Goal: Task Accomplishment & Management: Manage account settings

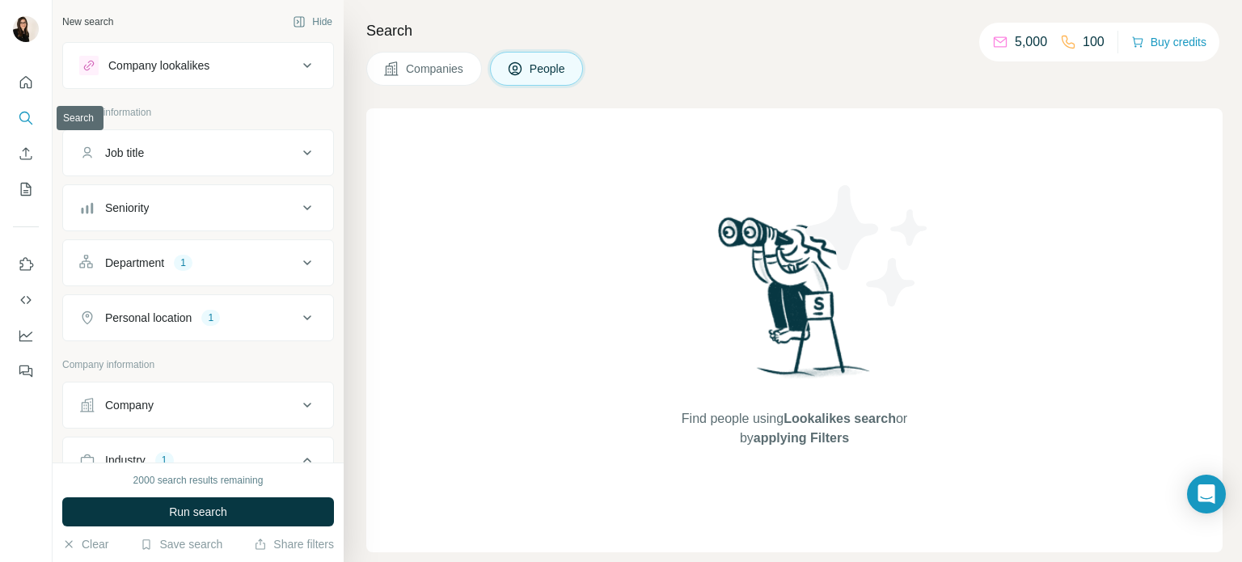
click at [19, 110] on icon "Search" at bounding box center [26, 118] width 16 height 16
click at [123, 249] on button "Department 1" at bounding box center [198, 262] width 270 height 39
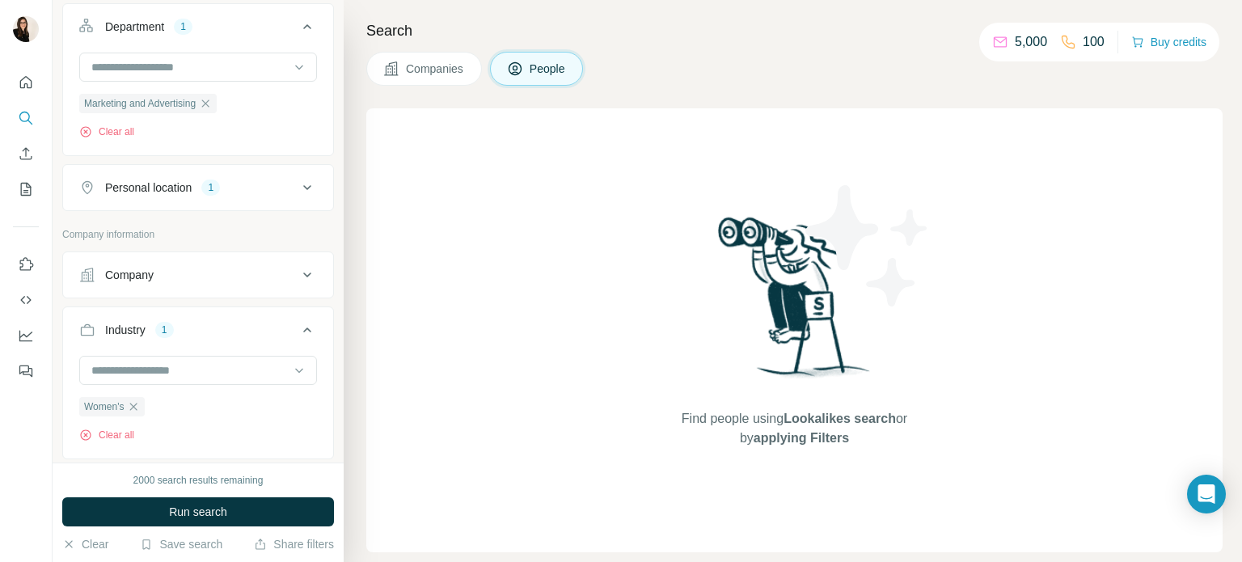
scroll to position [239, 0]
click at [155, 355] on div at bounding box center [190, 366] width 200 height 27
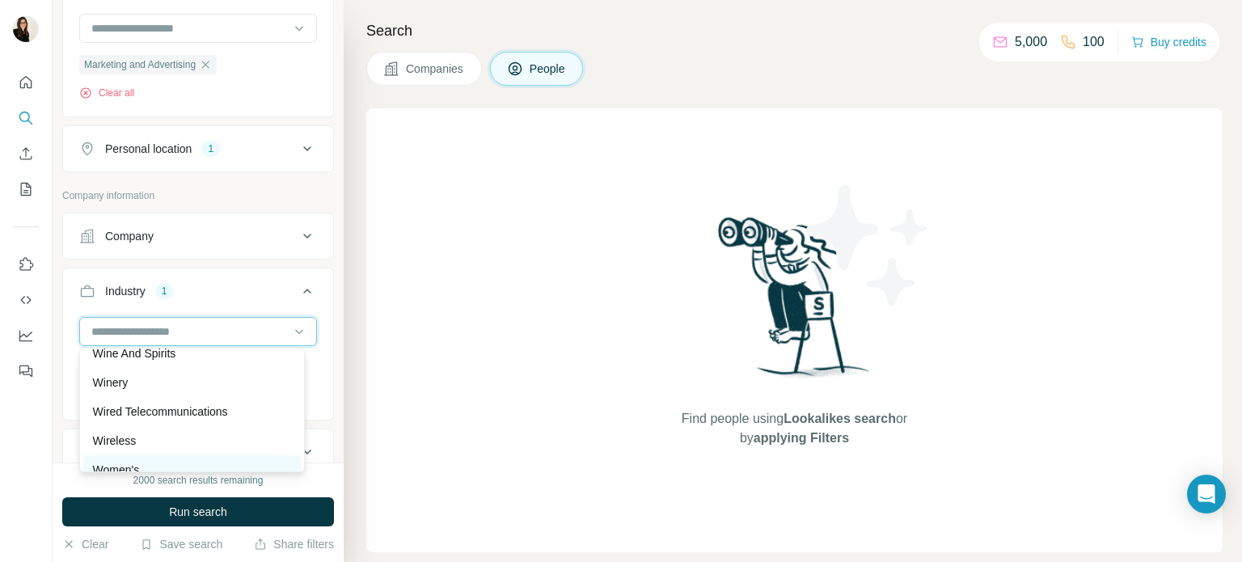
scroll to position [17989, 0]
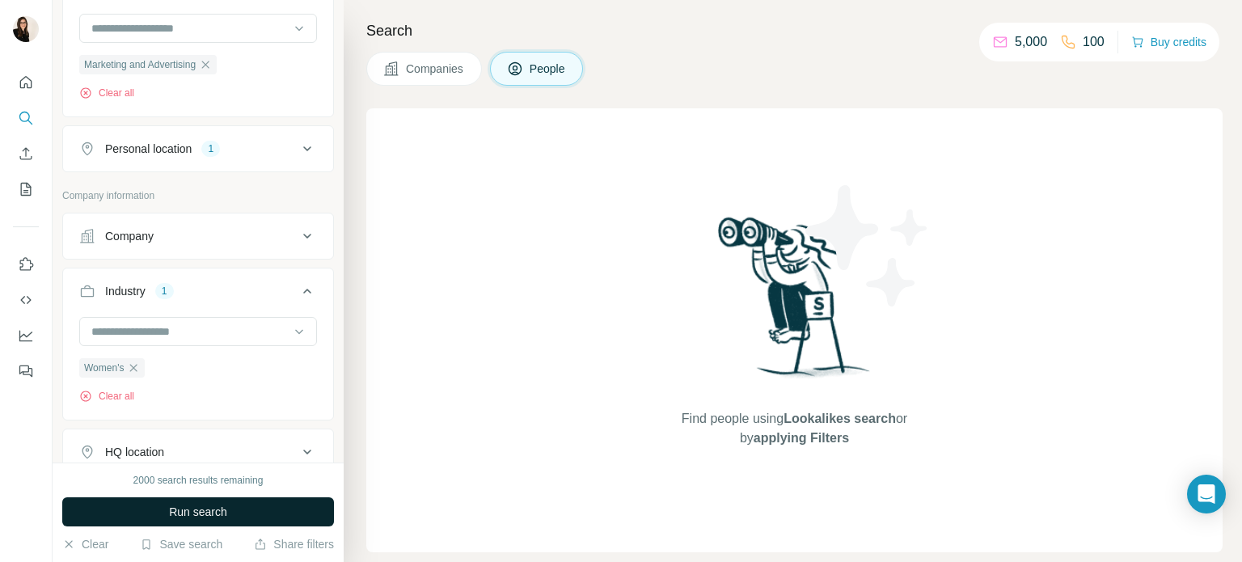
click at [203, 501] on button "Run search" at bounding box center [198, 511] width 272 height 29
click at [412, 54] on button "Companies" at bounding box center [424, 69] width 116 height 34
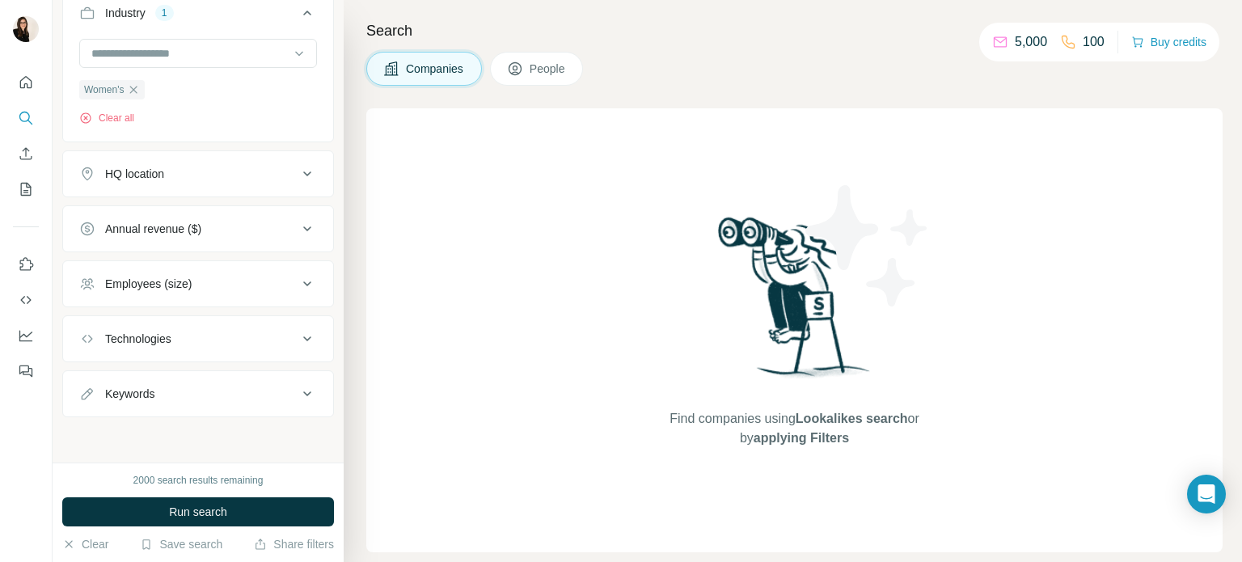
scroll to position [0, 0]
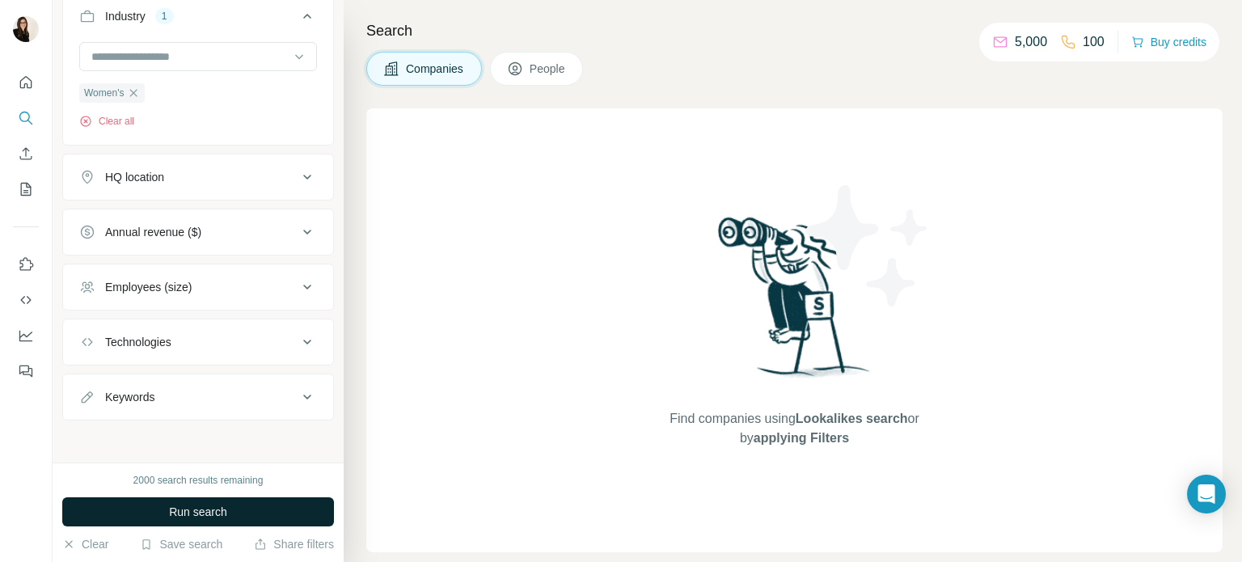
click at [167, 523] on button "Run search" at bounding box center [198, 511] width 272 height 29
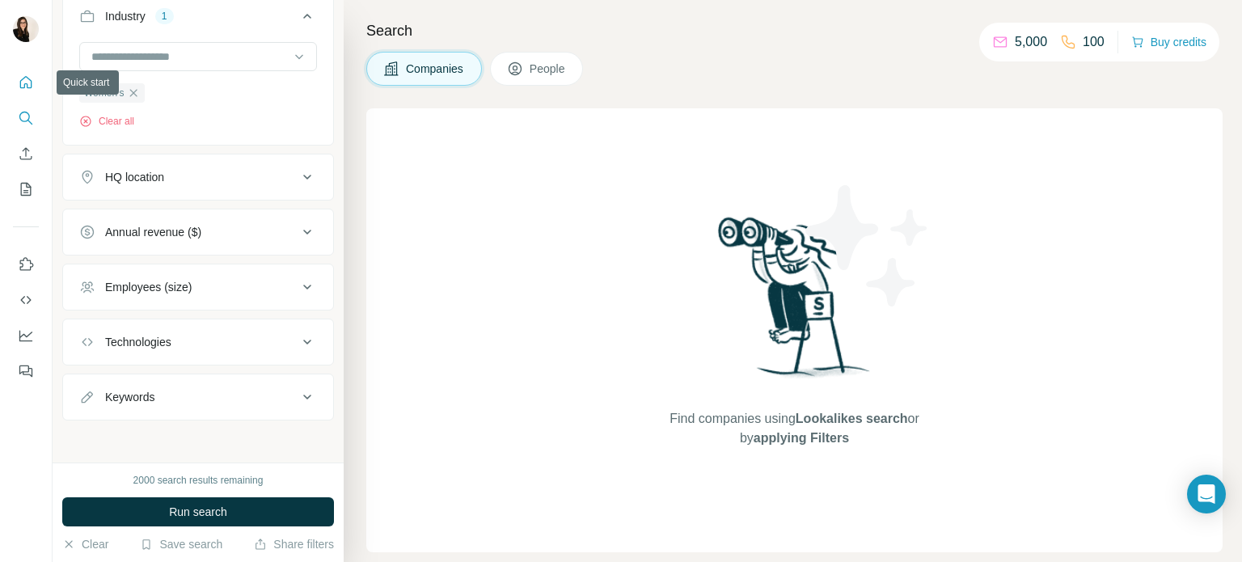
click at [18, 74] on icon "Quick start" at bounding box center [26, 82] width 16 height 16
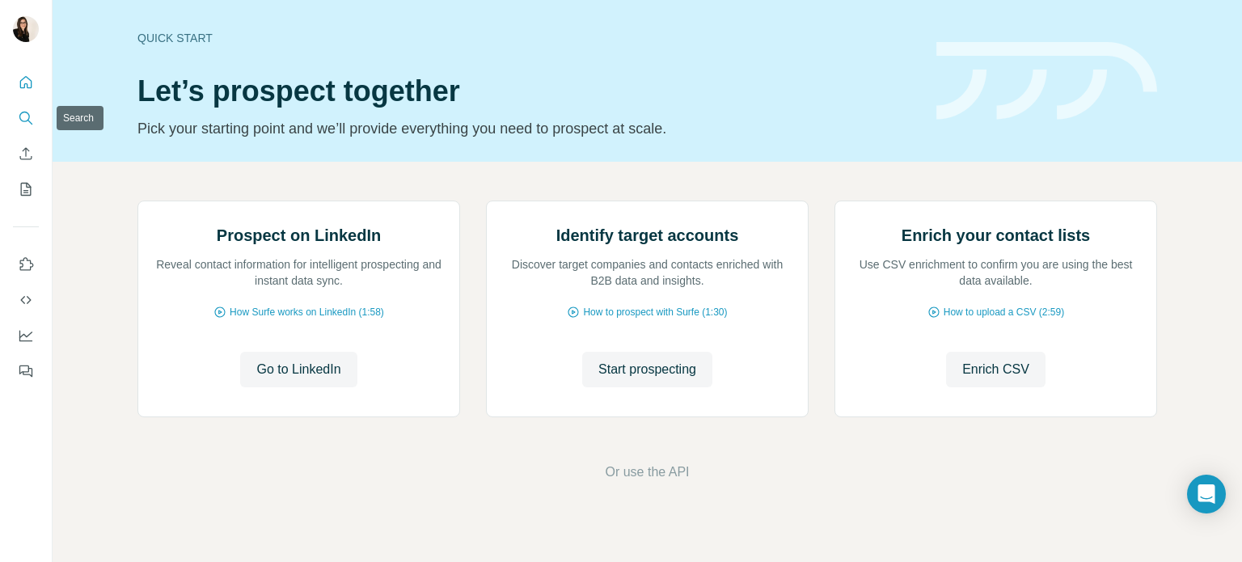
click at [26, 118] on icon "Search" at bounding box center [26, 118] width 16 height 16
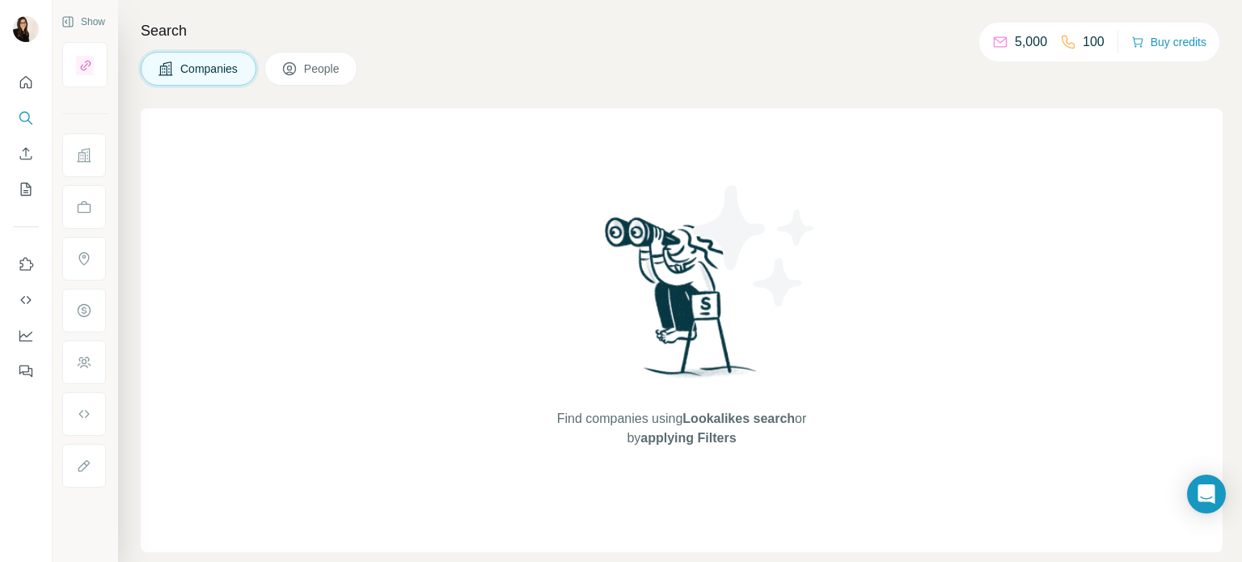
click at [302, 69] on button "People" at bounding box center [311, 69] width 94 height 34
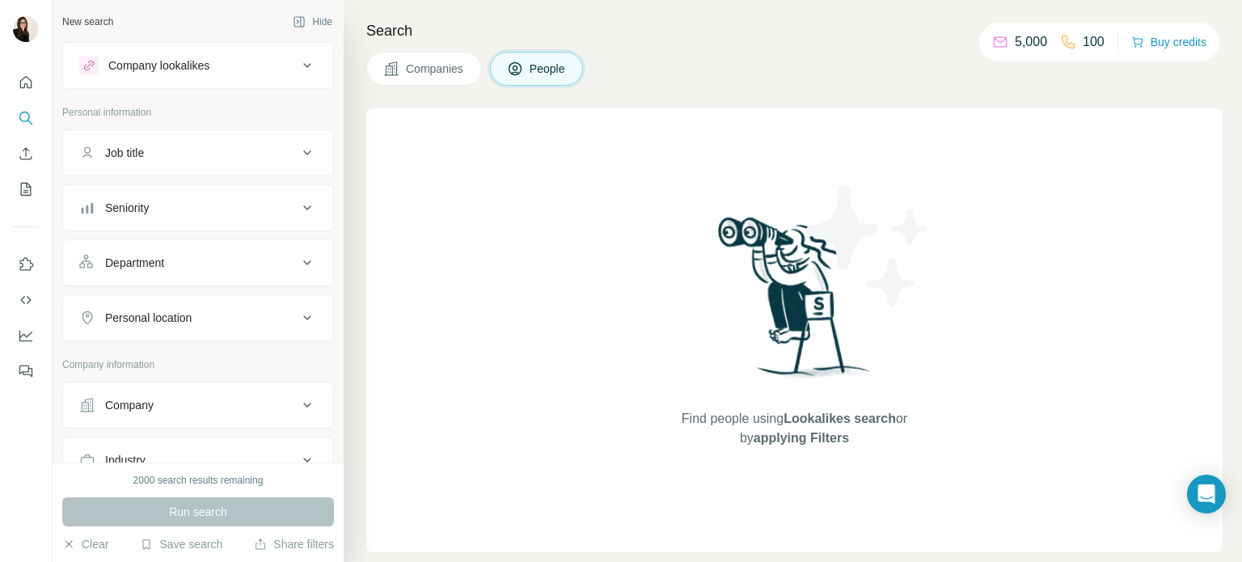
click at [192, 255] on div "Department" at bounding box center [188, 263] width 218 height 16
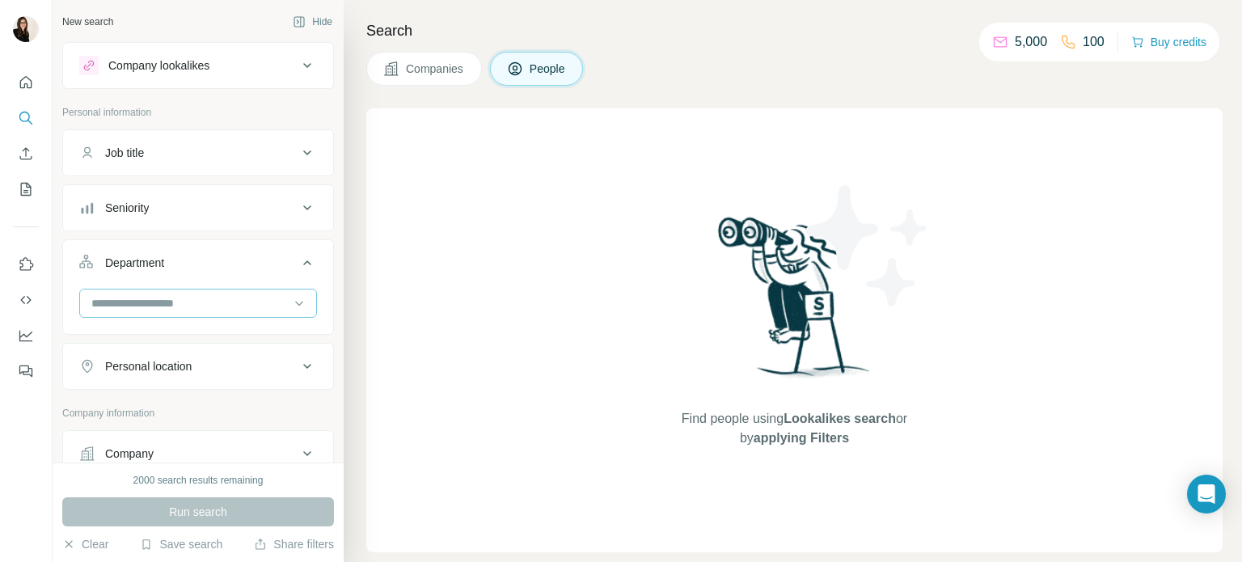
click at [194, 305] on input at bounding box center [190, 303] width 200 height 18
type input "*****"
click at [194, 333] on p "Marketing and Advertising" at bounding box center [158, 339] width 130 height 16
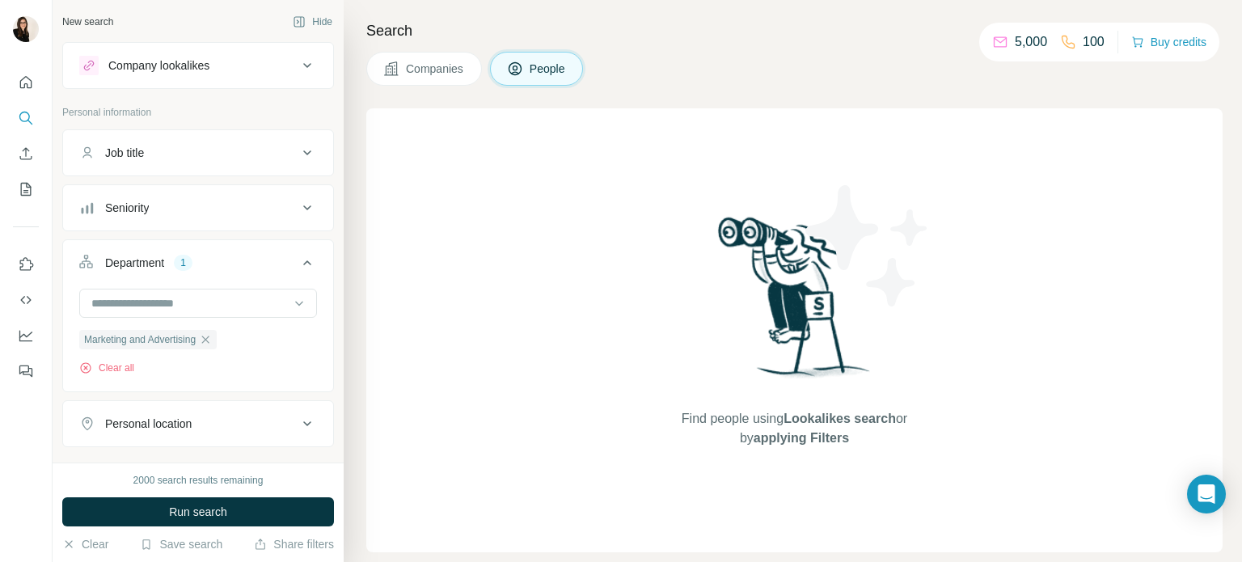
click at [203, 407] on button "Personal location" at bounding box center [198, 423] width 270 height 39
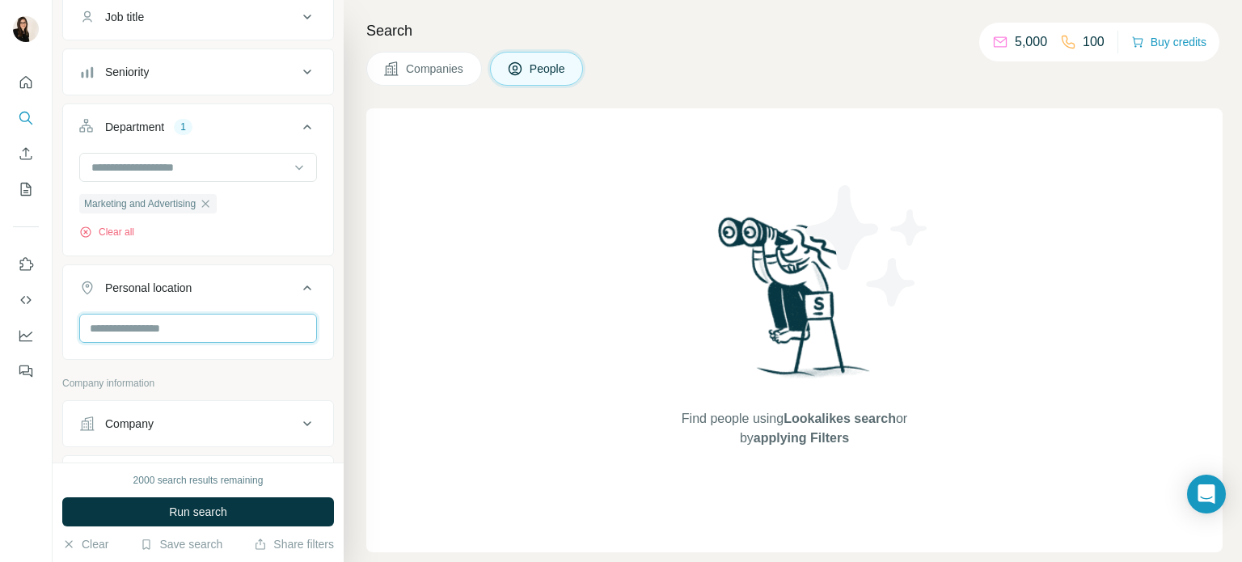
click at [146, 325] on input "text" at bounding box center [198, 328] width 238 height 29
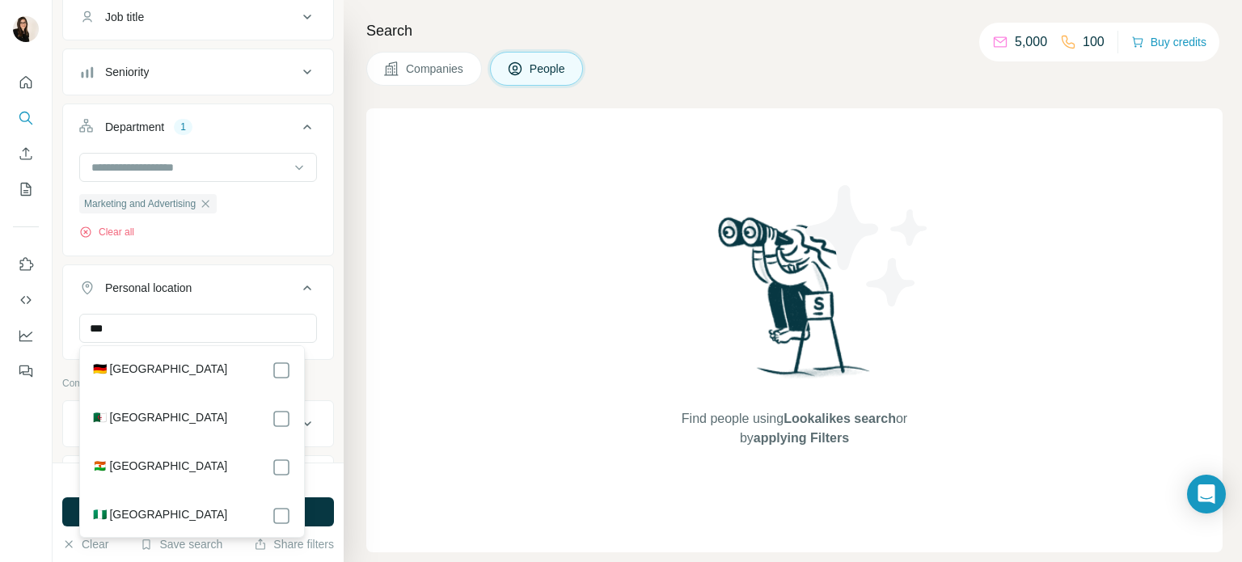
click at [156, 374] on div "🇩🇪 [GEOGRAPHIC_DATA]" at bounding box center [192, 370] width 198 height 19
click at [229, 324] on input "***" at bounding box center [198, 328] width 238 height 29
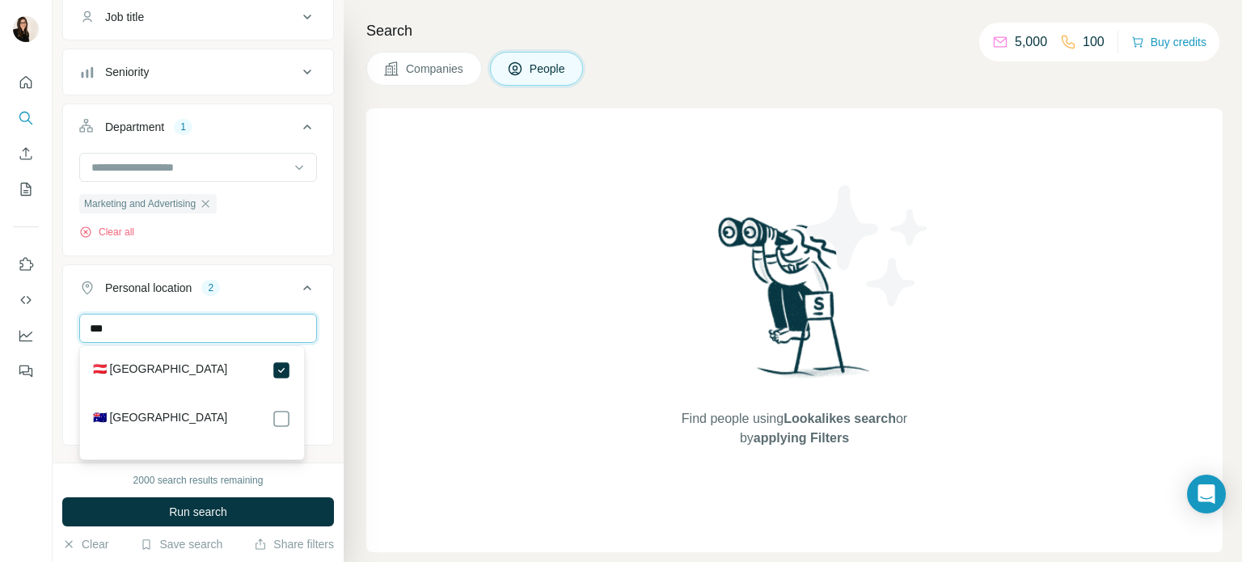
click at [255, 332] on input "***" at bounding box center [198, 328] width 238 height 29
type input "***"
click at [256, 370] on div "🇨🇭 [GEOGRAPHIC_DATA]" at bounding box center [192, 370] width 198 height 19
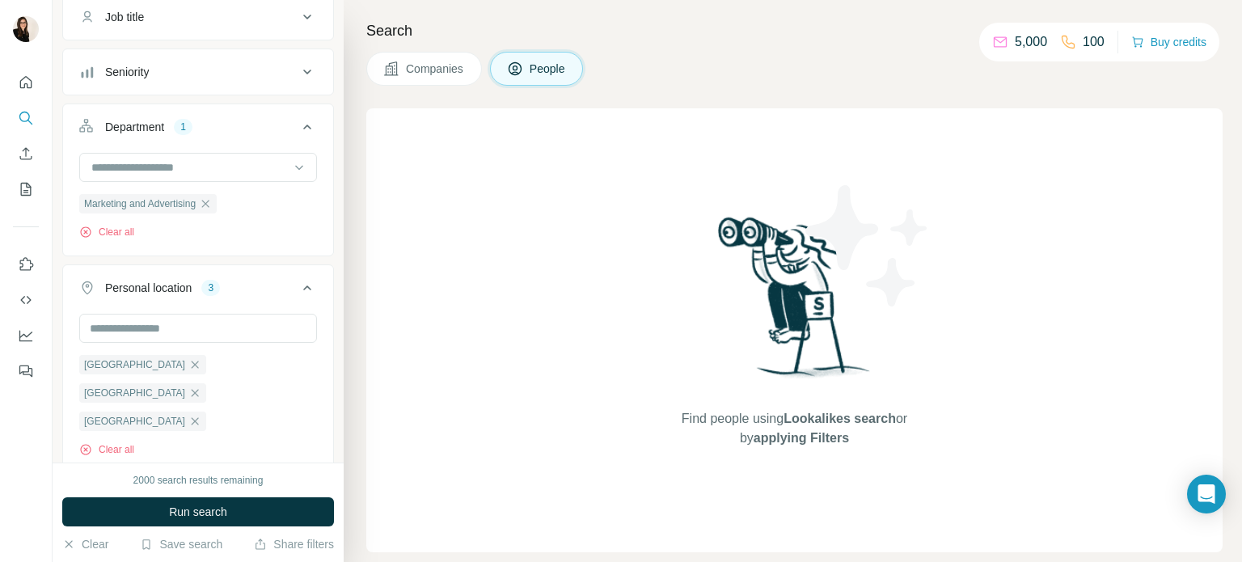
click at [285, 417] on div "Company lookalikes Personal information Job title Seniority Department 1 Market…" at bounding box center [198, 398] width 272 height 985
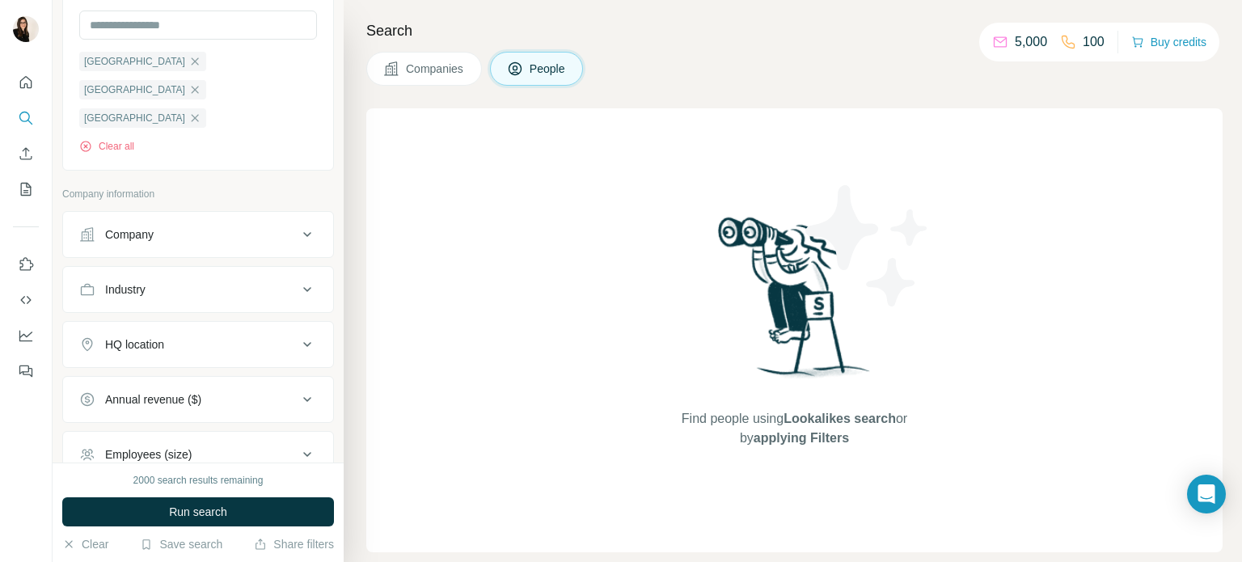
scroll to position [550, 0]
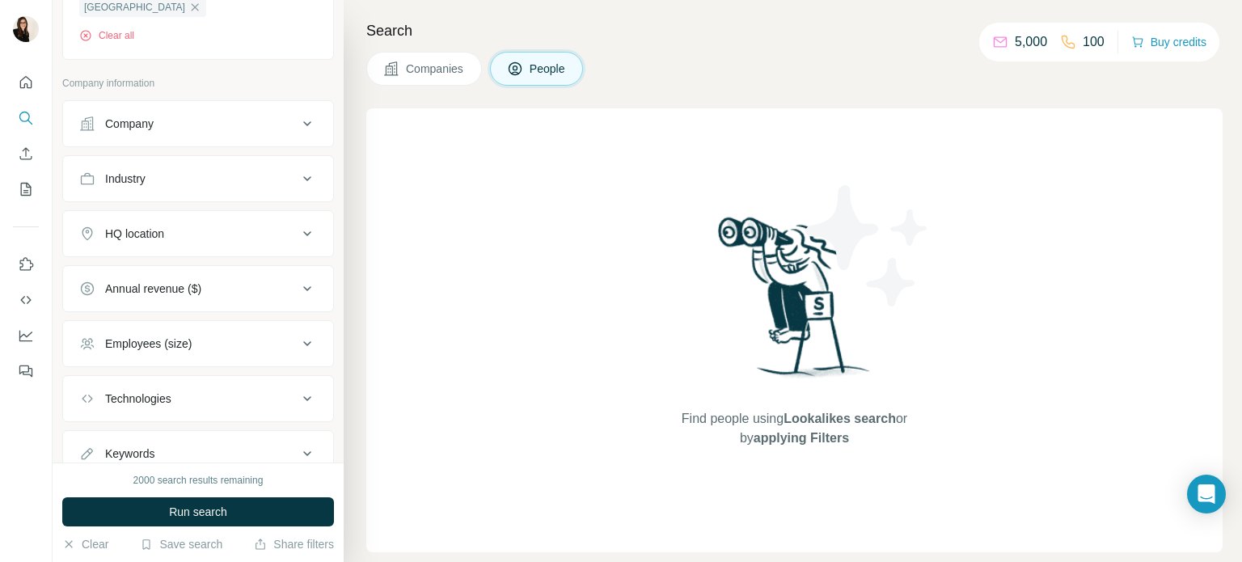
click at [218, 434] on button "Keywords" at bounding box center [198, 453] width 270 height 39
click at [204, 480] on input "text" at bounding box center [181, 494] width 205 height 29
type input "*******"
click at [211, 511] on span "Run search" at bounding box center [198, 512] width 58 height 16
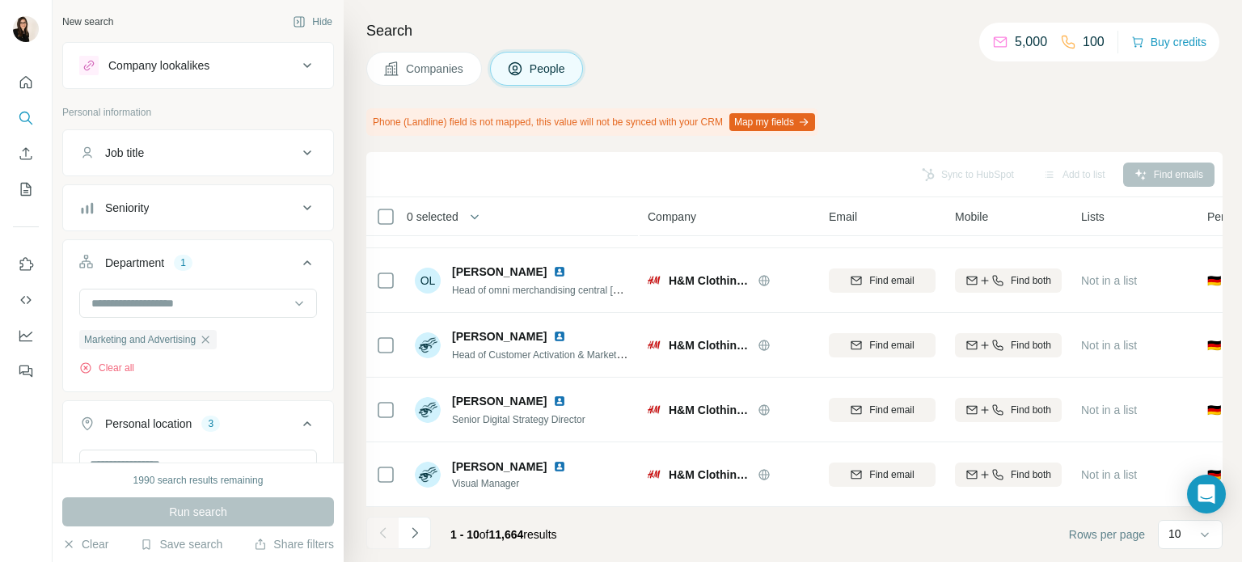
click at [169, 8] on div "New search Hide Company lookalikes Personal information Job title Seniority Dep…" at bounding box center [198, 231] width 291 height 463
click at [157, 49] on button "Company lookalikes" at bounding box center [198, 65] width 270 height 39
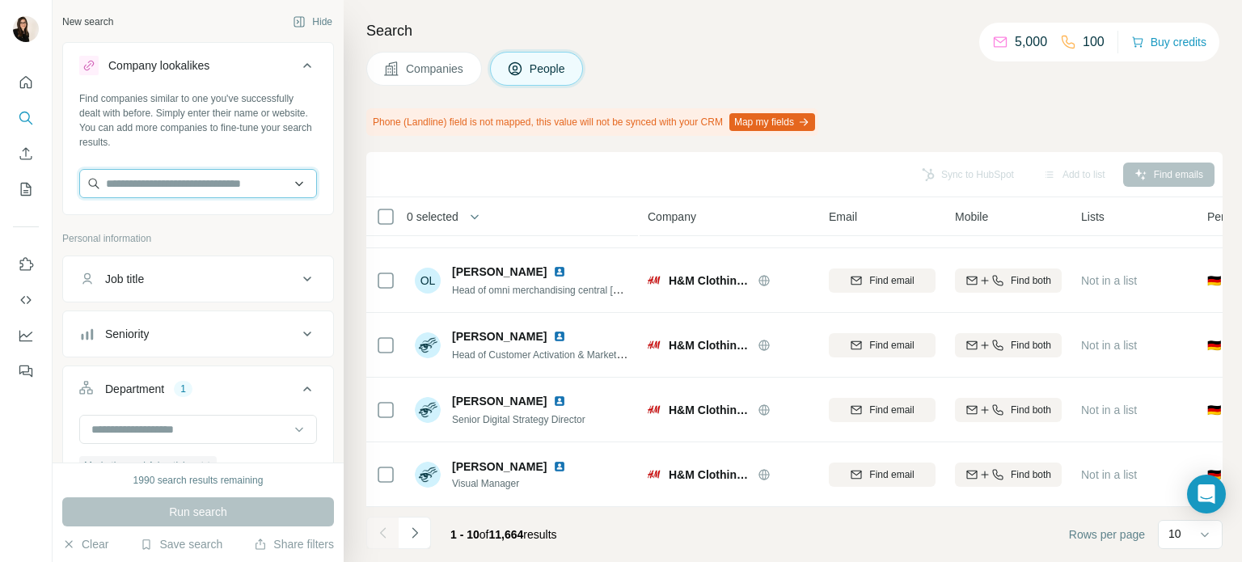
click at [154, 177] on input "text" at bounding box center [198, 183] width 238 height 29
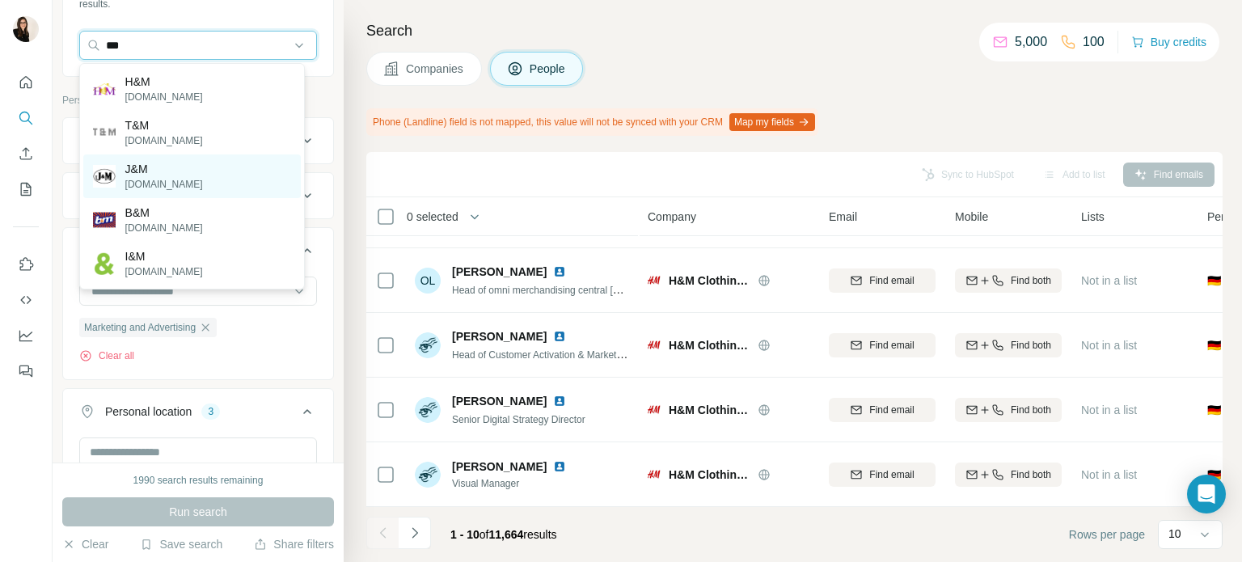
scroll to position [142, 0]
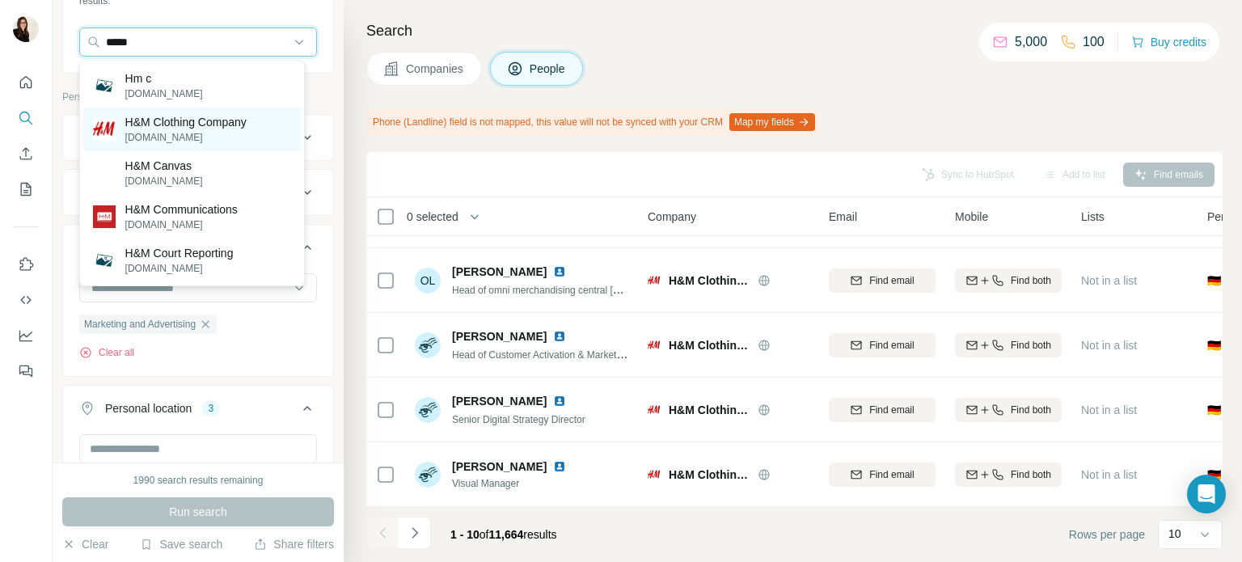
type input "*****"
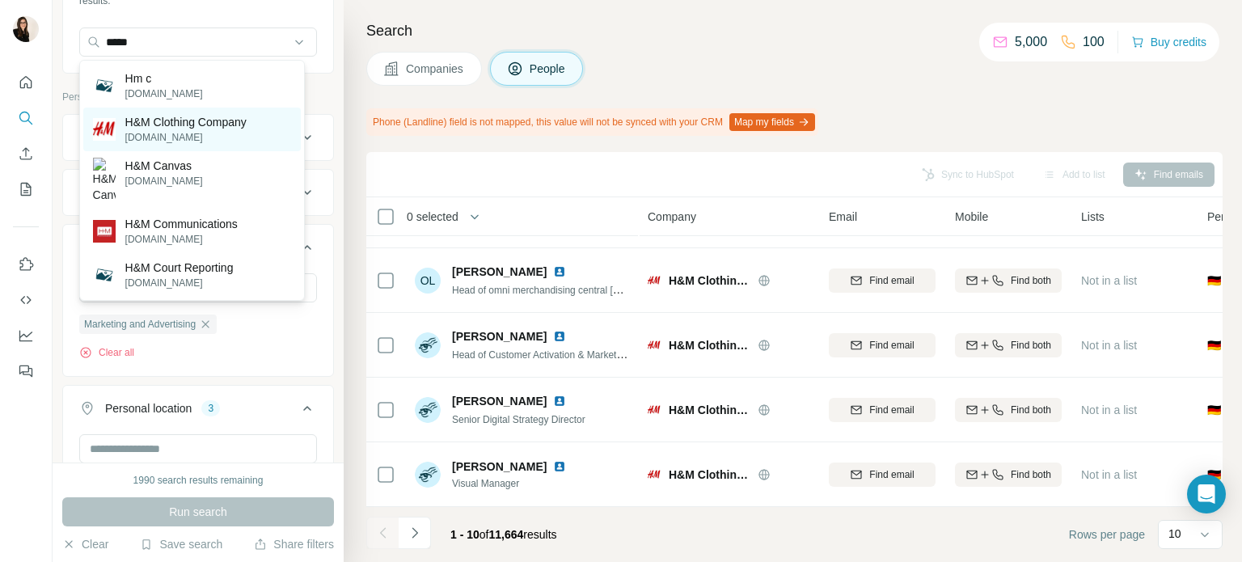
click at [205, 132] on p "[DOMAIN_NAME]" at bounding box center [185, 137] width 121 height 15
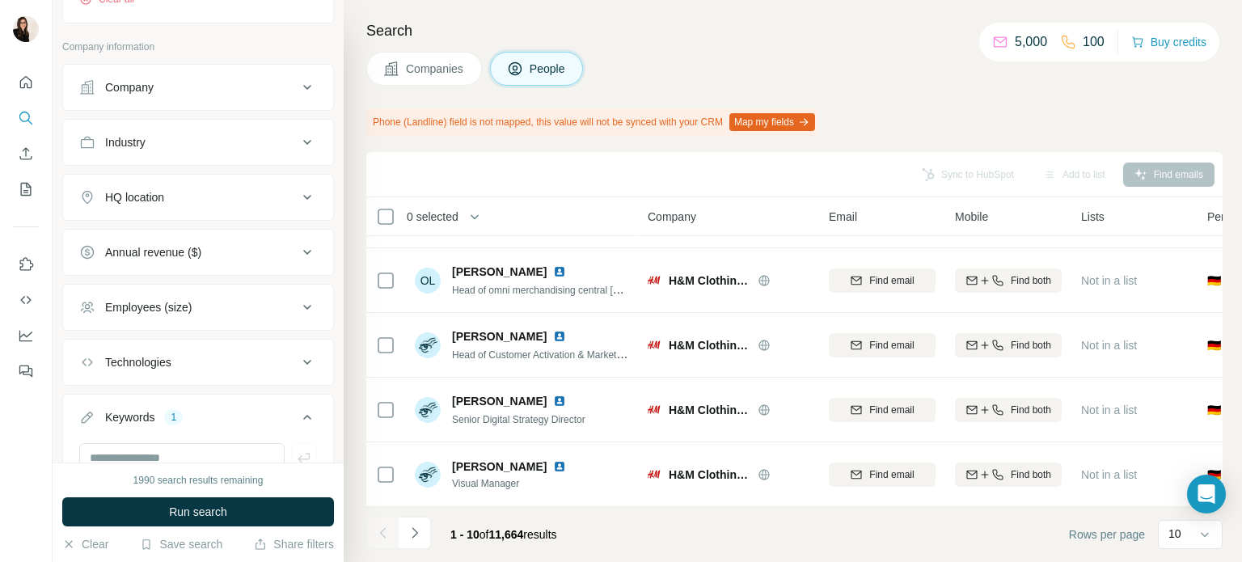
scroll to position [805, 0]
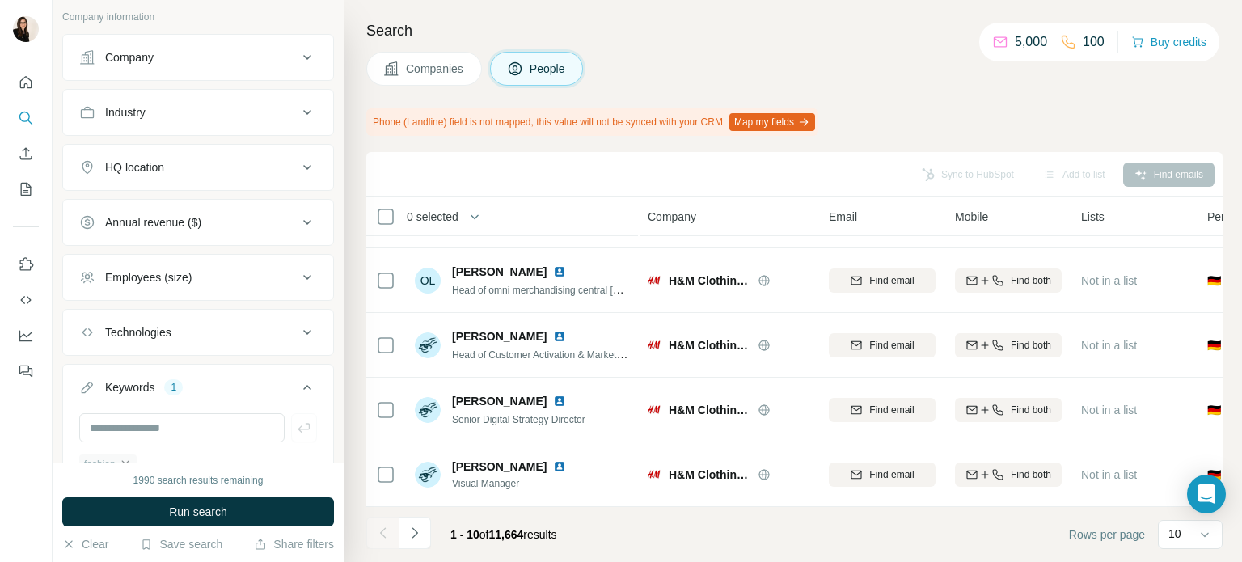
click at [132, 458] on icon "button" at bounding box center [125, 464] width 13 height 13
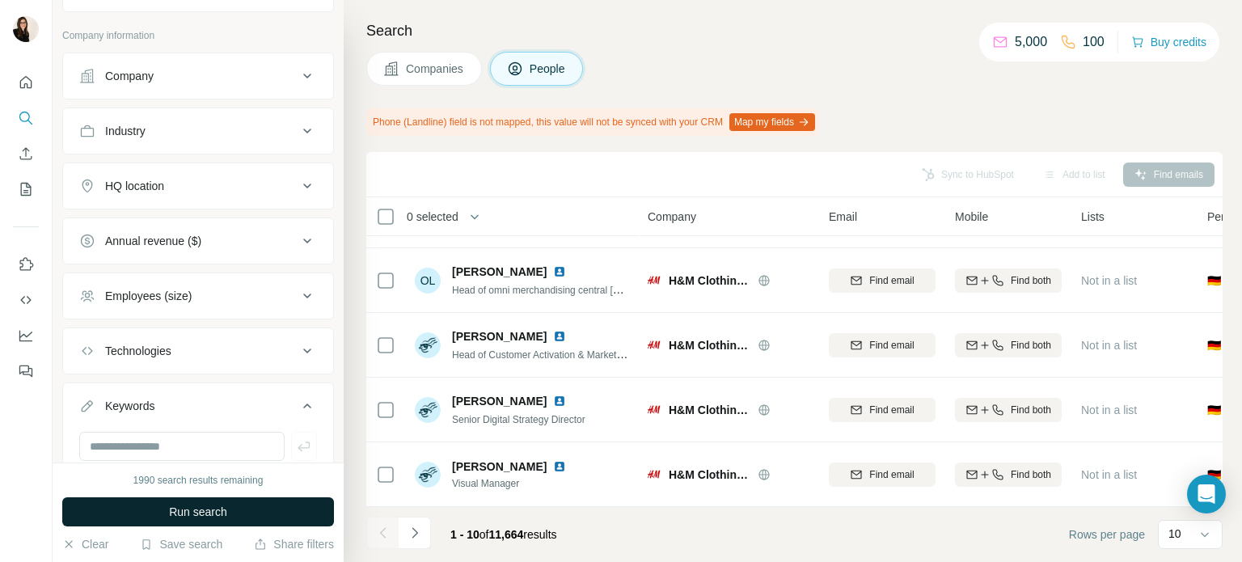
click at [155, 504] on button "Run search" at bounding box center [198, 511] width 272 height 29
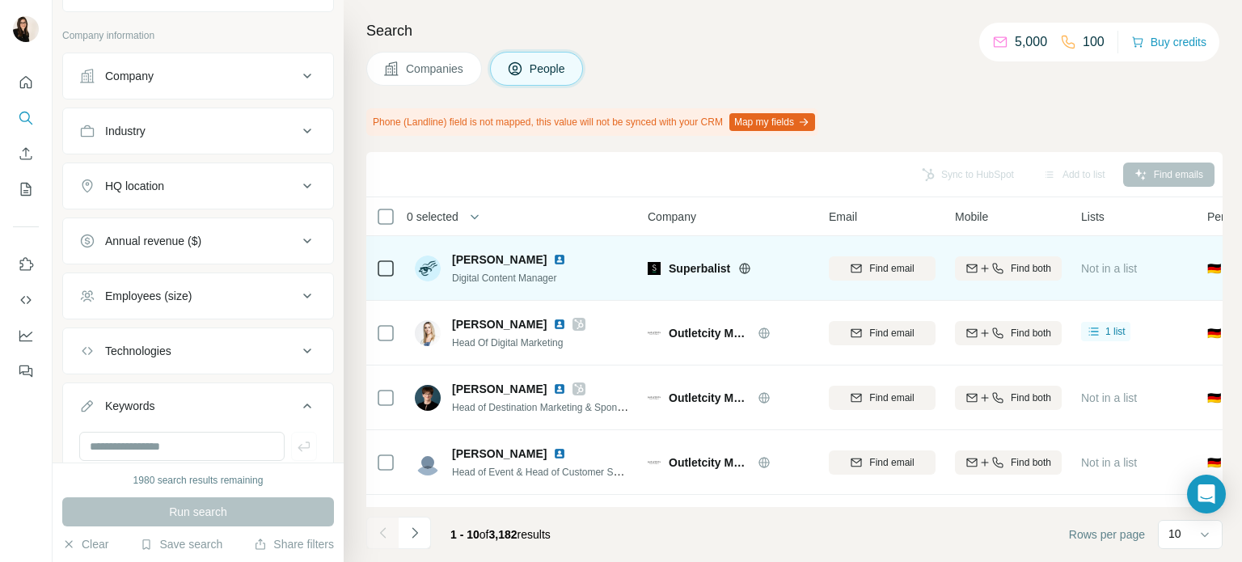
click at [744, 273] on icon at bounding box center [744, 268] width 13 height 13
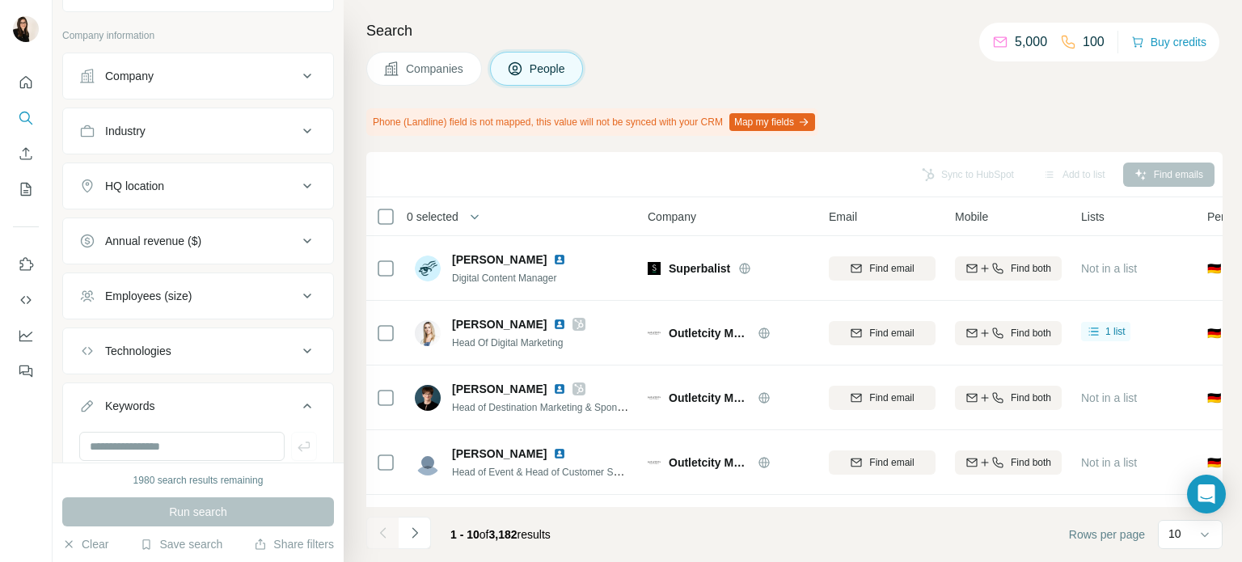
scroll to position [383, 0]
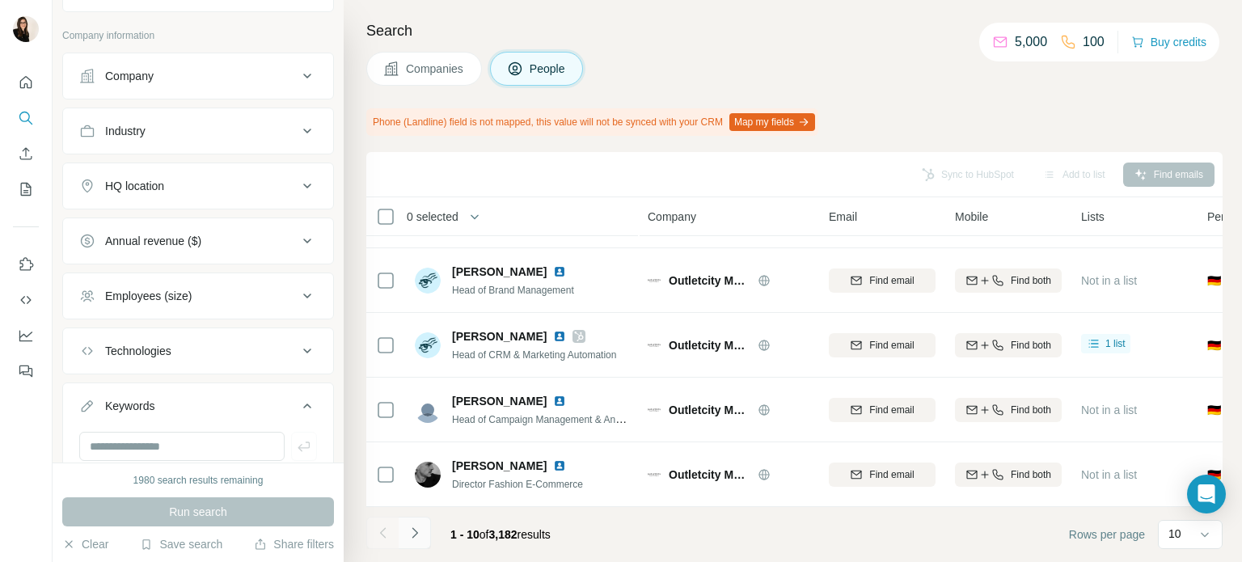
click at [418, 529] on icon "Navigate to next page" at bounding box center [415, 533] width 16 height 16
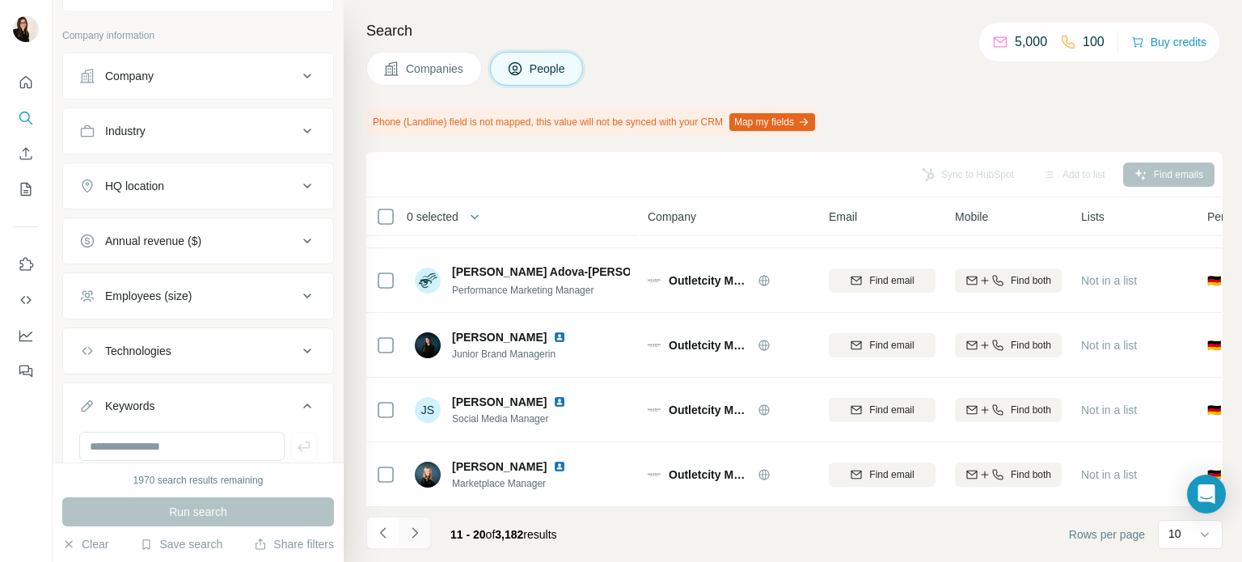
click at [418, 529] on icon "Navigate to next page" at bounding box center [415, 533] width 16 height 16
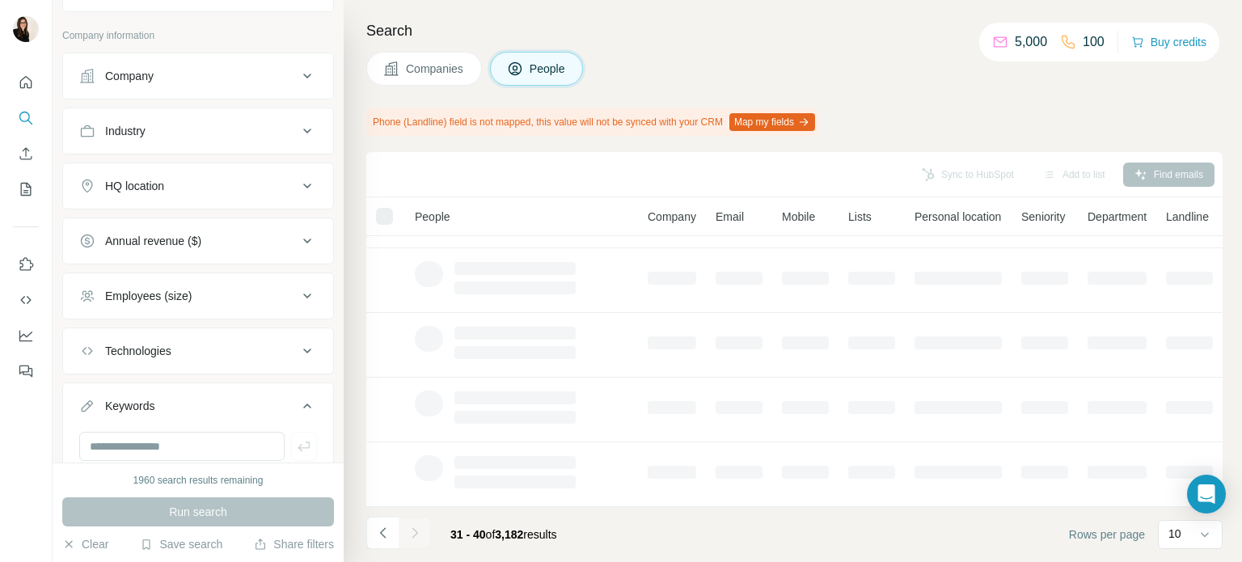
click at [418, 529] on div at bounding box center [415, 533] width 32 height 32
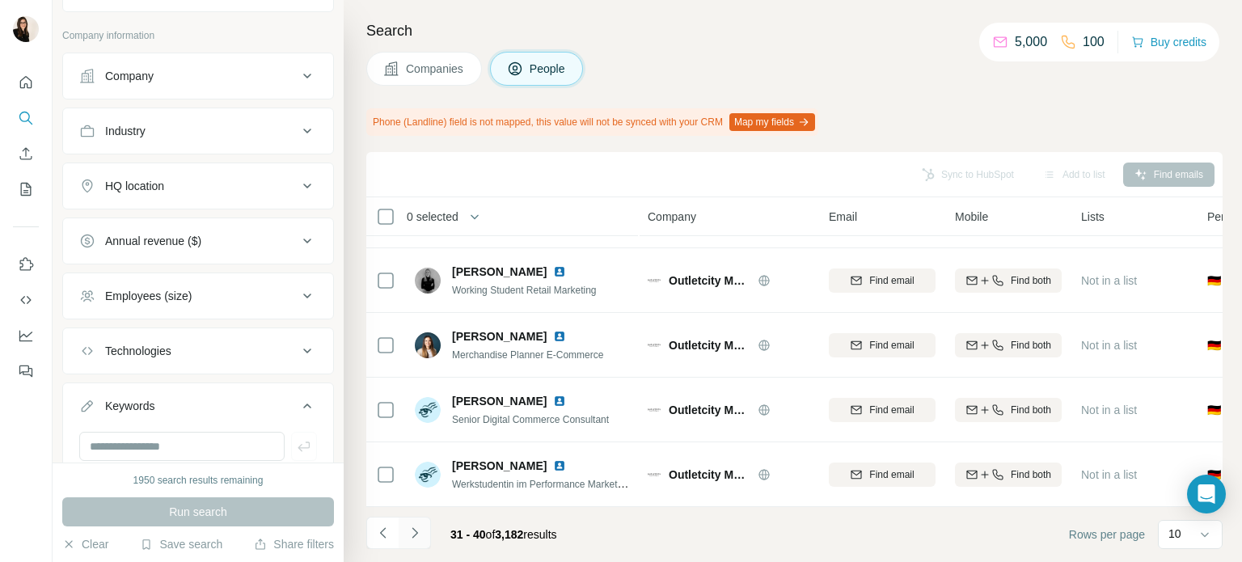
click at [418, 529] on icon "Navigate to next page" at bounding box center [415, 533] width 16 height 16
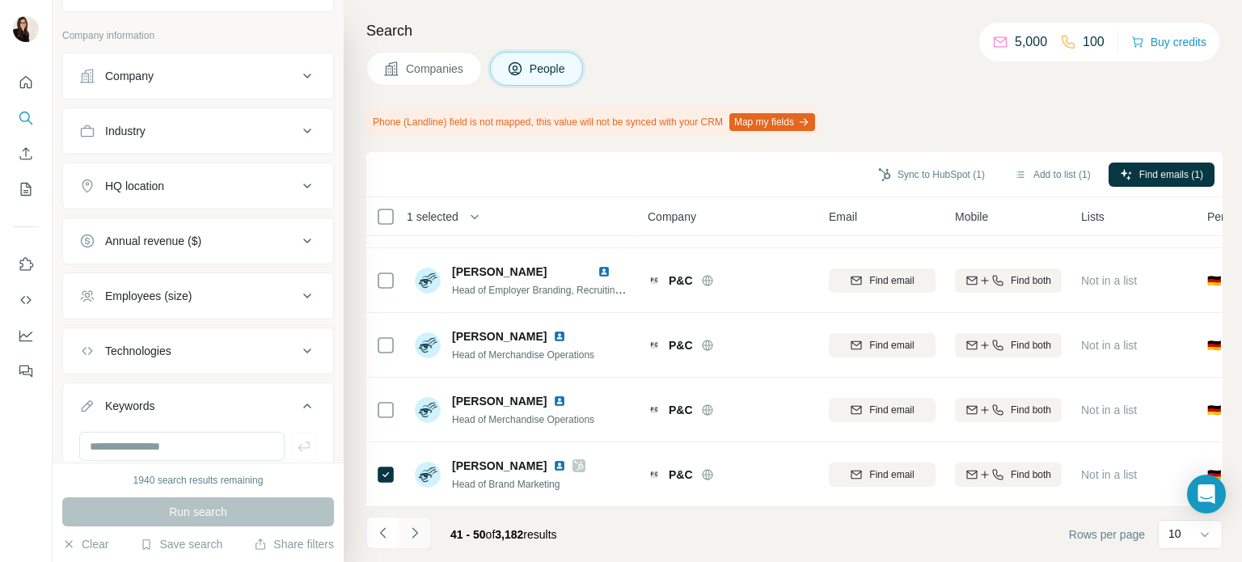
click at [418, 532] on icon "Navigate to next page" at bounding box center [415, 533] width 16 height 16
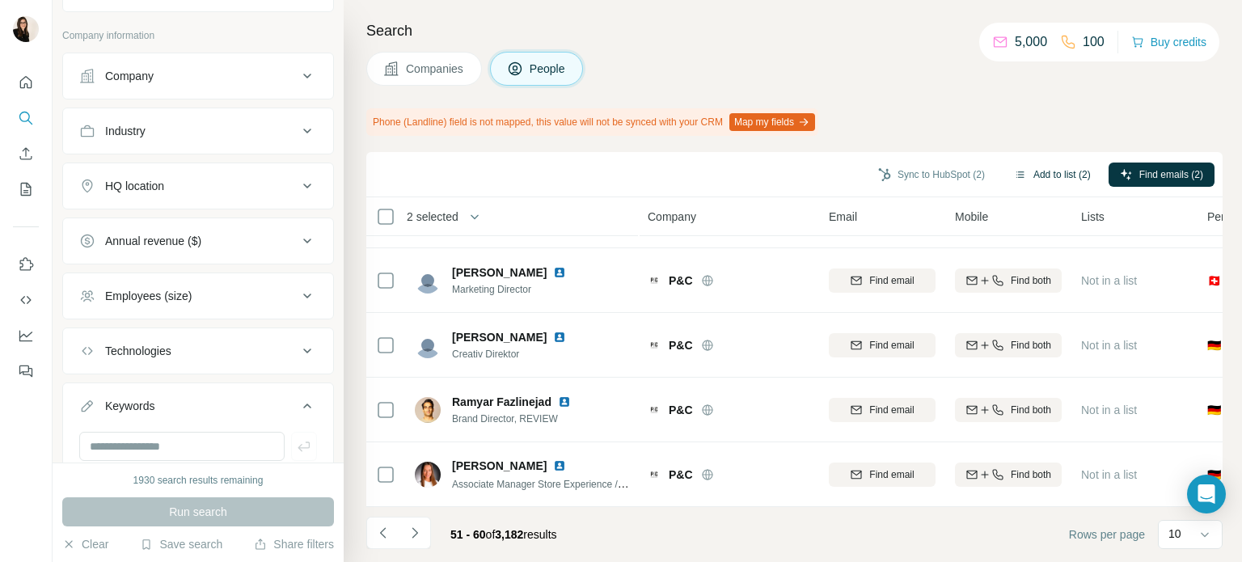
click at [1061, 174] on button "Add to list (2)" at bounding box center [1052, 175] width 99 height 24
click at [1038, 172] on button "Add to list (2)" at bounding box center [1052, 175] width 99 height 24
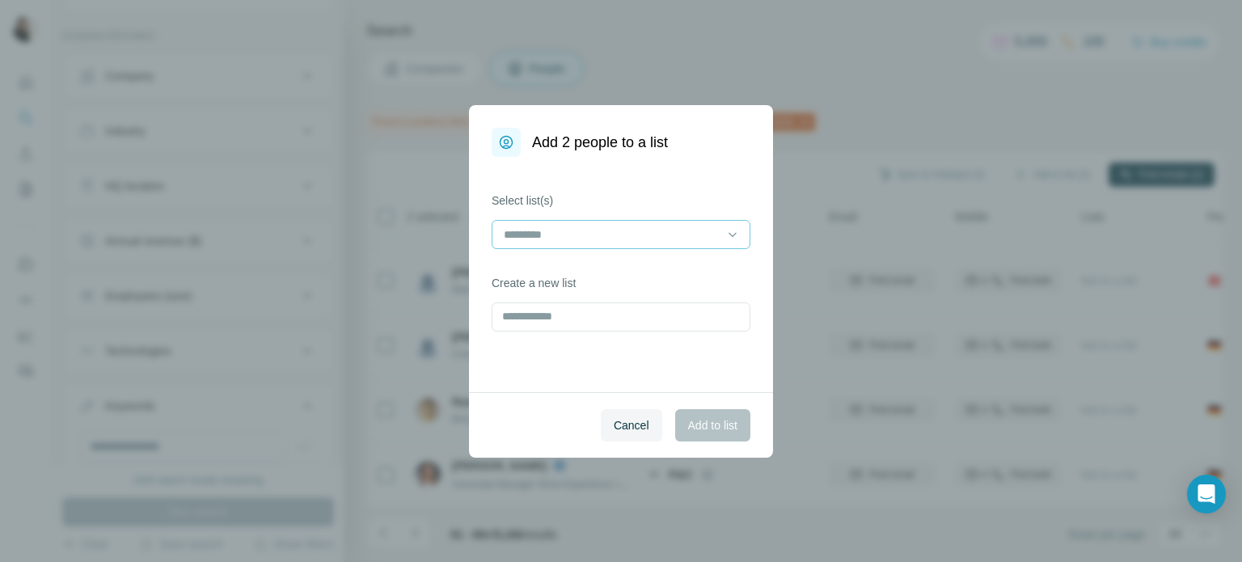
click at [683, 226] on input at bounding box center [611, 235] width 218 height 18
click at [675, 201] on label "Select list(s)" at bounding box center [621, 200] width 259 height 16
click at [628, 320] on input "text" at bounding box center [621, 316] width 259 height 29
type input "**********"
click at [688, 410] on button "Add to list" at bounding box center [712, 425] width 75 height 32
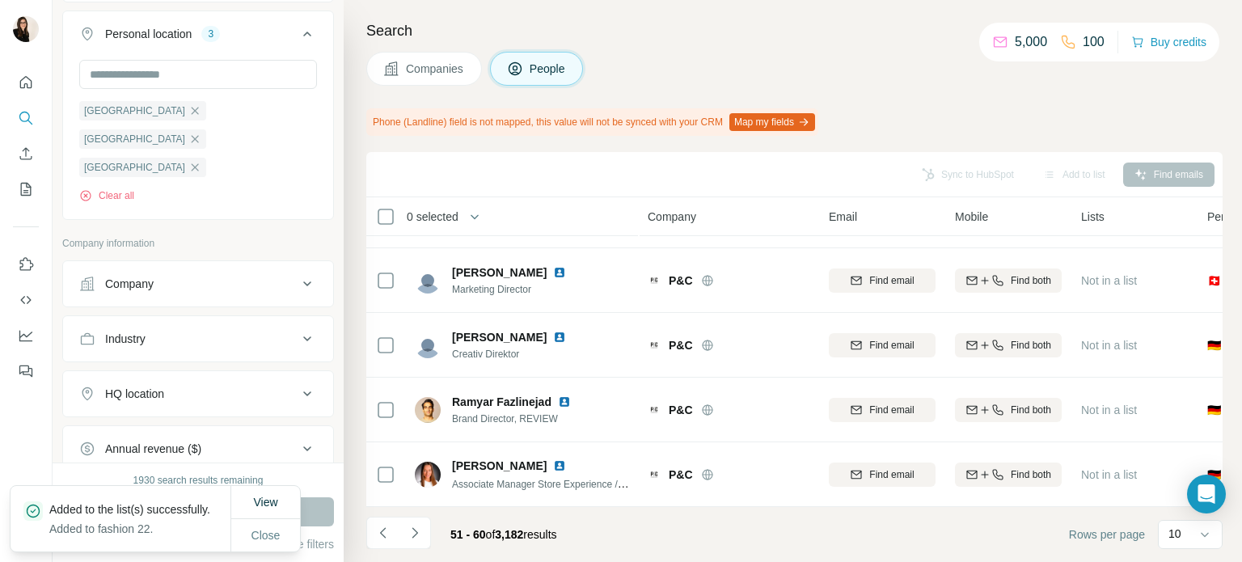
scroll to position [578, 0]
click at [205, 332] on div "Industry" at bounding box center [188, 340] width 218 height 16
click at [192, 371] on input at bounding box center [190, 380] width 200 height 18
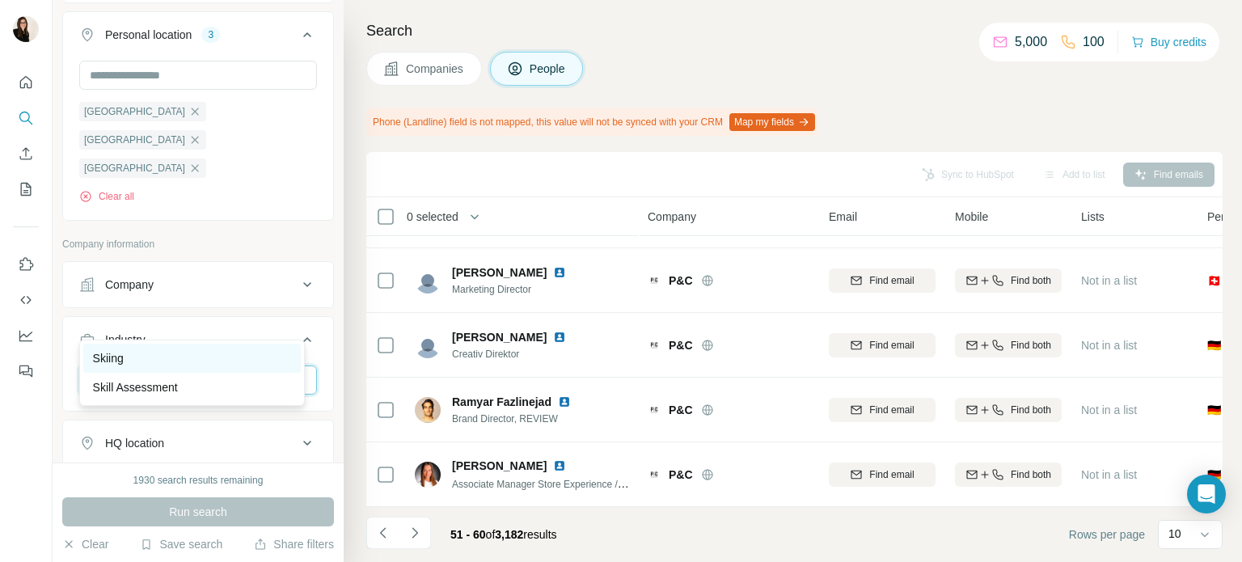
type input "***"
click at [161, 345] on div "Skiing" at bounding box center [192, 358] width 218 height 29
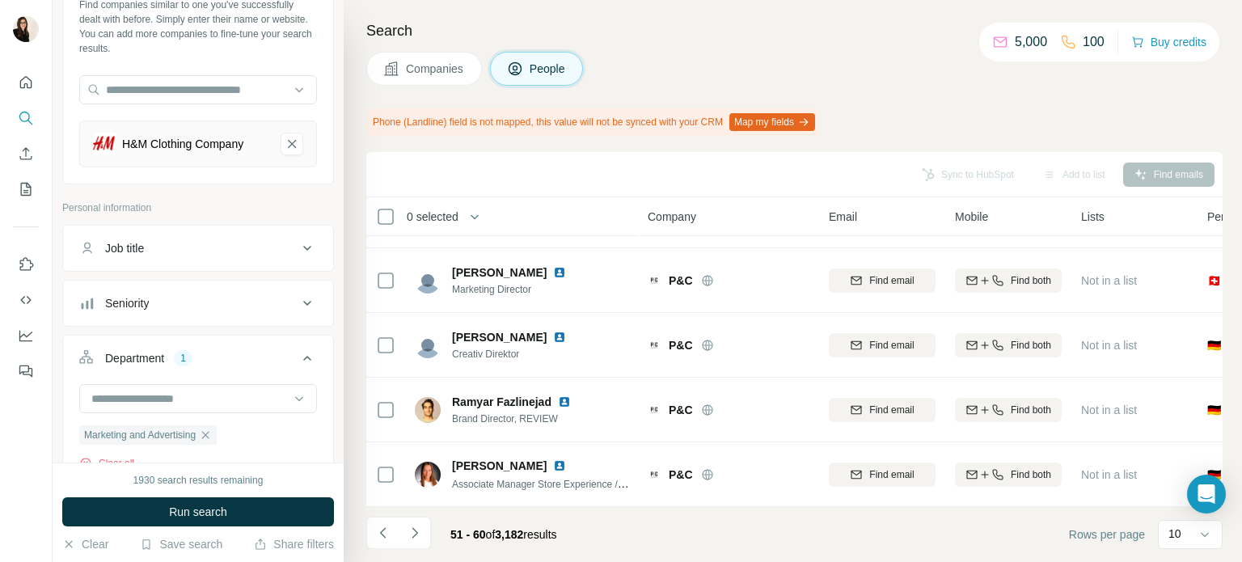
scroll to position [13, 0]
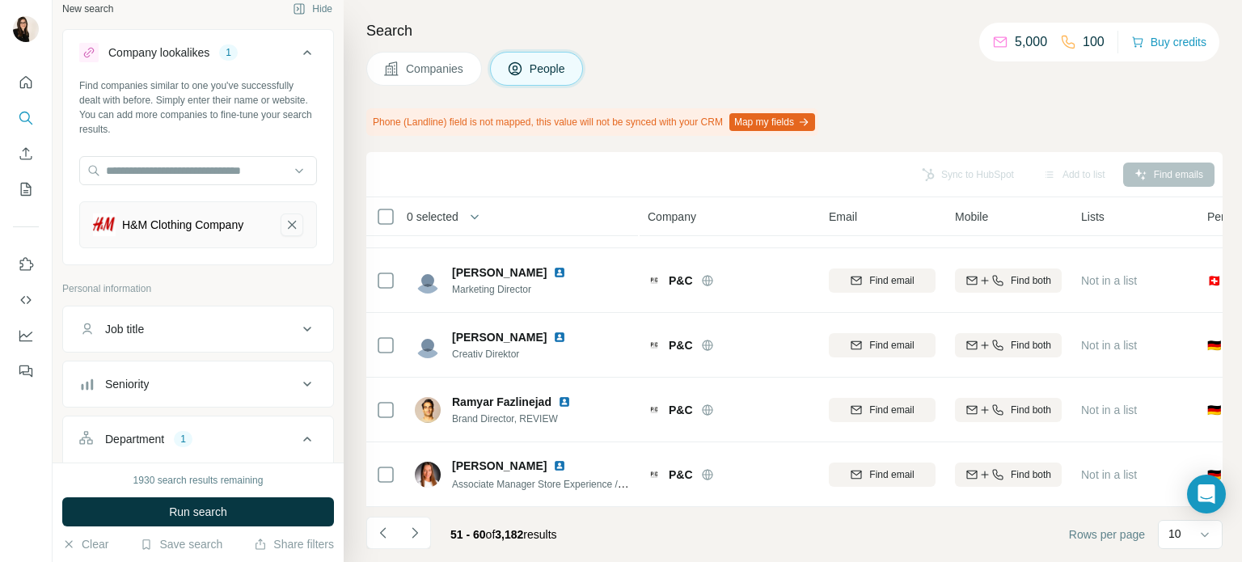
click at [286, 219] on icon "H&M Clothing Company-remove-button" at bounding box center [292, 225] width 15 height 16
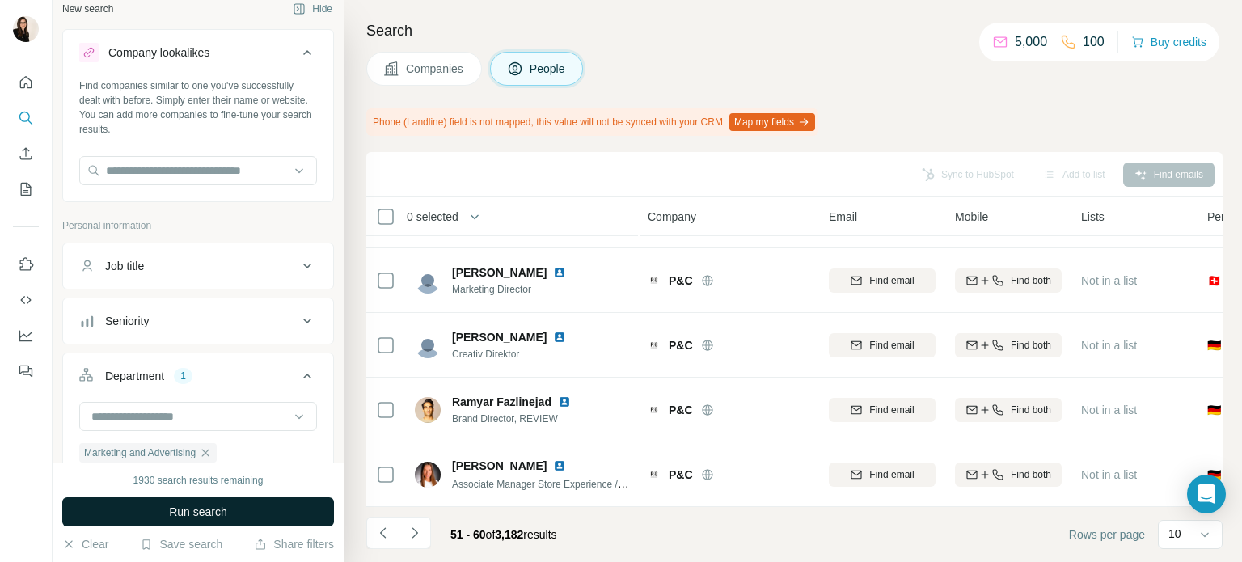
click at [242, 511] on button "Run search" at bounding box center [198, 511] width 272 height 29
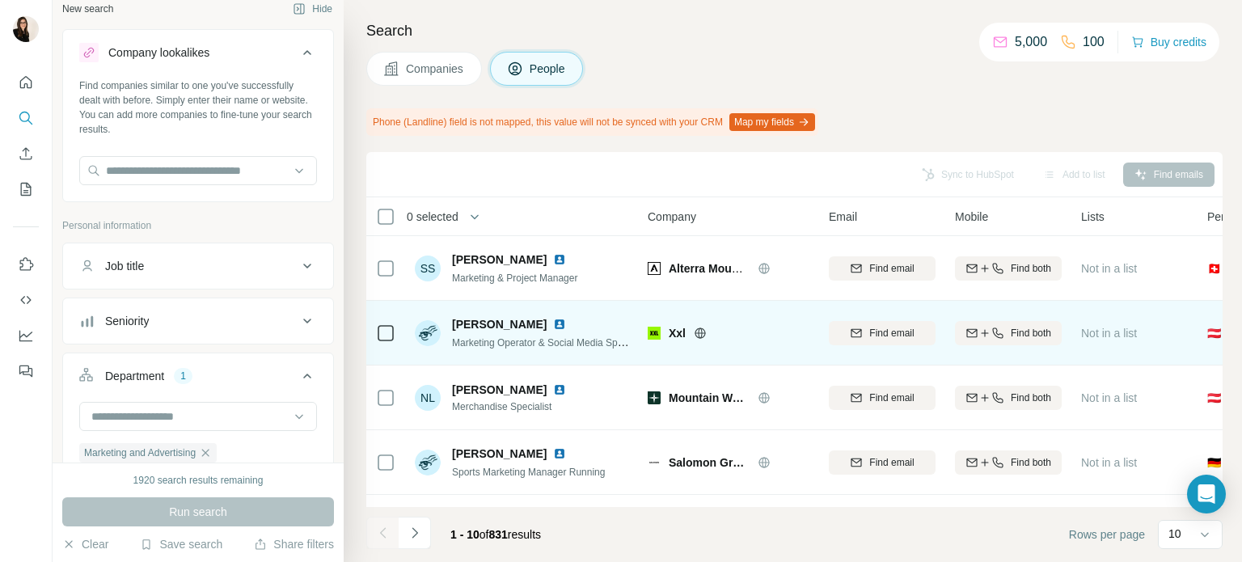
click at [703, 333] on icon at bounding box center [700, 333] width 13 height 13
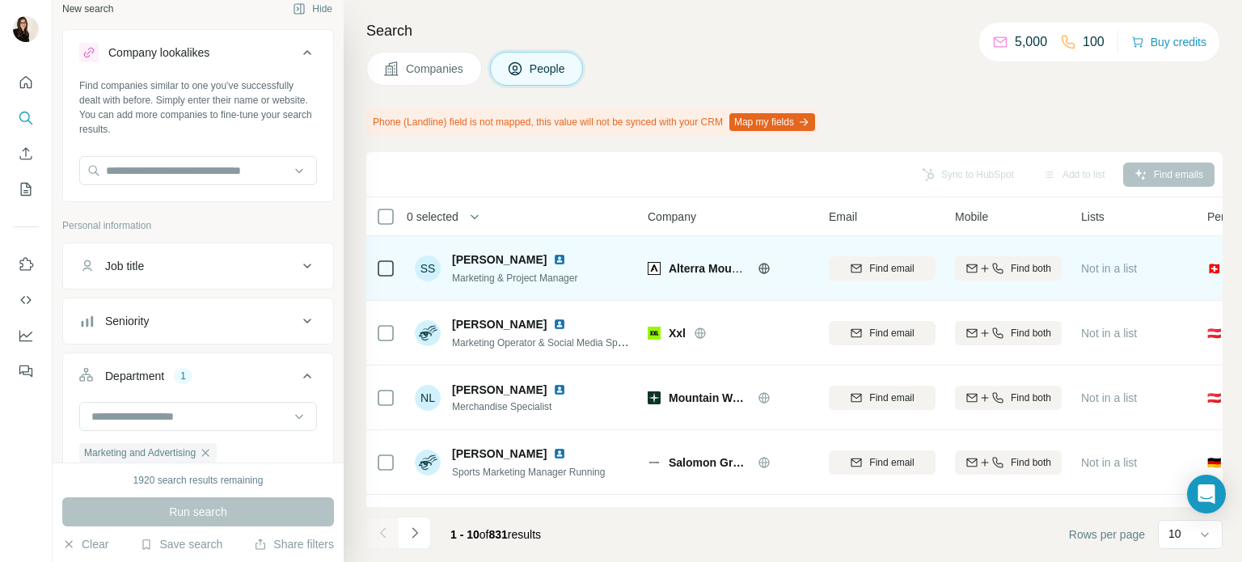
click at [758, 271] on icon at bounding box center [764, 268] width 13 height 13
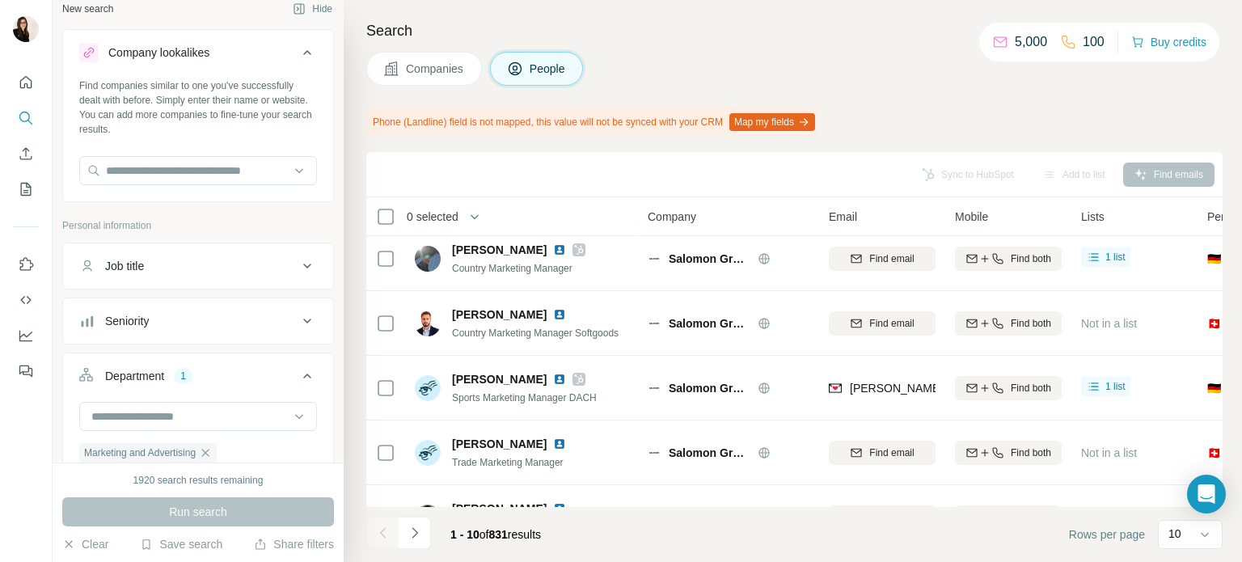
scroll to position [383, 0]
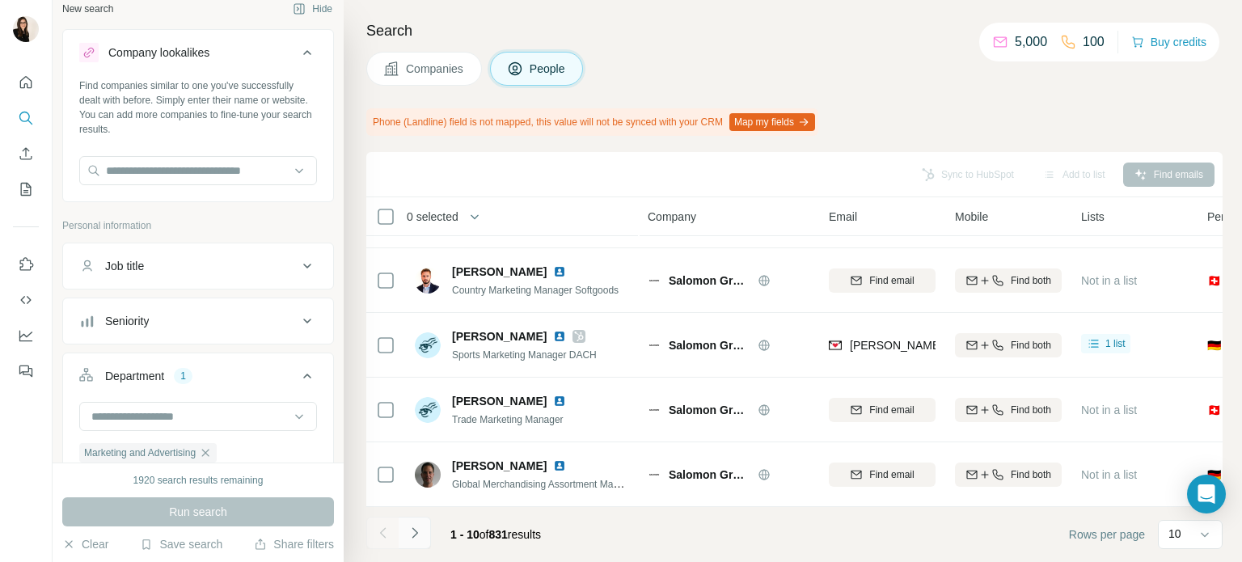
click at [411, 546] on button "Navigate to next page" at bounding box center [415, 533] width 32 height 32
click at [419, 529] on icon "Navigate to next page" at bounding box center [415, 533] width 16 height 16
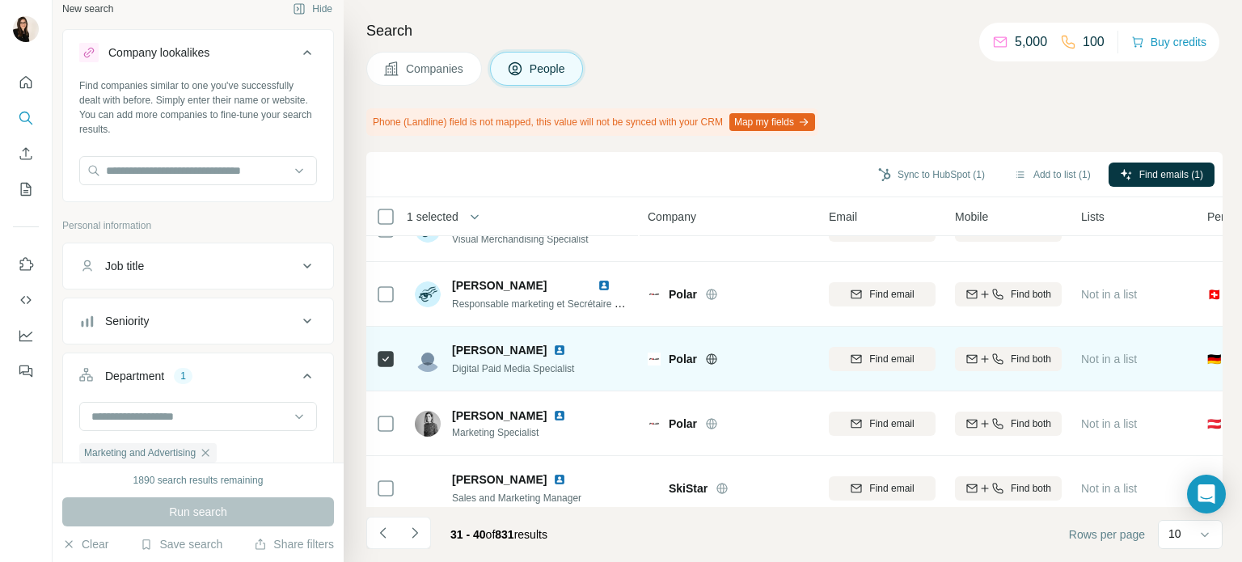
scroll to position [171, 0]
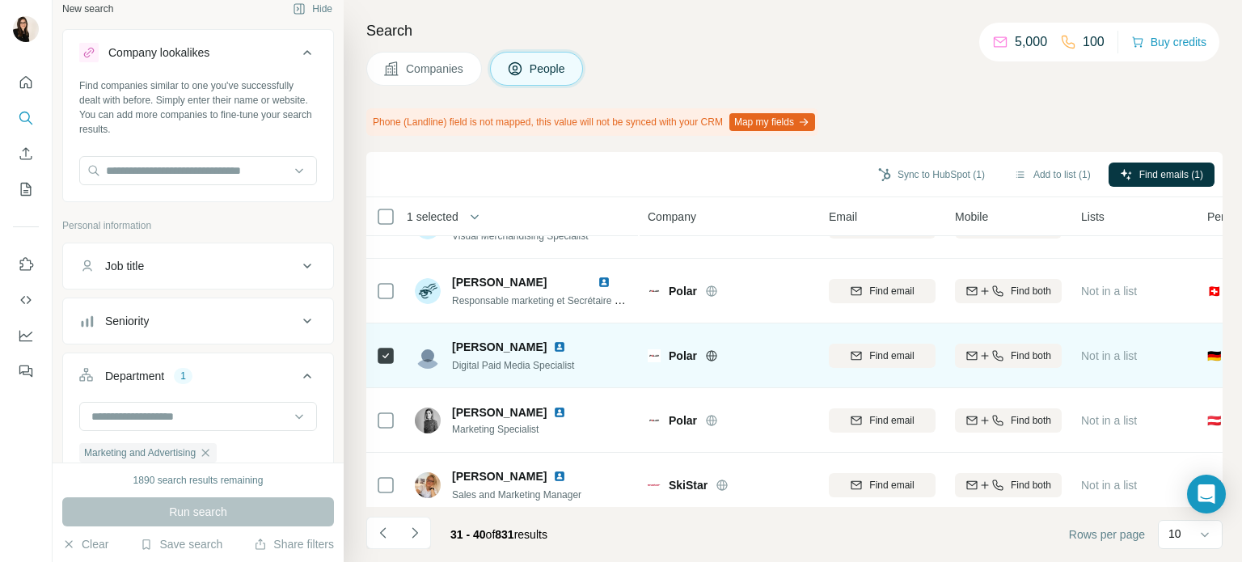
click at [383, 404] on div at bounding box center [385, 420] width 19 height 44
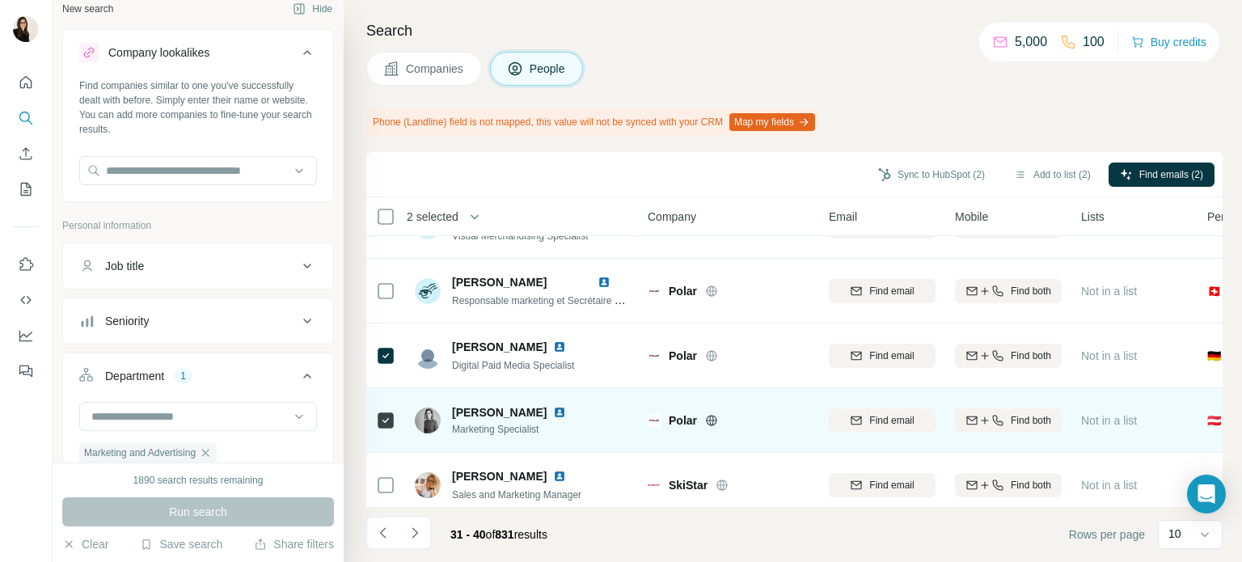
scroll to position [270, 0]
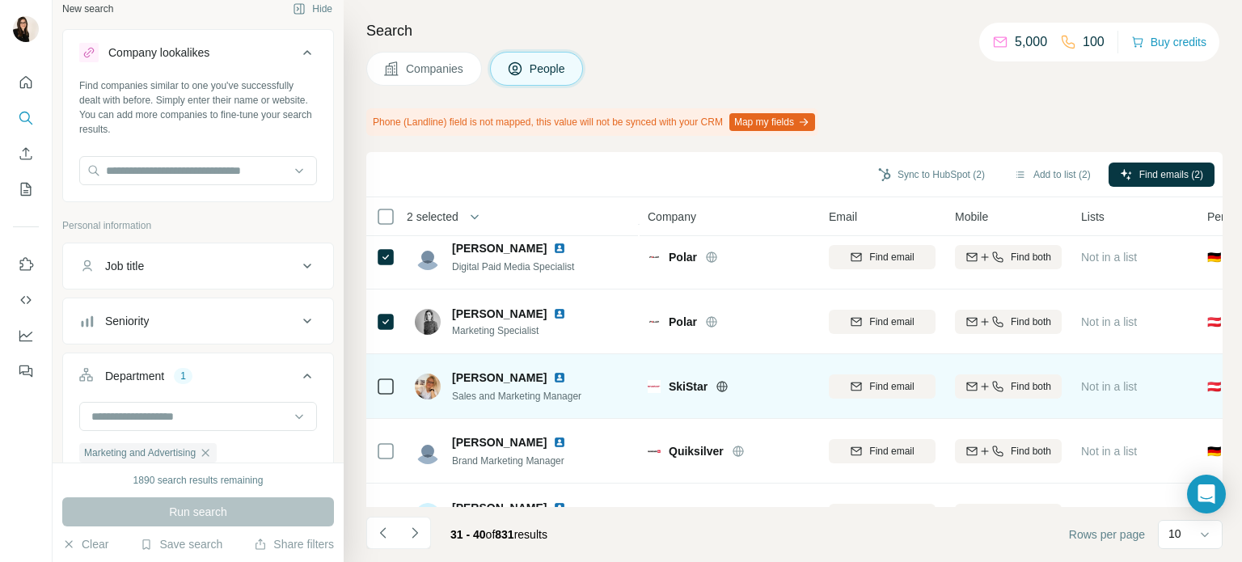
click at [724, 387] on icon at bounding box center [722, 386] width 4 height 11
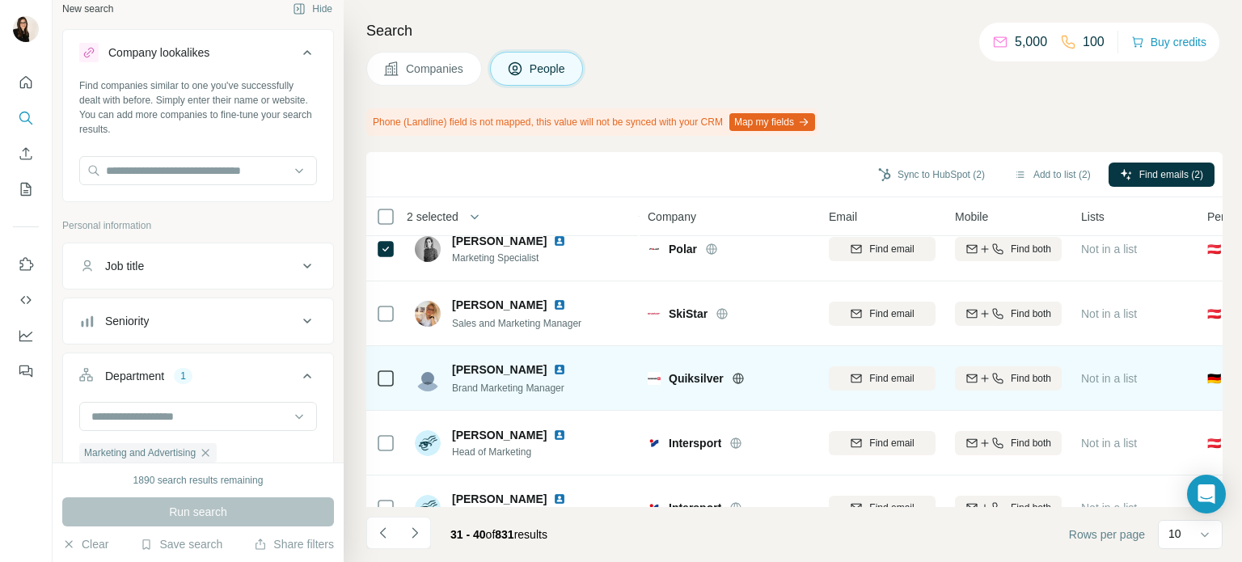
scroll to position [343, 0]
click at [737, 375] on icon at bounding box center [738, 378] width 13 height 13
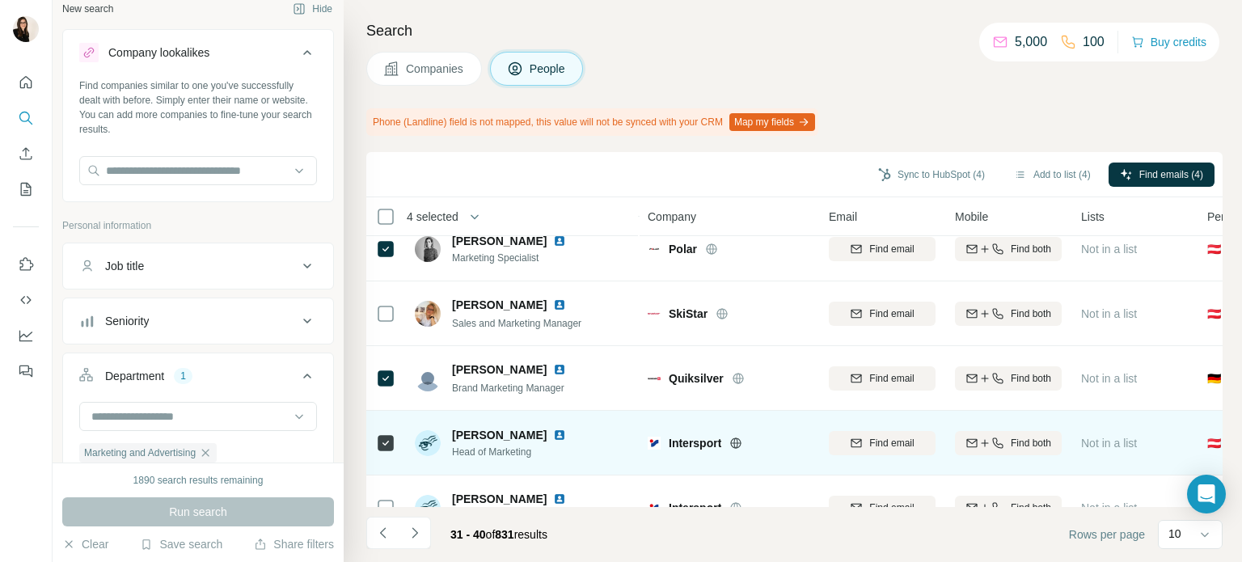
scroll to position [383, 0]
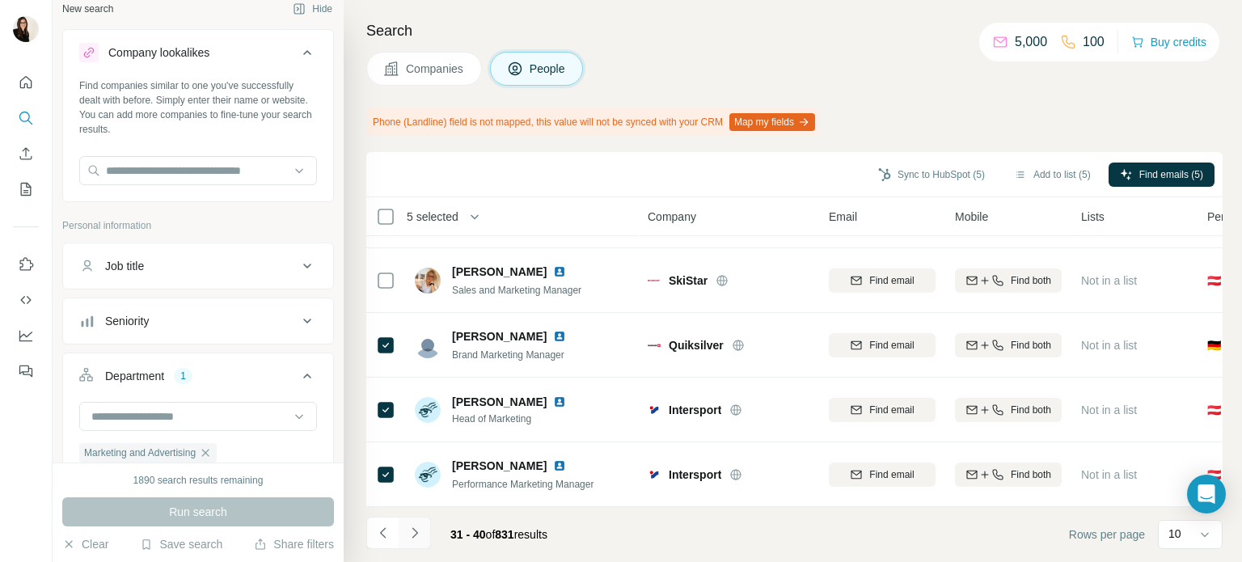
click at [412, 546] on button "Navigate to next page" at bounding box center [415, 533] width 32 height 32
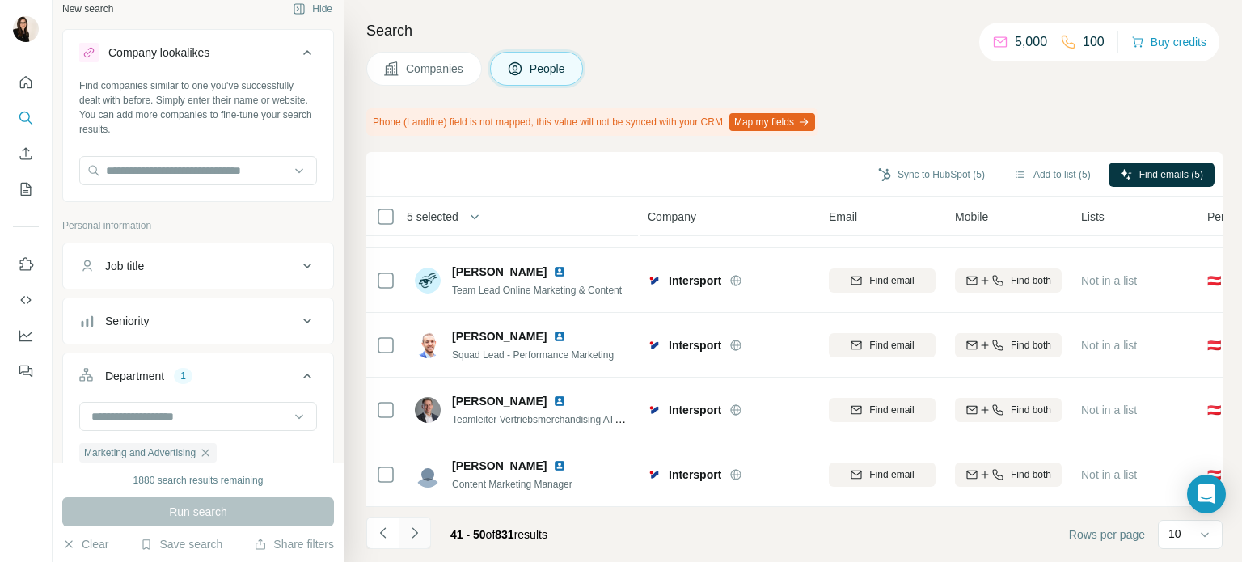
click at [422, 519] on button "Navigate to next page" at bounding box center [415, 533] width 32 height 32
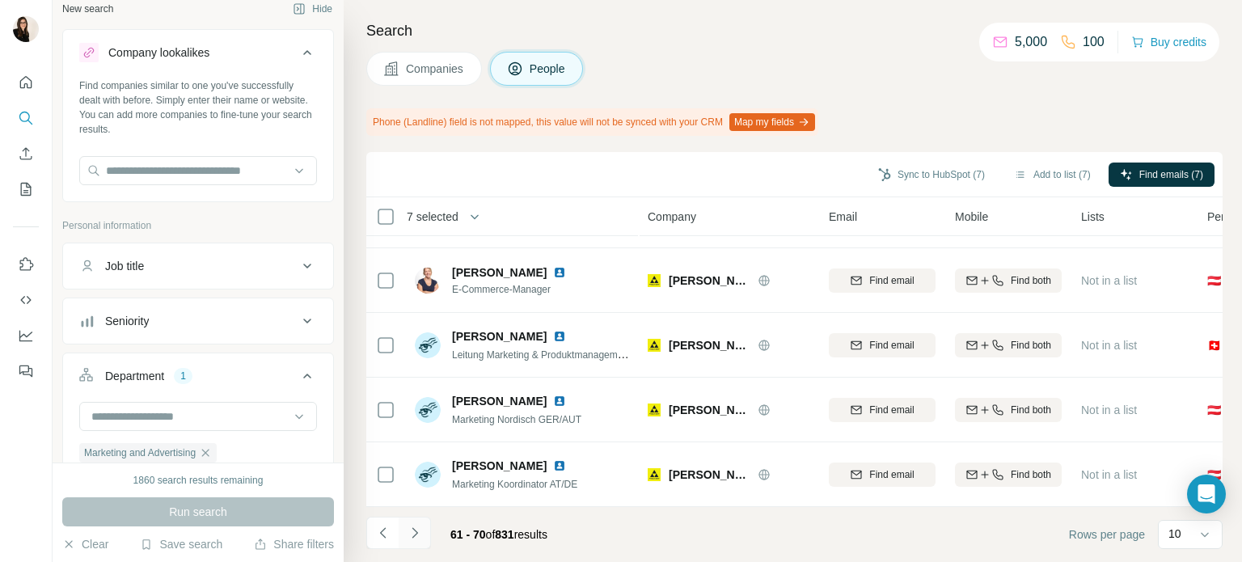
click at [411, 535] on icon "Navigate to next page" at bounding box center [415, 533] width 16 height 16
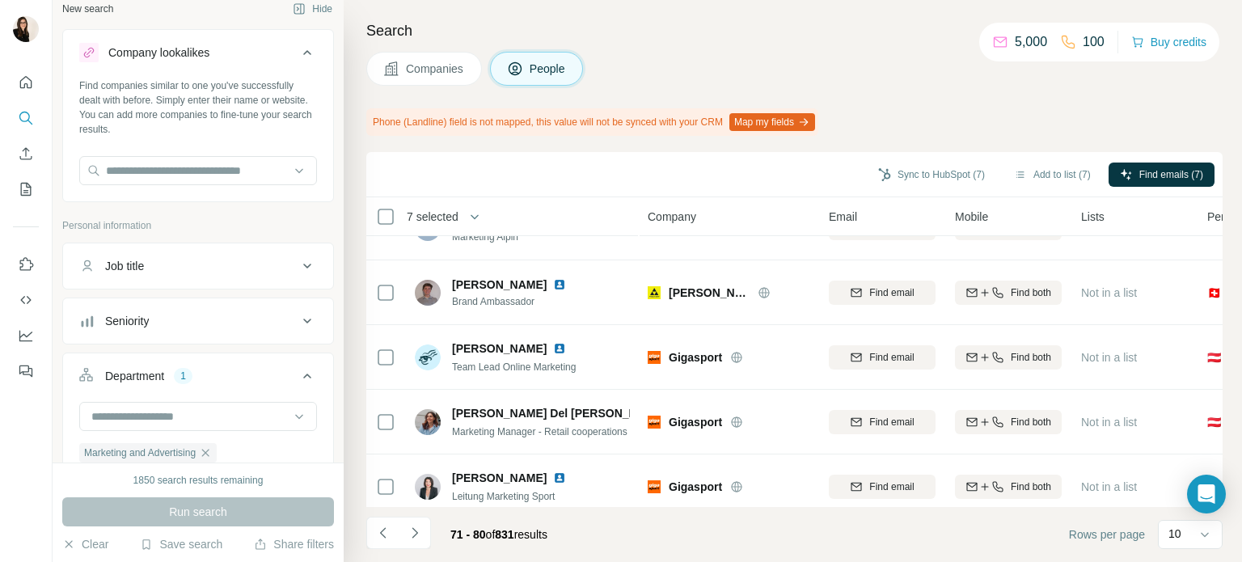
scroll to position [42, 0]
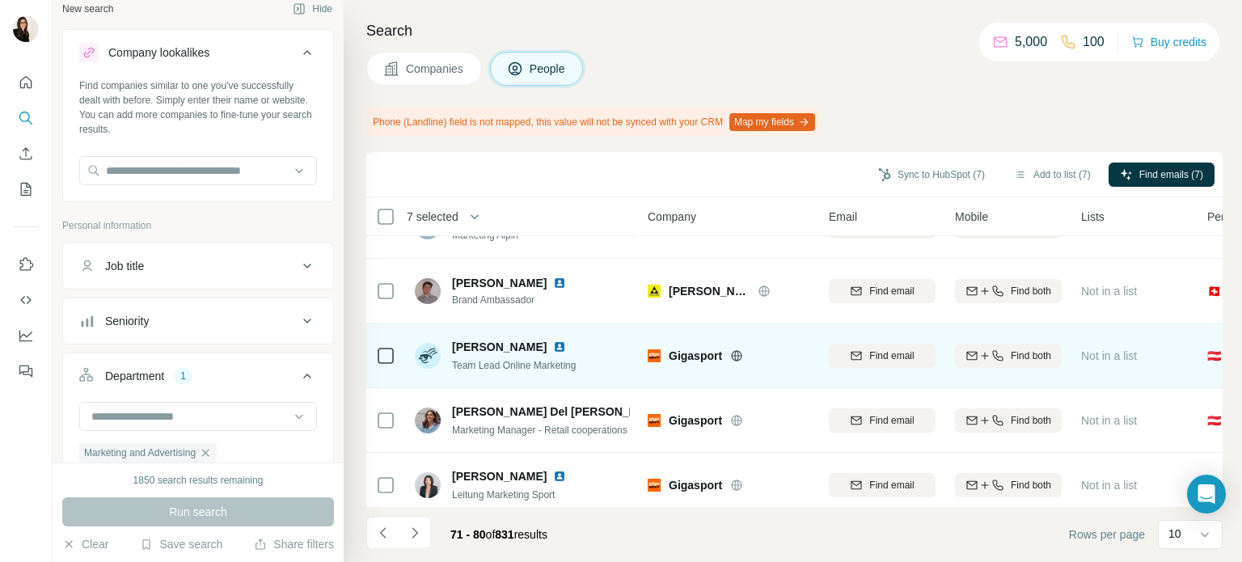
click at [733, 353] on icon at bounding box center [737, 355] width 11 height 11
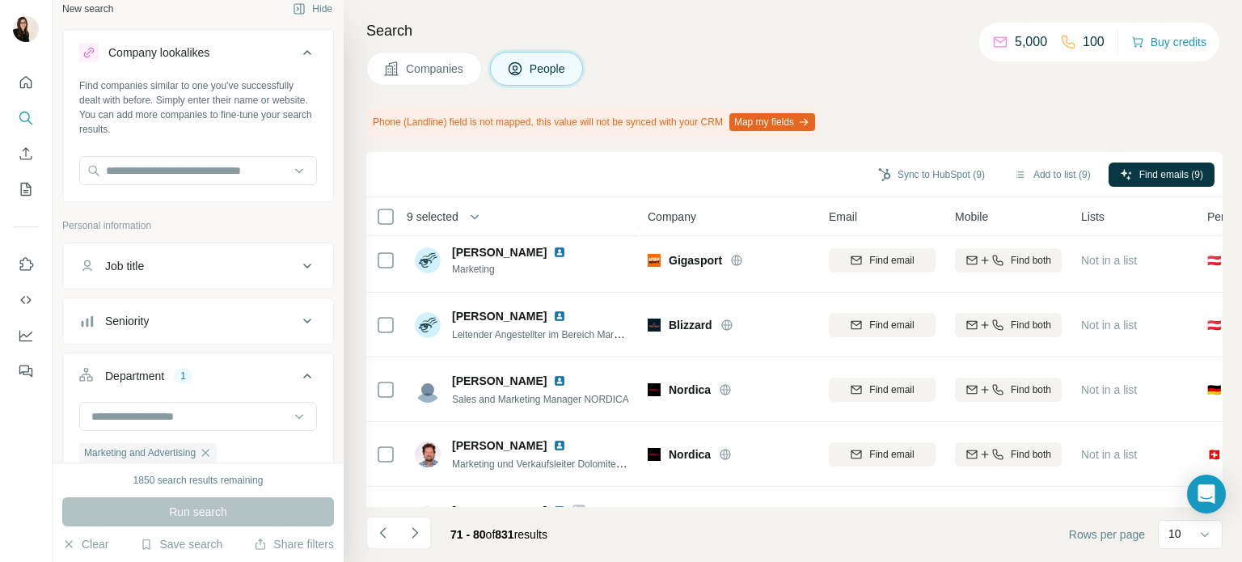
scroll to position [336, 0]
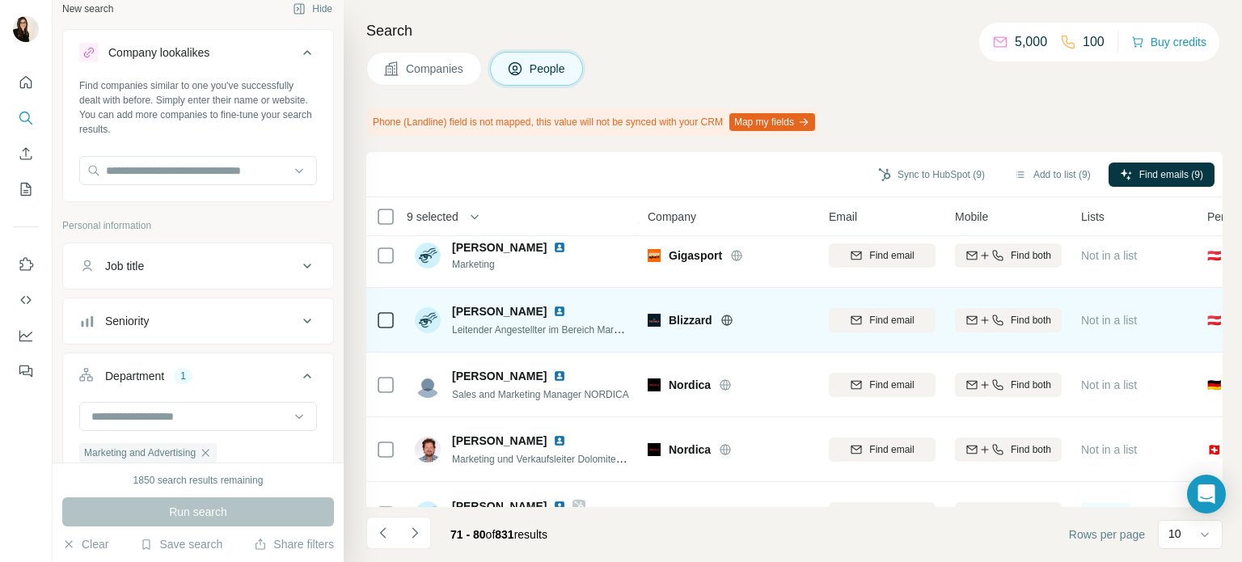
click at [722, 322] on icon at bounding box center [726, 320] width 11 height 11
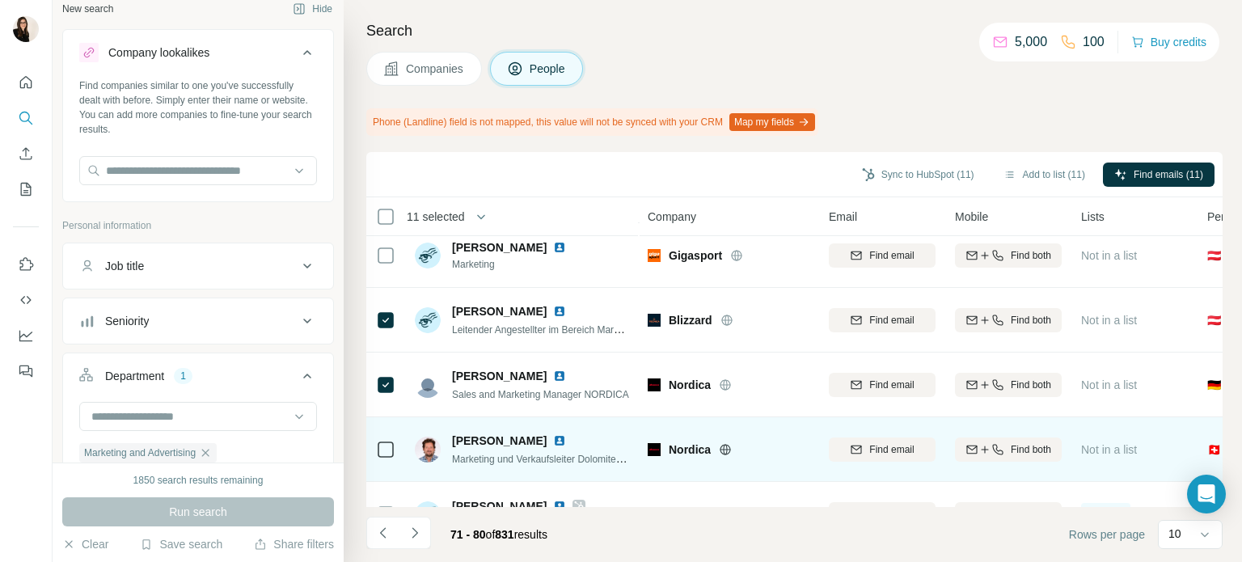
scroll to position [383, 0]
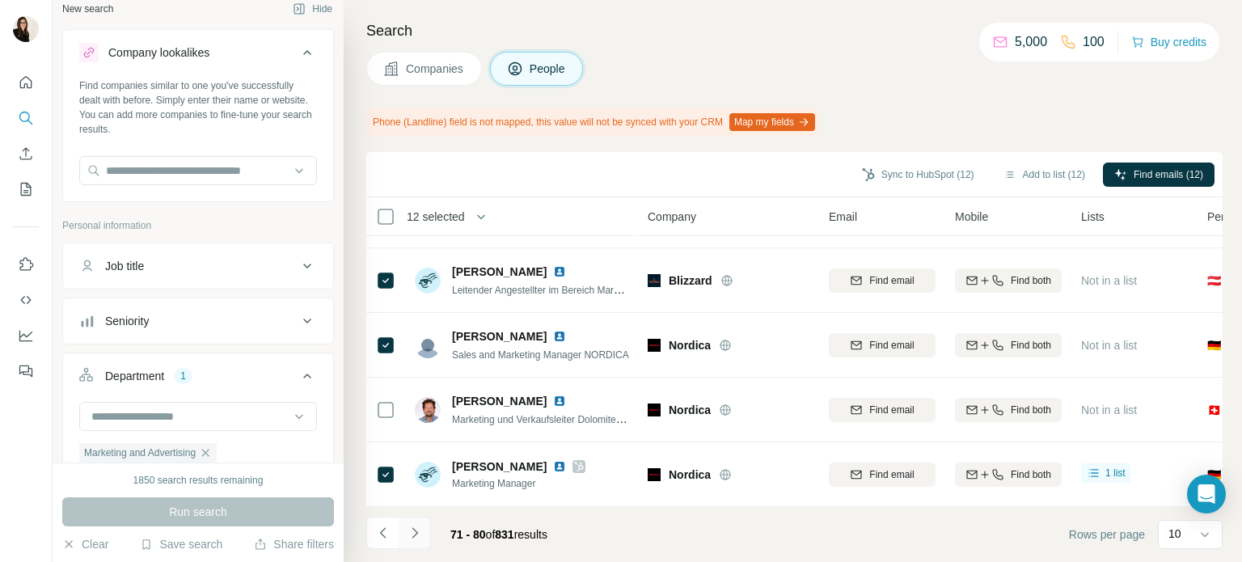
click at [405, 534] on button "Navigate to next page" at bounding box center [415, 533] width 32 height 32
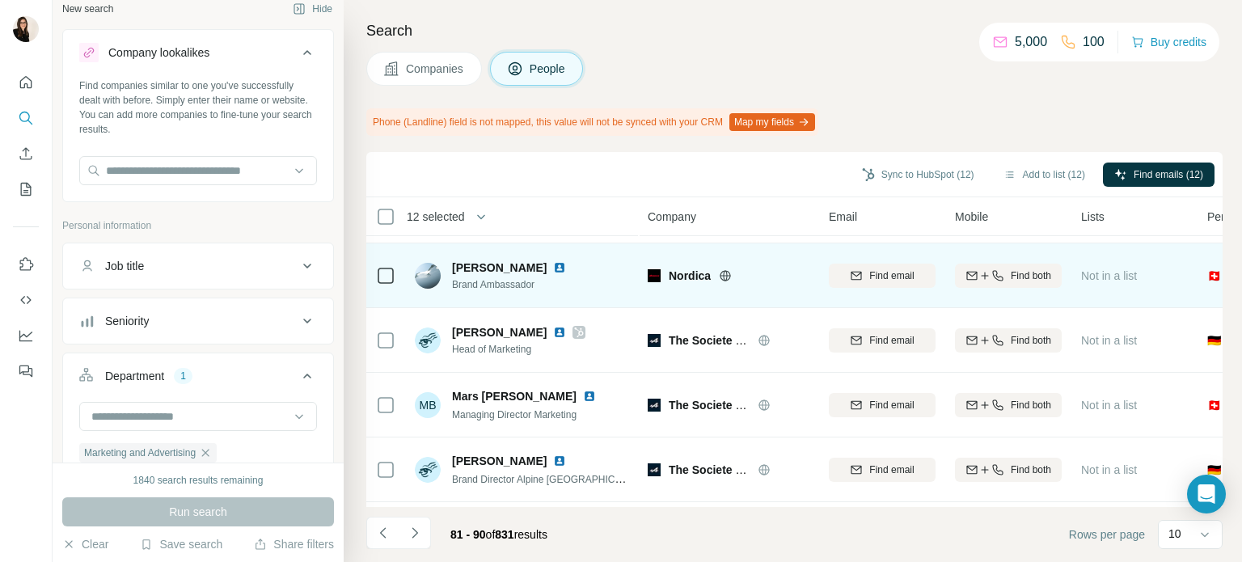
scroll to position [123, 0]
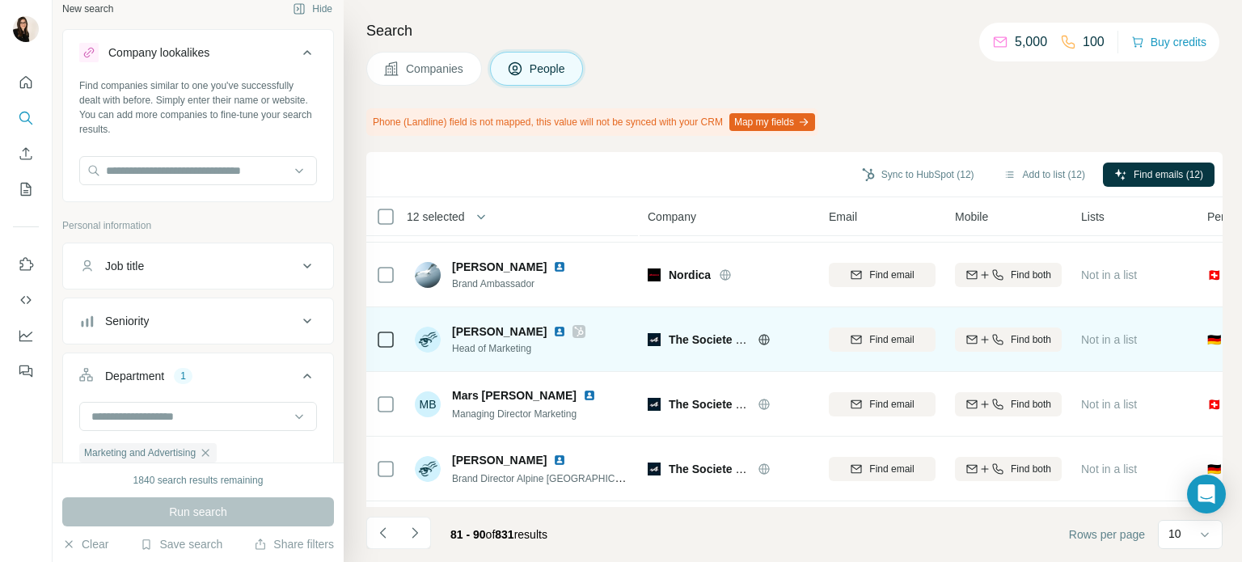
click at [764, 342] on icon at bounding box center [764, 339] width 13 height 13
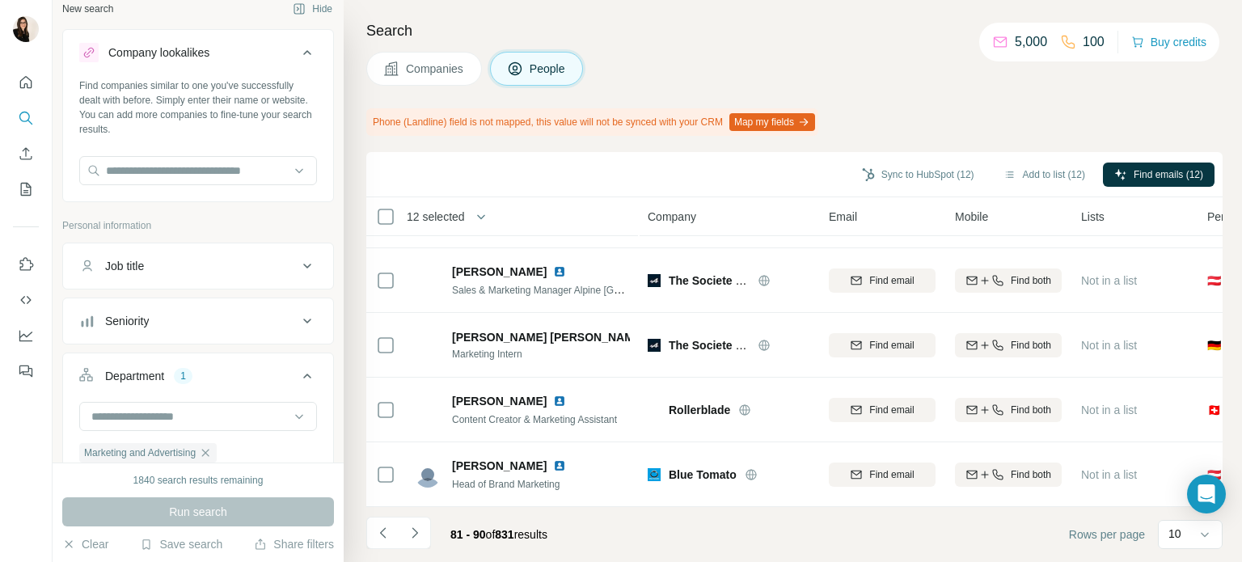
scroll to position [383, 0]
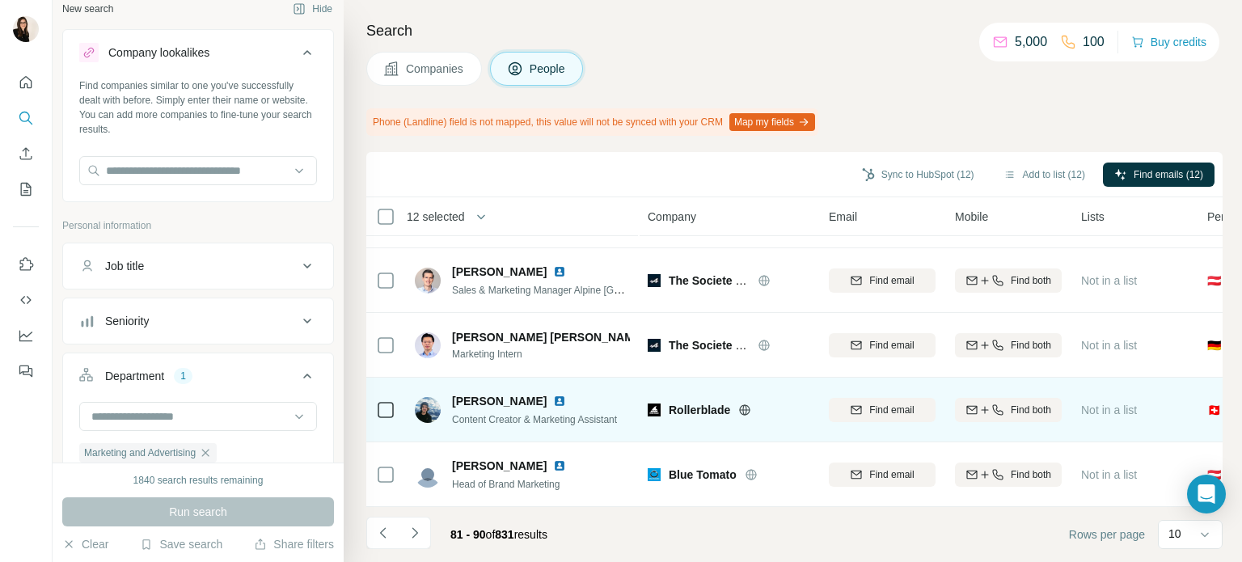
click at [743, 404] on icon at bounding box center [745, 409] width 4 height 11
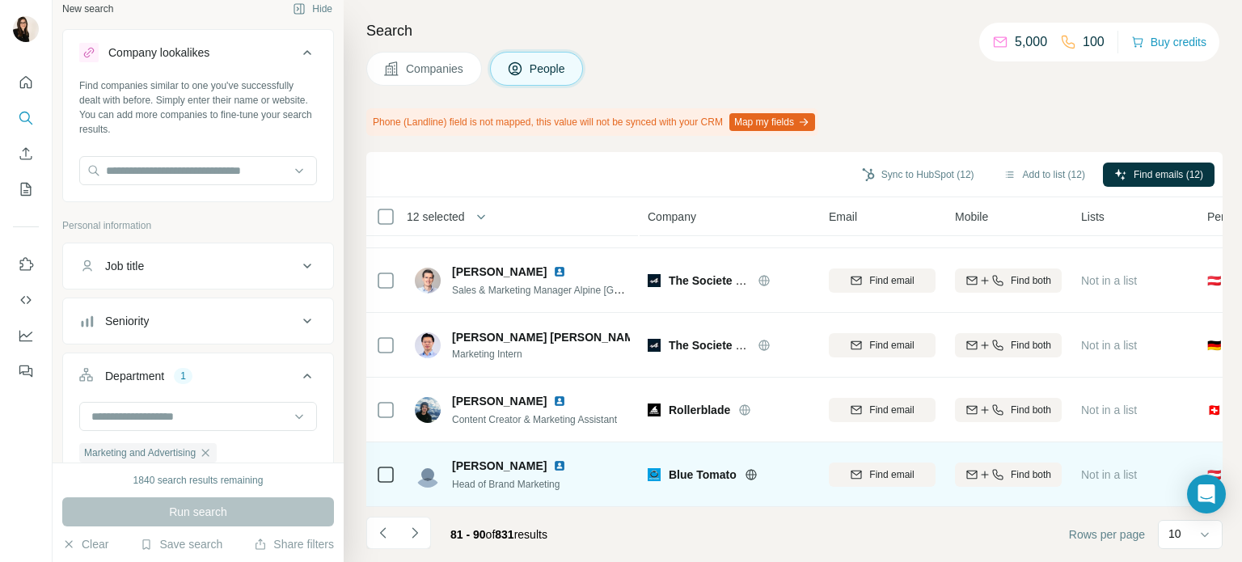
click at [753, 469] on icon at bounding box center [751, 474] width 4 height 11
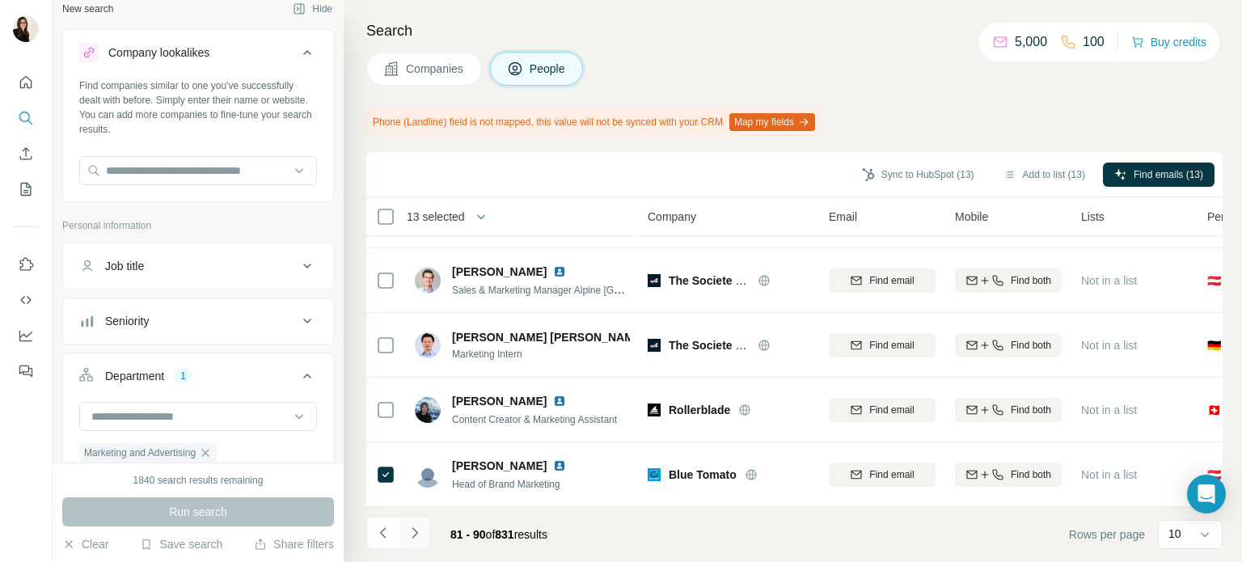
click at [420, 529] on icon "Navigate to next page" at bounding box center [415, 533] width 16 height 16
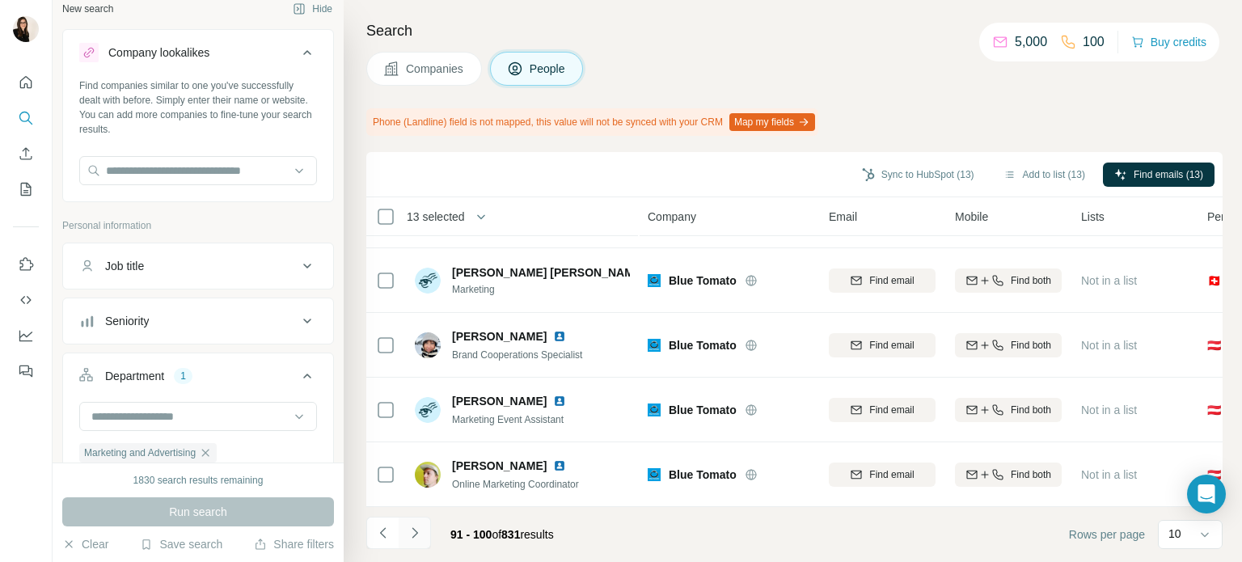
click at [418, 532] on icon "Navigate to next page" at bounding box center [415, 533] width 16 height 16
click at [420, 538] on icon "Navigate to next page" at bounding box center [415, 533] width 16 height 16
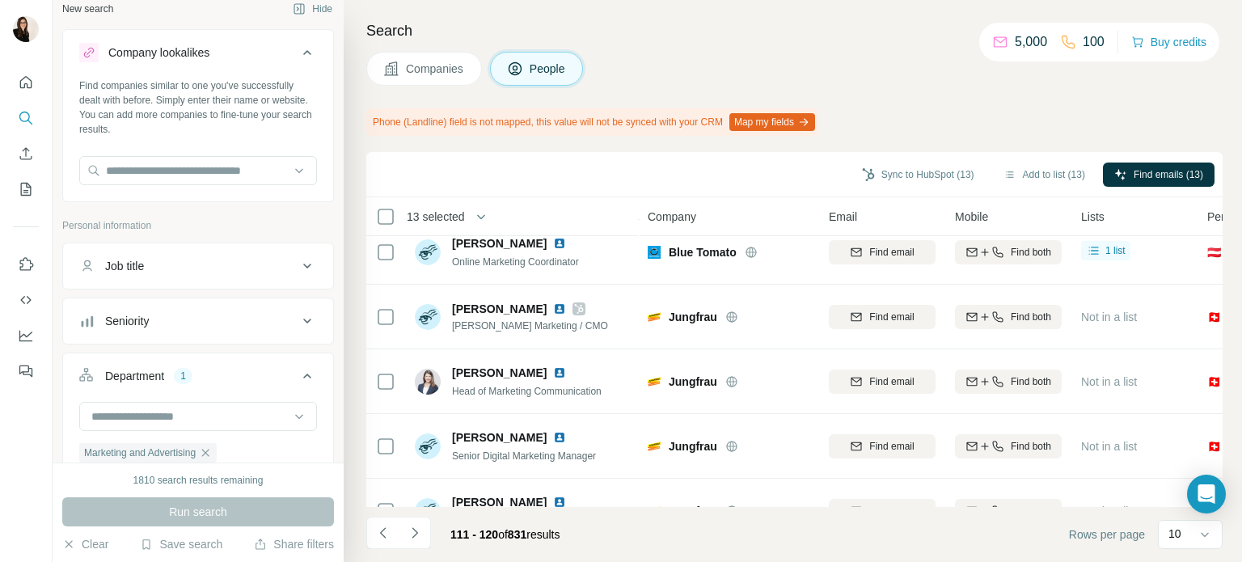
scroll to position [207, 0]
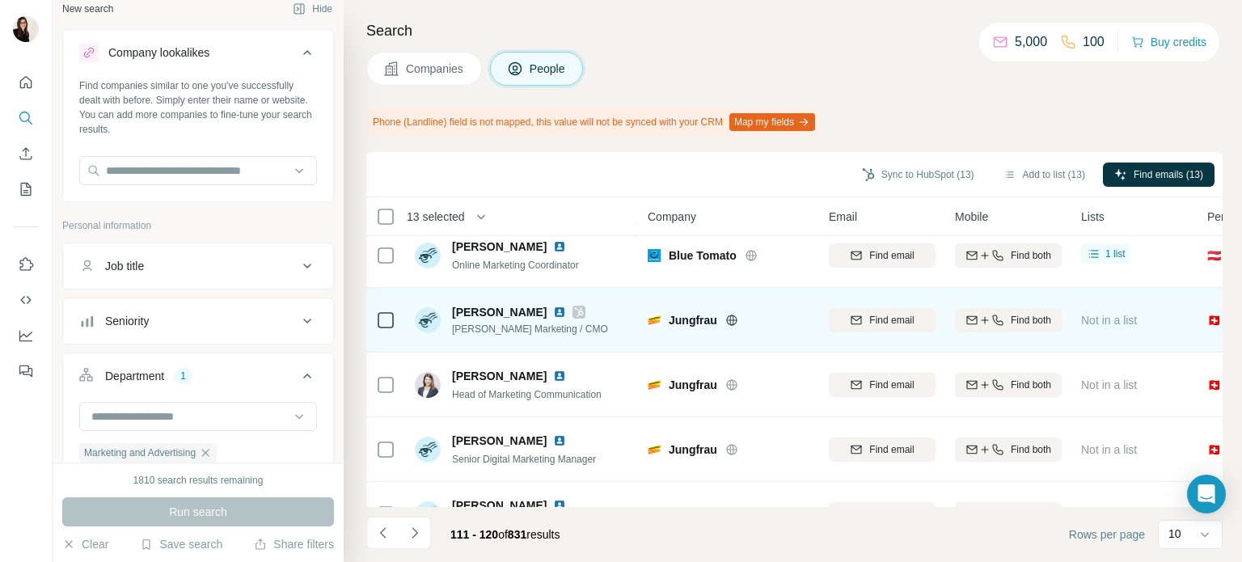
click at [732, 315] on icon at bounding box center [731, 320] width 4 height 11
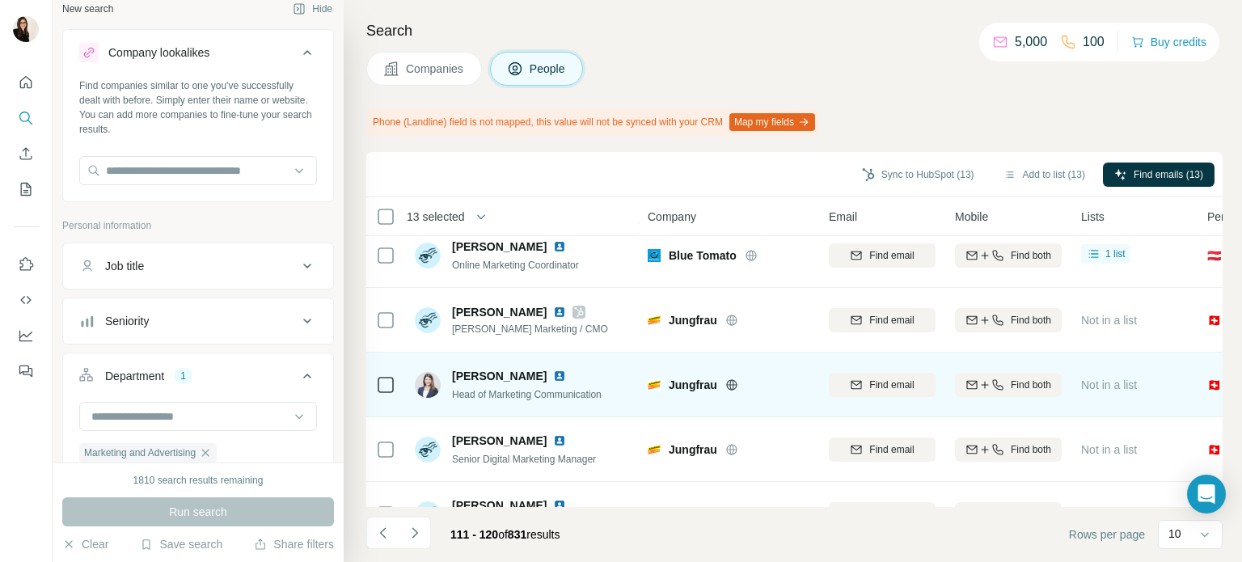
scroll to position [383, 0]
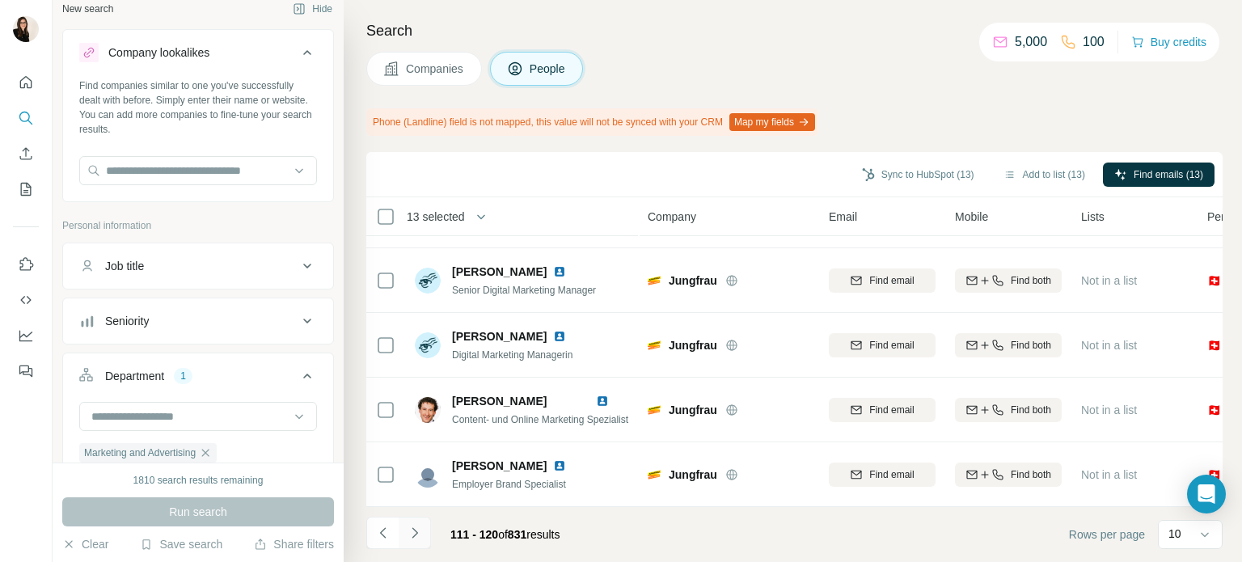
click at [420, 541] on button "Navigate to next page" at bounding box center [415, 533] width 32 height 32
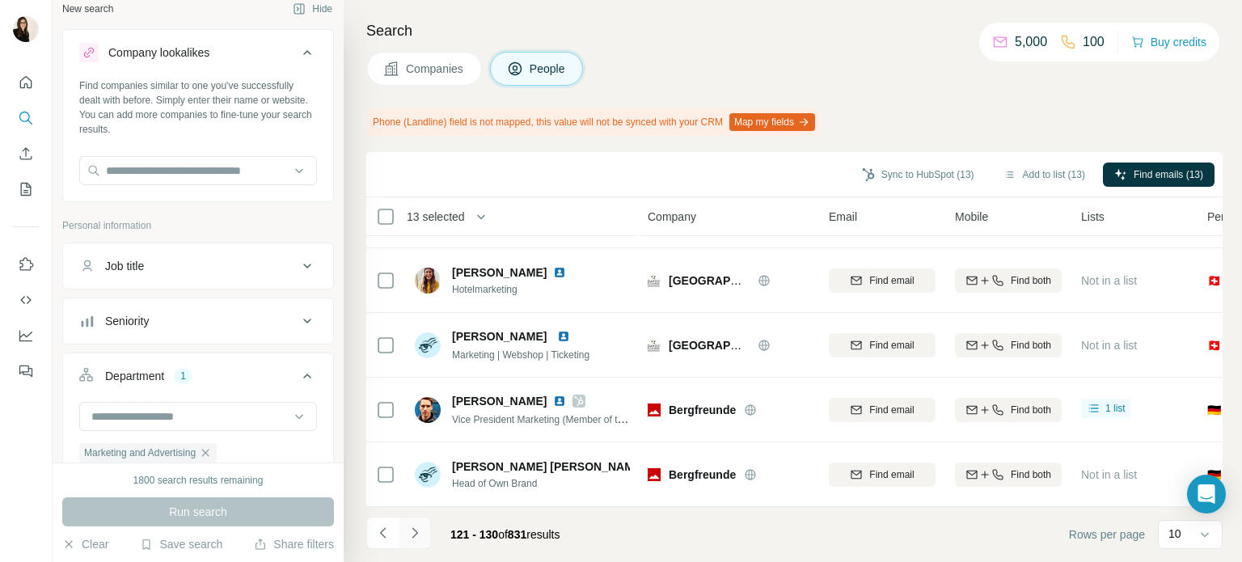
click at [414, 532] on icon "Navigate to next page" at bounding box center [415, 533] width 16 height 16
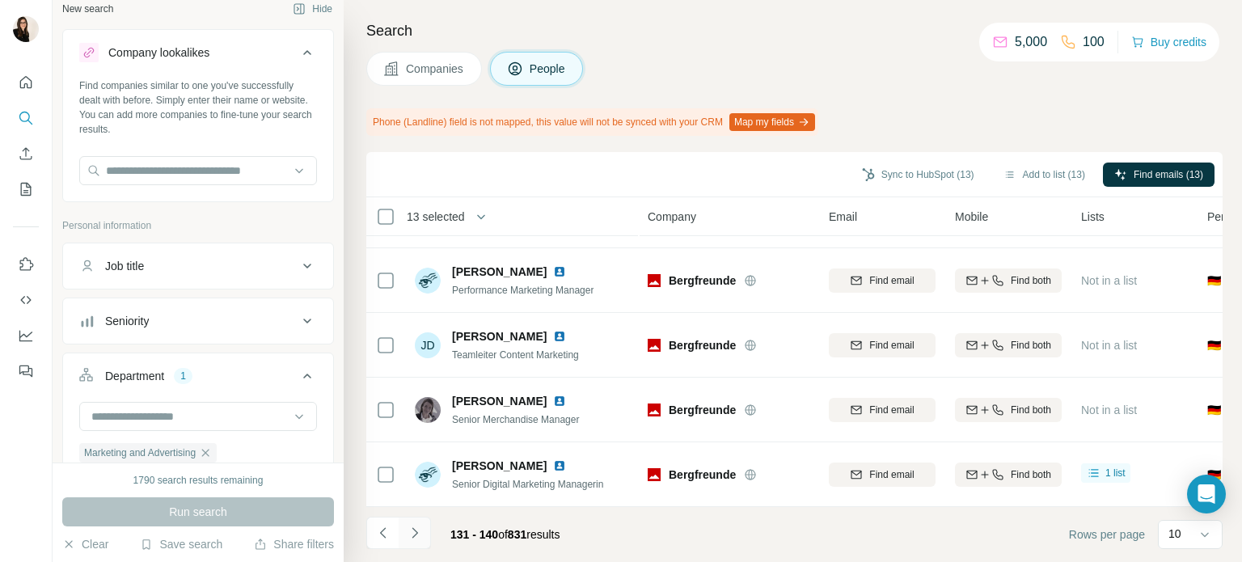
click at [414, 532] on icon "Navigate to next page" at bounding box center [415, 533] width 16 height 16
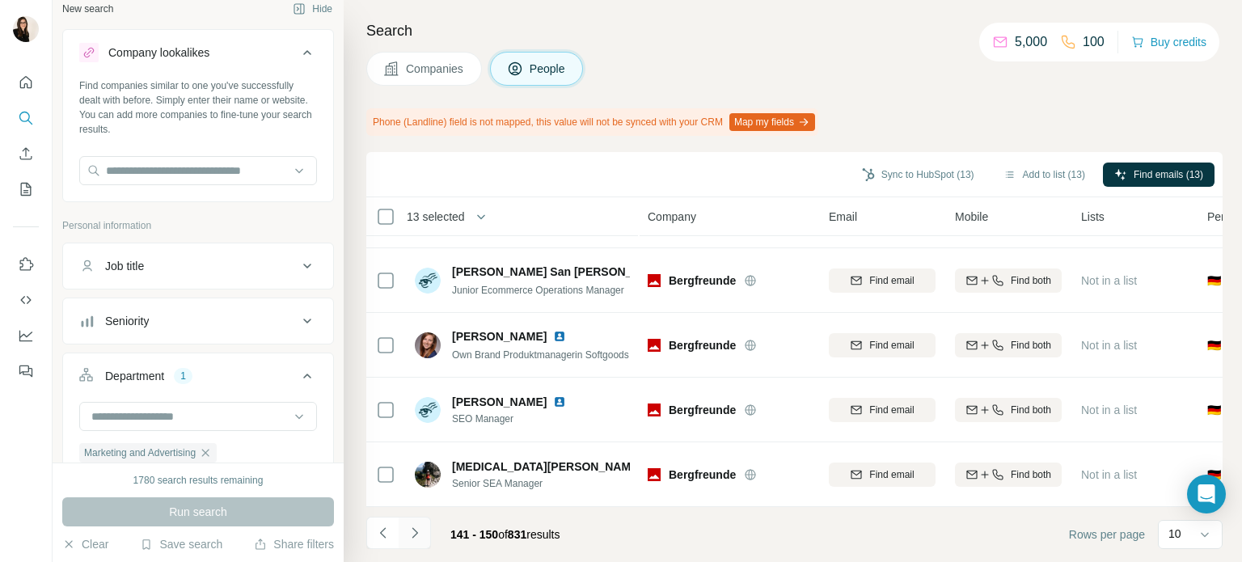
click at [414, 532] on icon "Navigate to next page" at bounding box center [415, 533] width 16 height 16
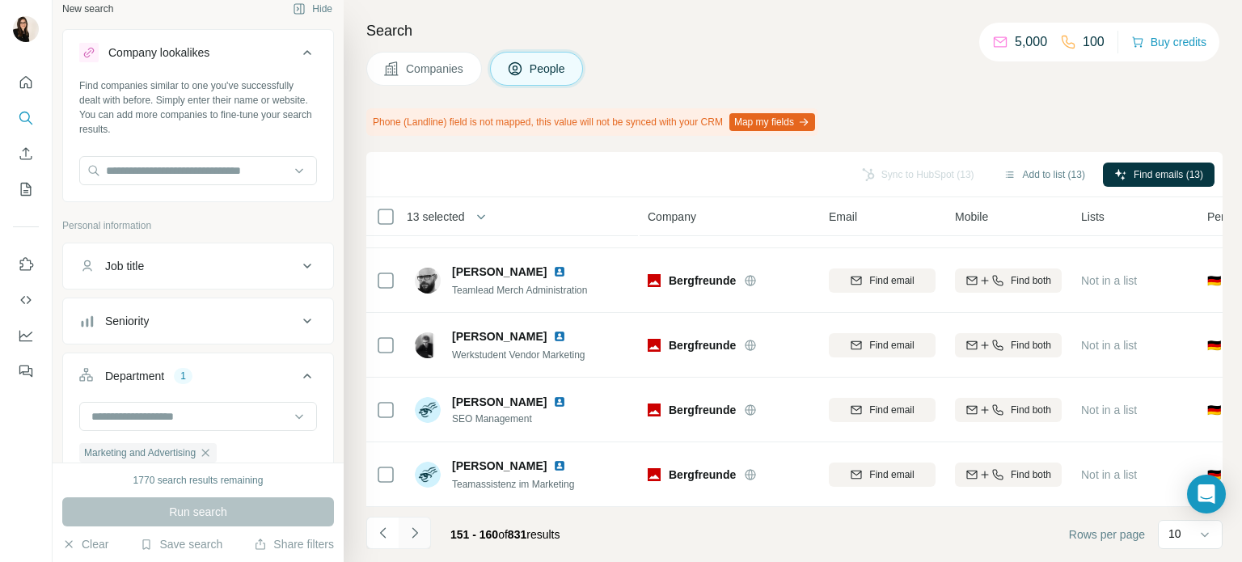
click at [414, 532] on icon "Navigate to next page" at bounding box center [415, 533] width 16 height 16
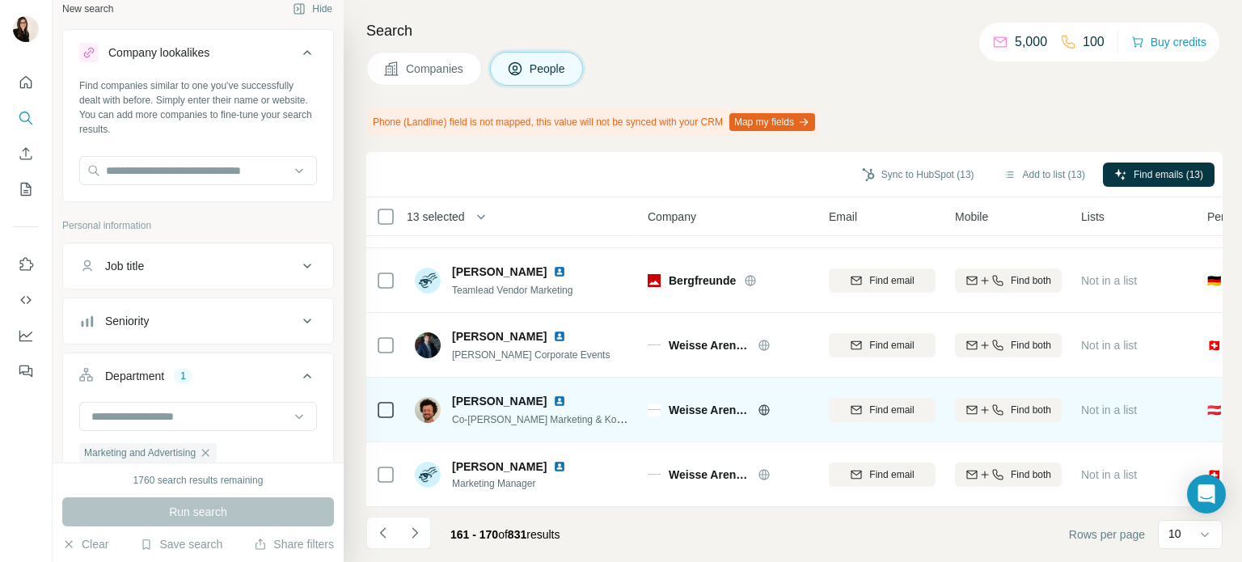
click at [762, 404] on icon at bounding box center [764, 410] width 13 height 13
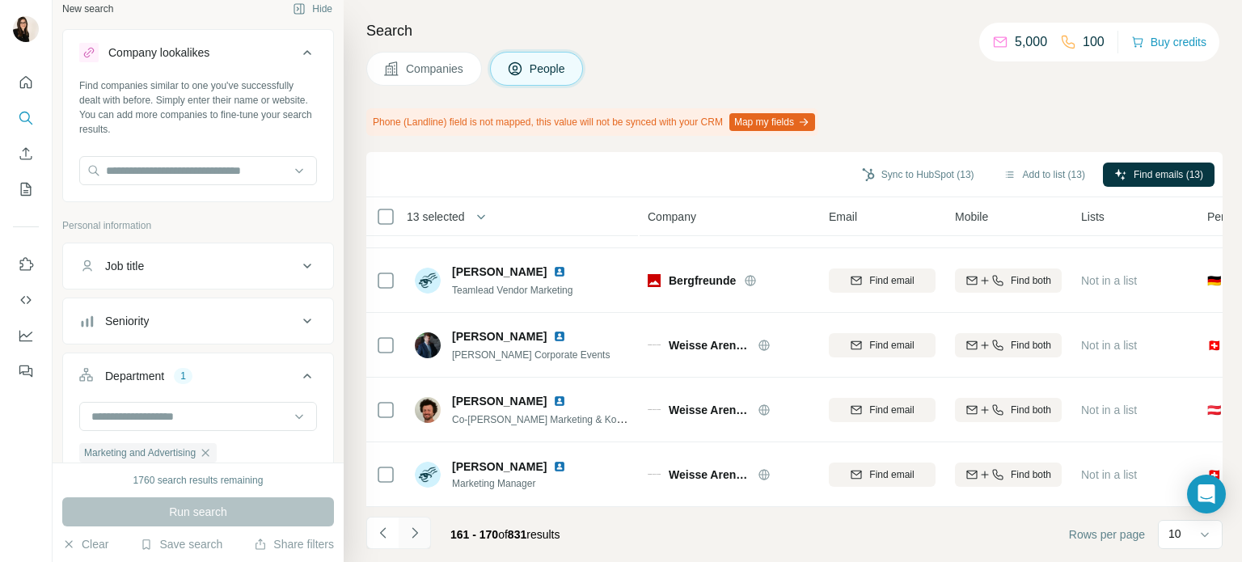
click at [414, 540] on icon "Navigate to next page" at bounding box center [415, 533] width 16 height 16
drag, startPoint x: 404, startPoint y: 552, endPoint x: 408, endPoint y: 543, distance: 9.5
click at [408, 543] on footer "171 - 180 of 831 results Rows per page 10" at bounding box center [794, 534] width 856 height 55
click at [408, 543] on button "Navigate to next page" at bounding box center [415, 533] width 32 height 32
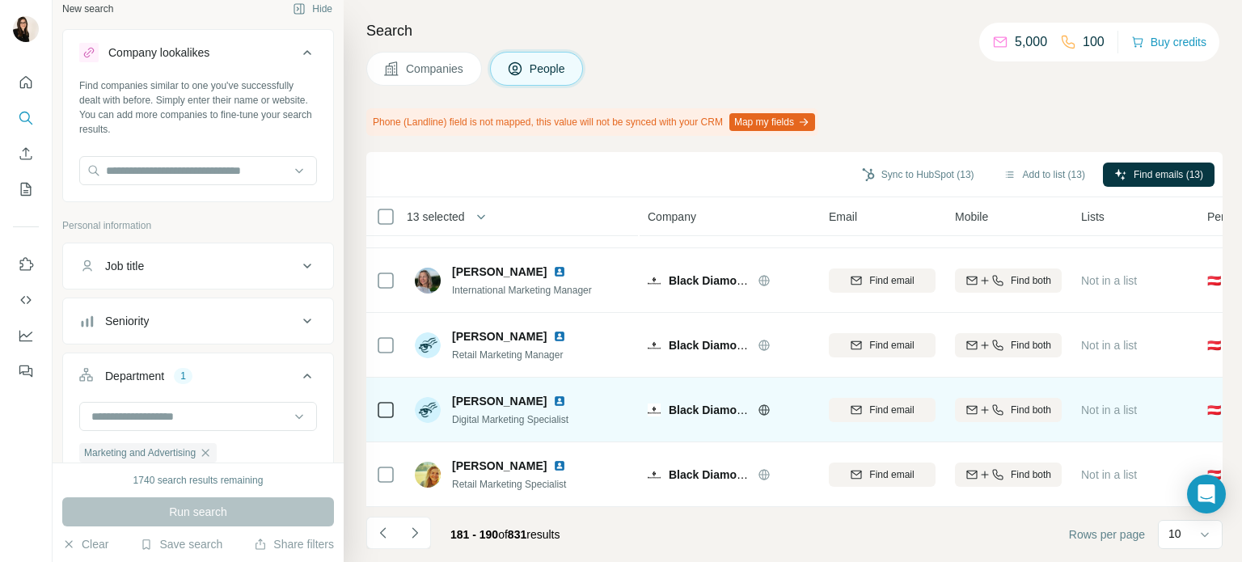
click at [763, 409] on icon at bounding box center [763, 409] width 11 height 1
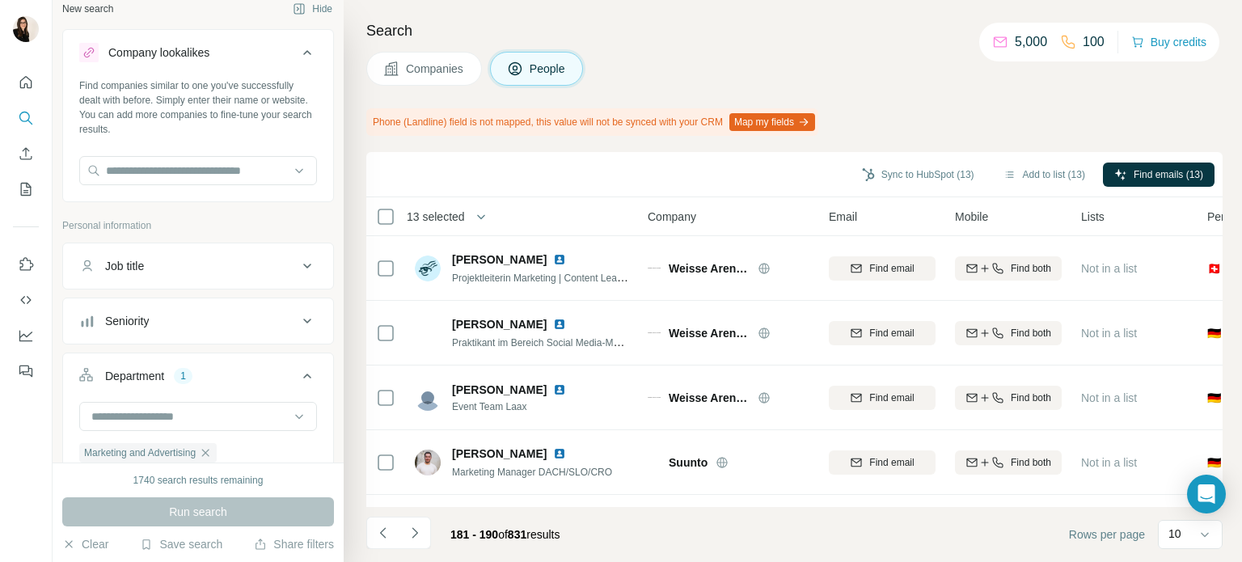
scroll to position [95, 0]
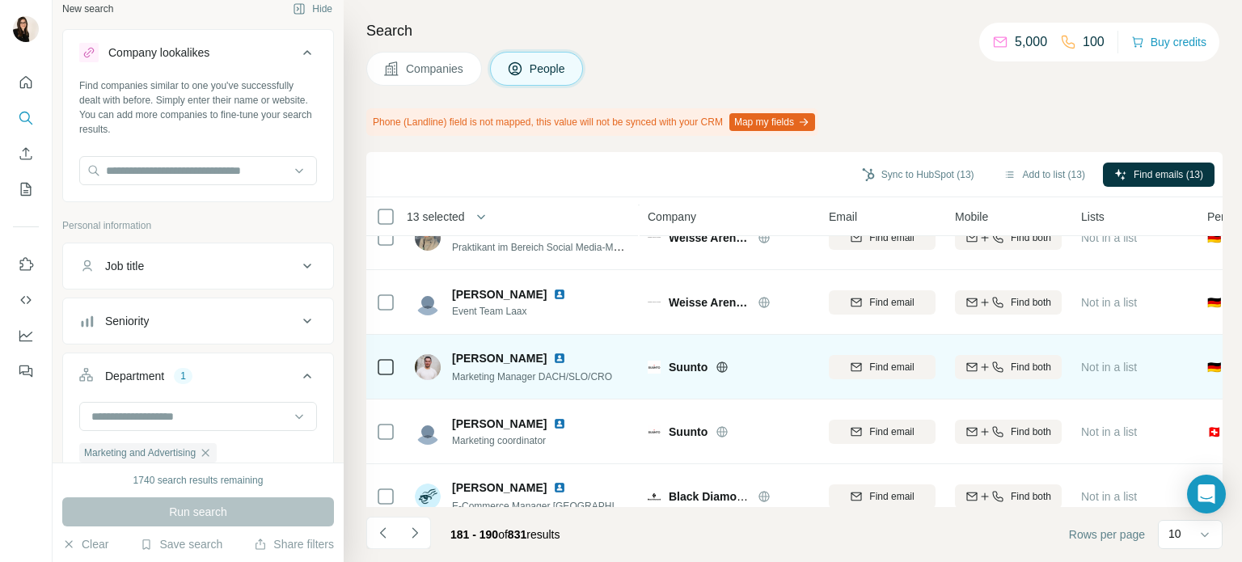
click at [720, 366] on icon at bounding box center [722, 366] width 11 height 1
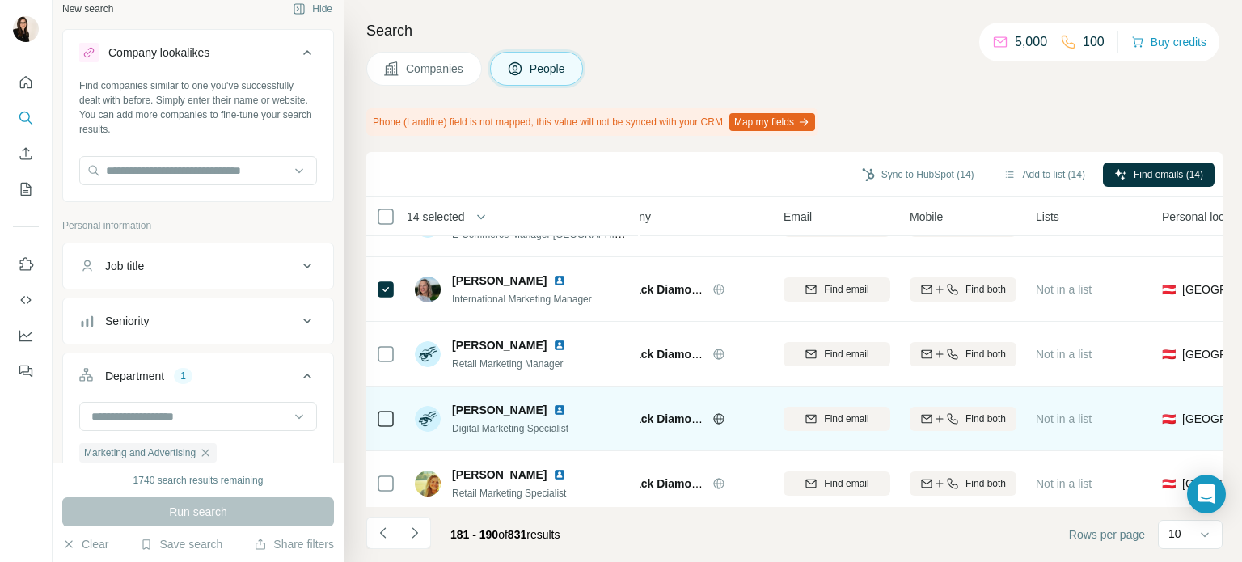
scroll to position [383, 45]
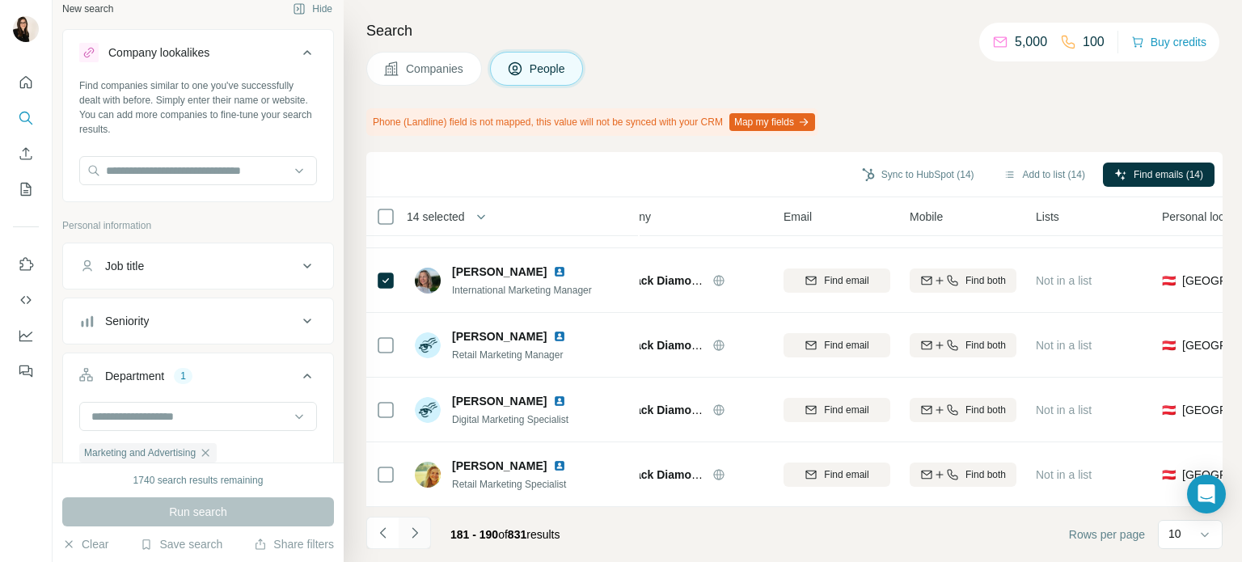
click at [416, 536] on icon "Navigate to next page" at bounding box center [415, 533] width 16 height 16
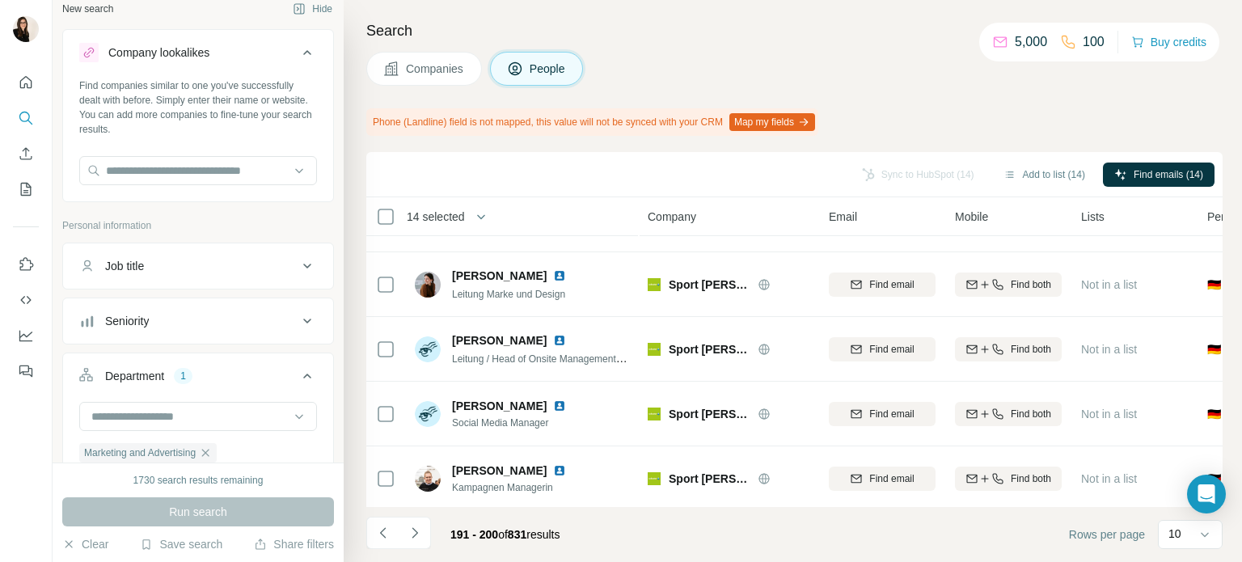
scroll to position [0, 0]
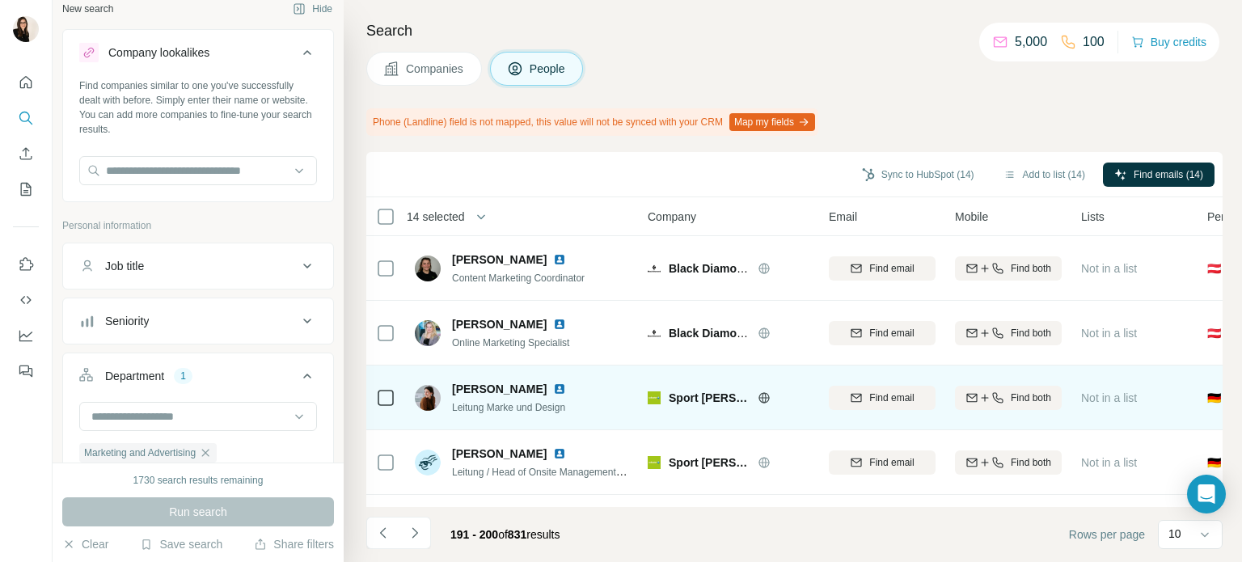
click at [760, 397] on icon at bounding box center [763, 397] width 11 height 1
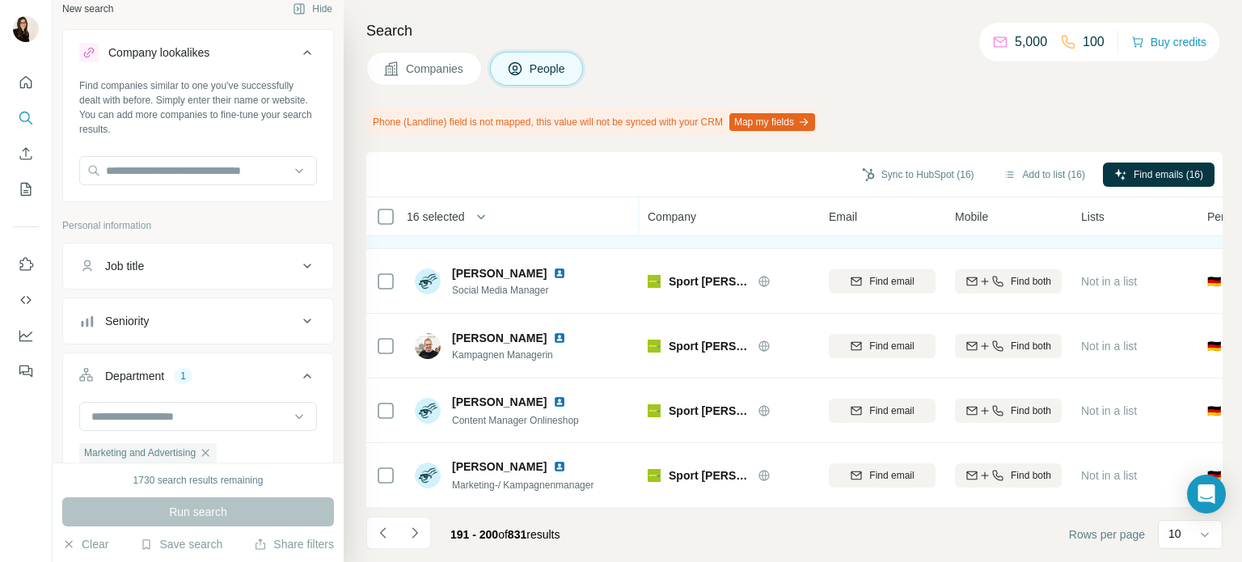
scroll to position [383, 0]
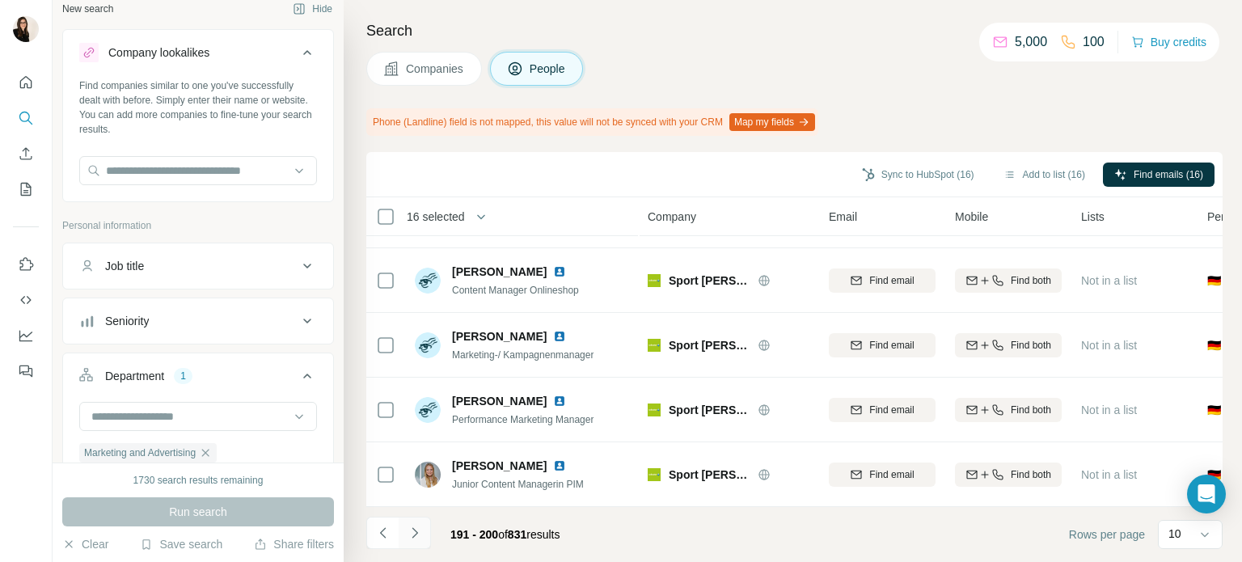
click at [408, 525] on icon "Navigate to next page" at bounding box center [415, 533] width 16 height 16
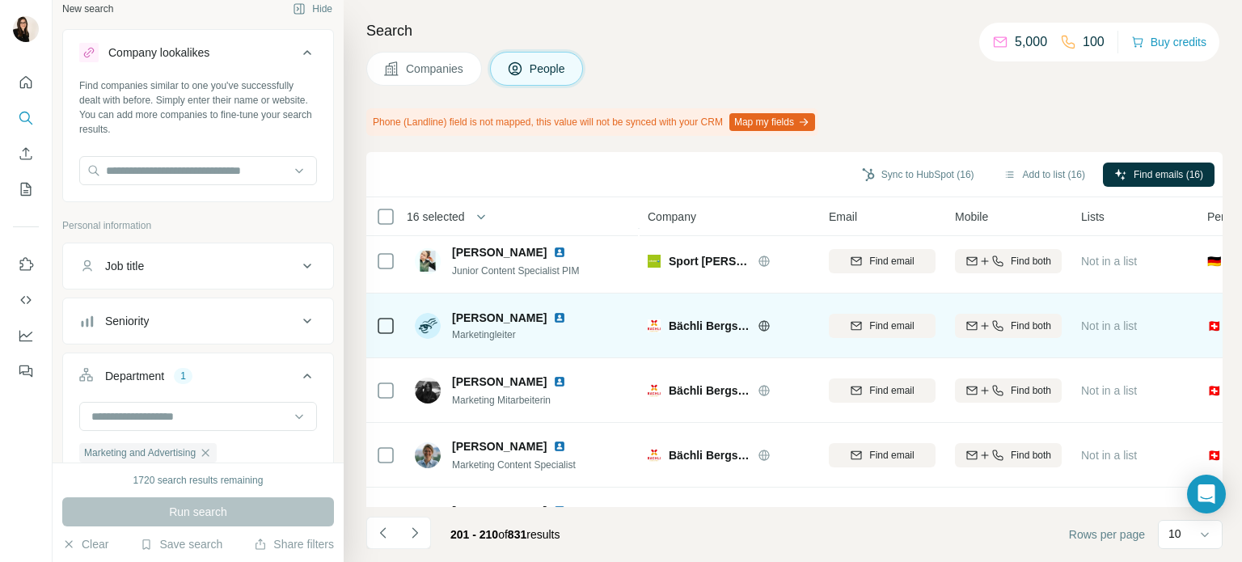
scroll to position [53, 0]
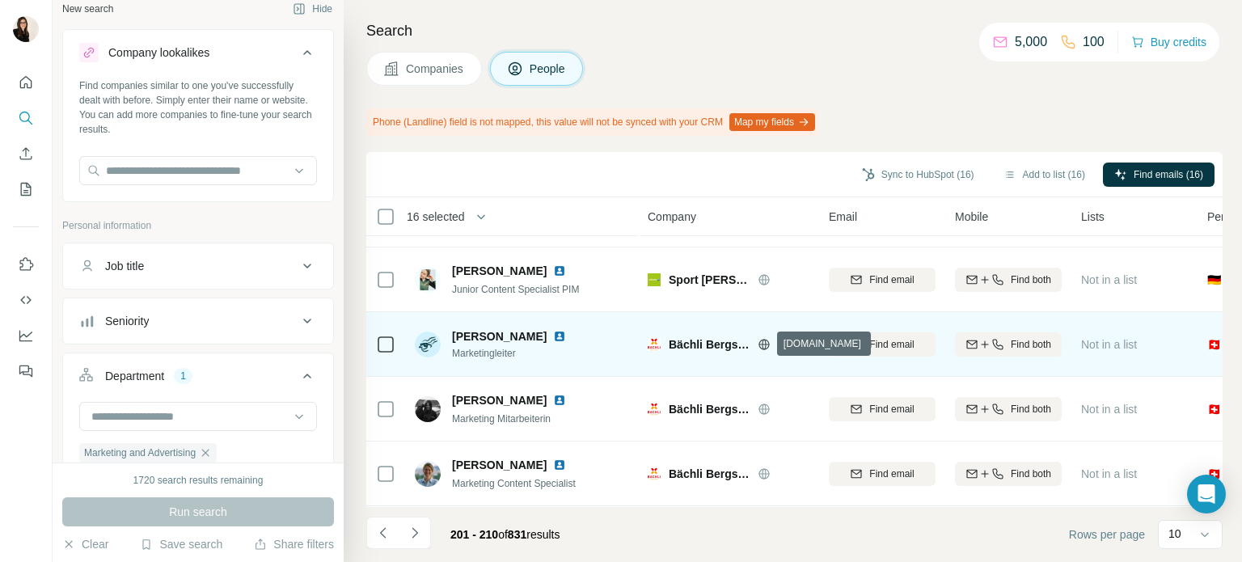
click at [758, 344] on icon at bounding box center [764, 344] width 13 height 13
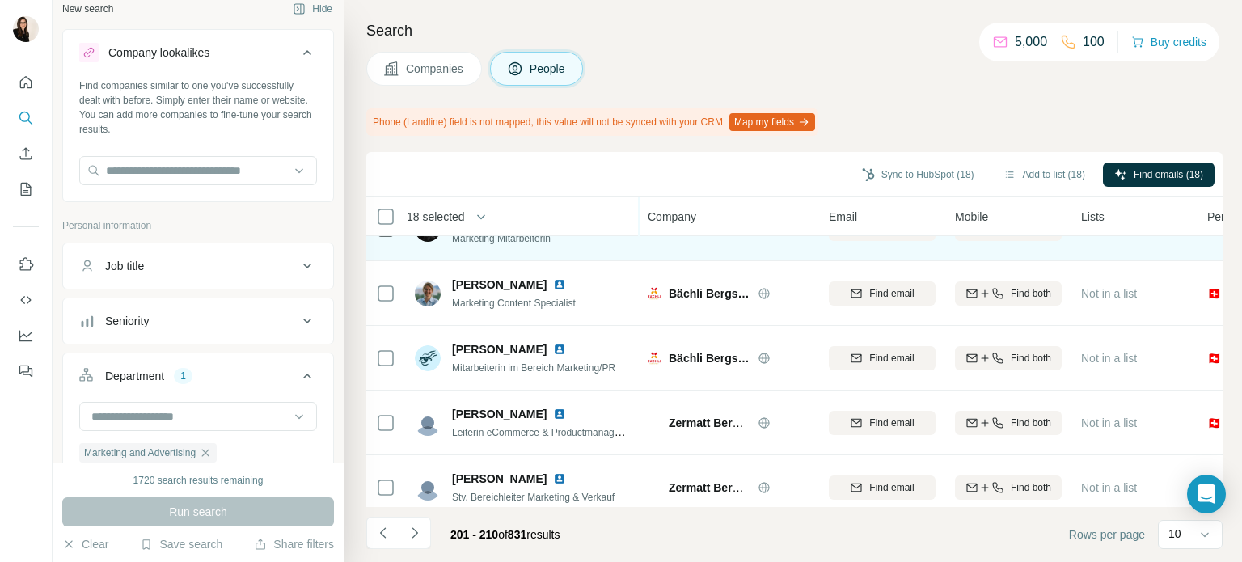
scroll to position [244, 0]
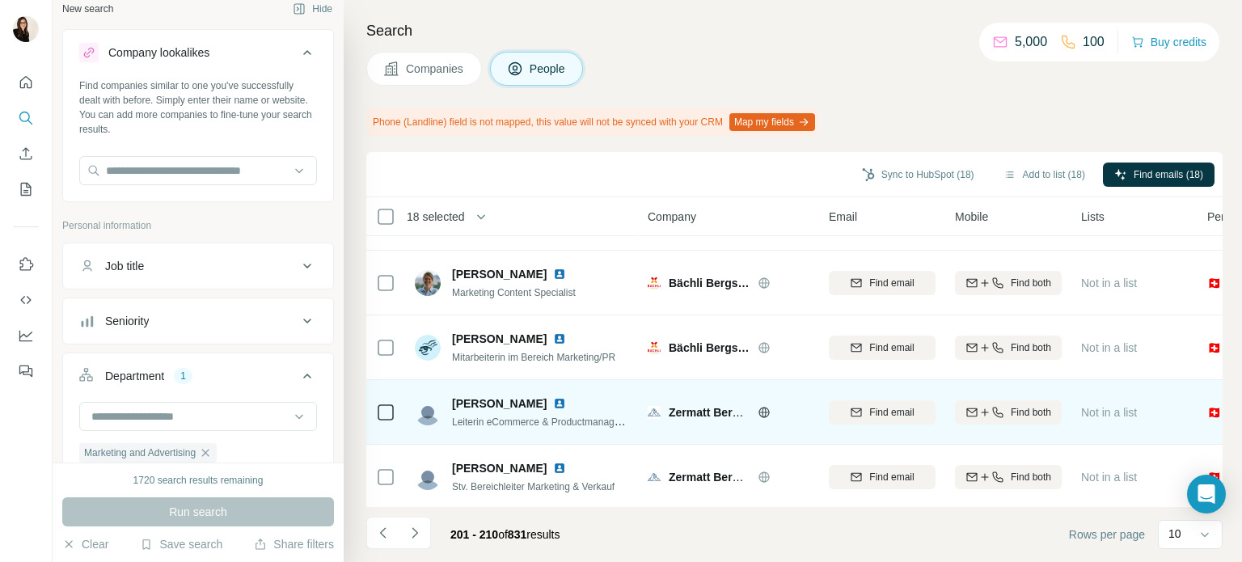
click at [767, 415] on icon at bounding box center [763, 412] width 11 height 11
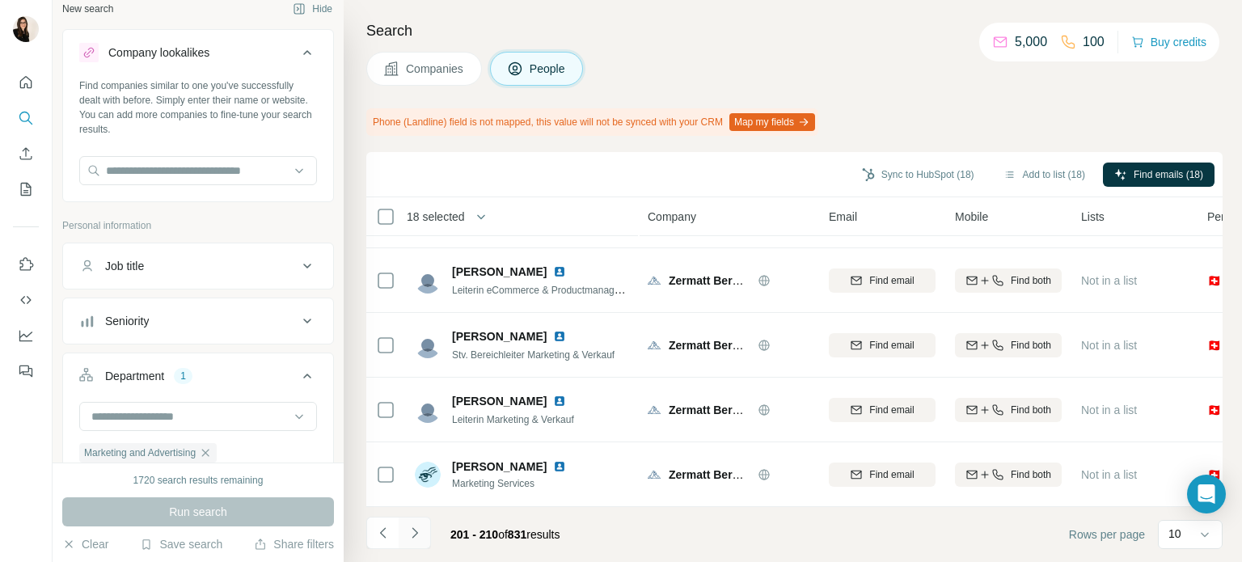
click at [407, 534] on icon "Navigate to next page" at bounding box center [415, 533] width 16 height 16
click at [414, 540] on icon "Navigate to next page" at bounding box center [415, 533] width 16 height 16
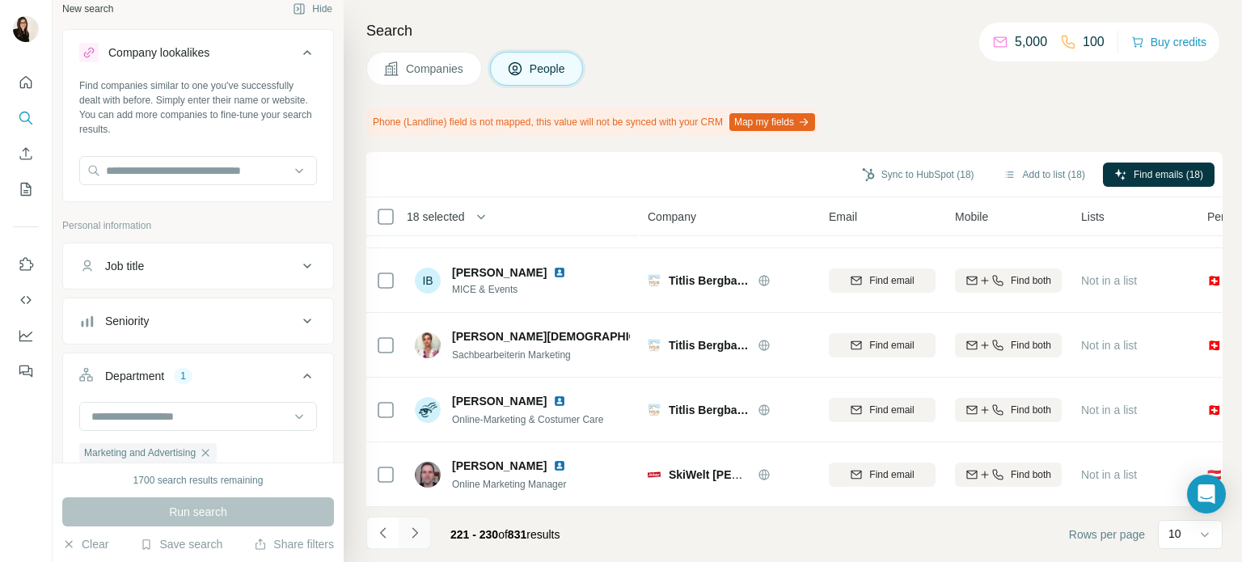
click at [420, 531] on icon "Navigate to next page" at bounding box center [415, 533] width 16 height 16
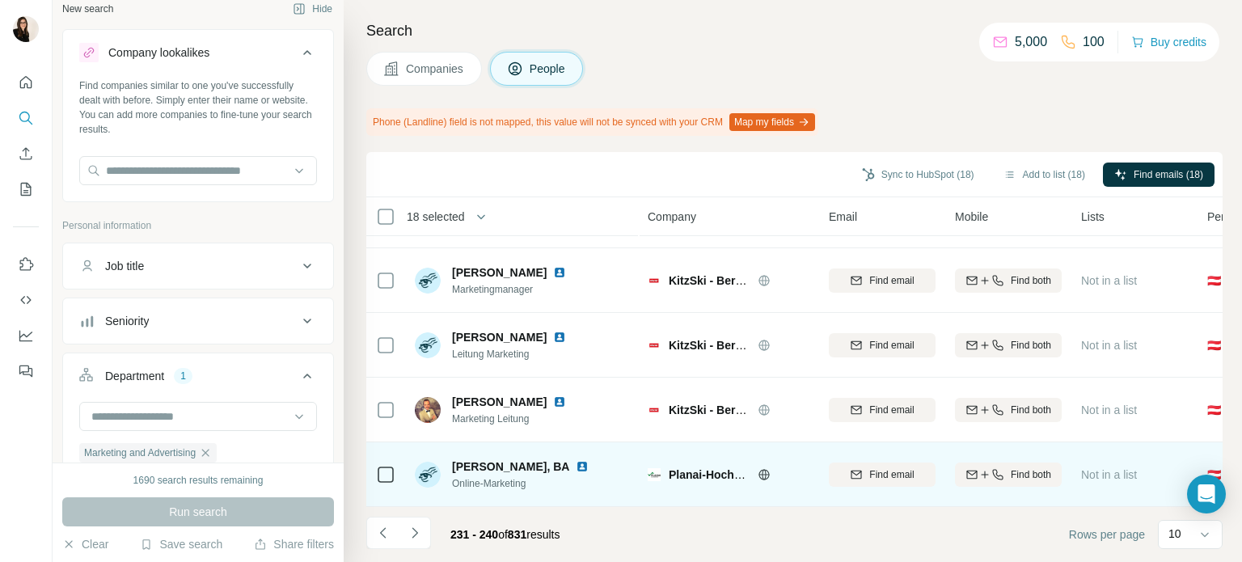
click at [763, 468] on icon at bounding box center [764, 474] width 13 height 13
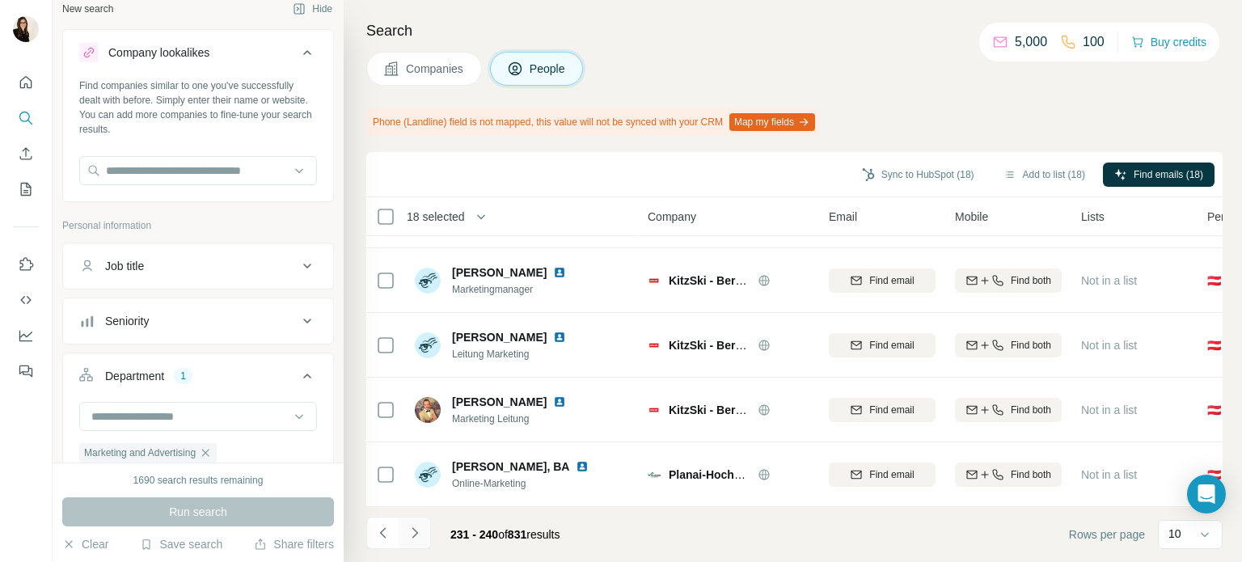
click at [421, 521] on button "Navigate to next page" at bounding box center [415, 533] width 32 height 32
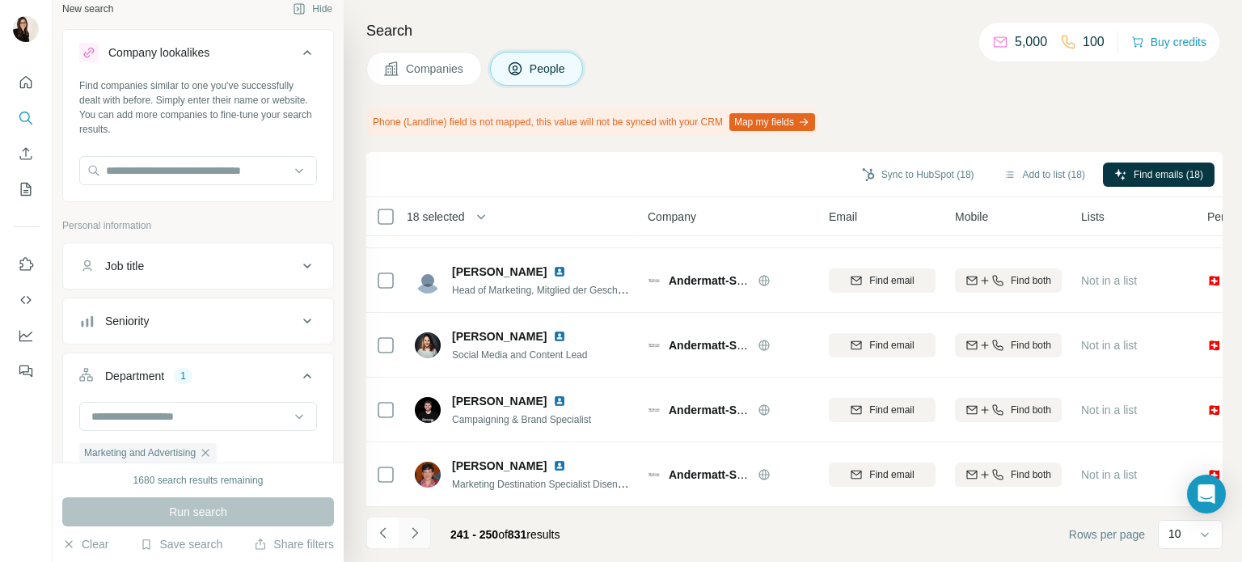
click at [421, 521] on button "Navigate to next page" at bounding box center [415, 533] width 32 height 32
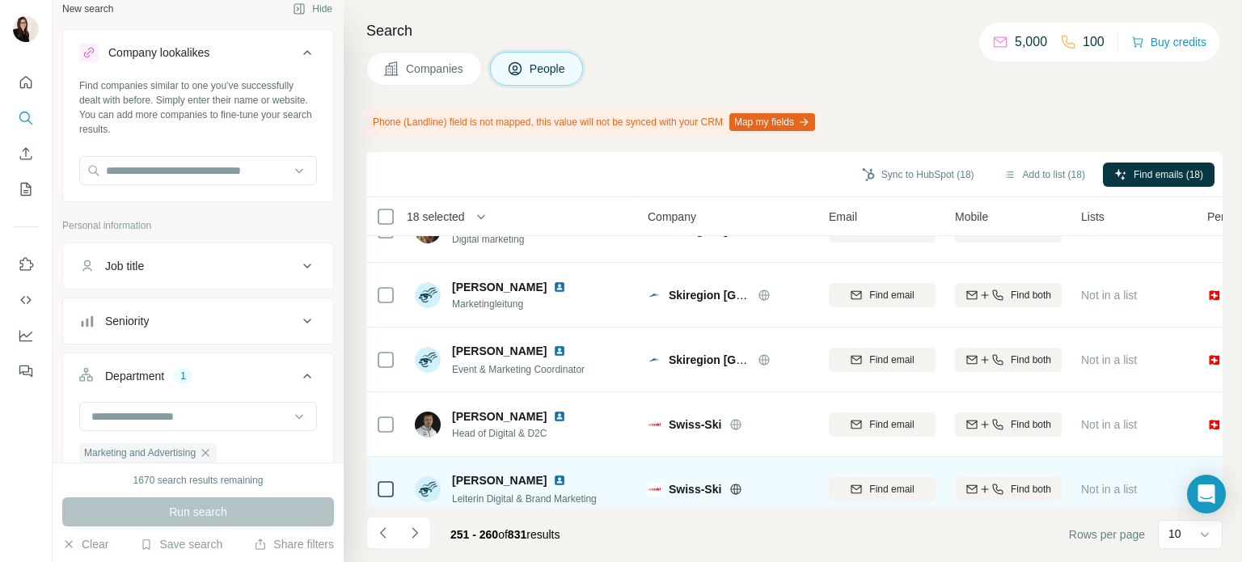
scroll to position [307, 0]
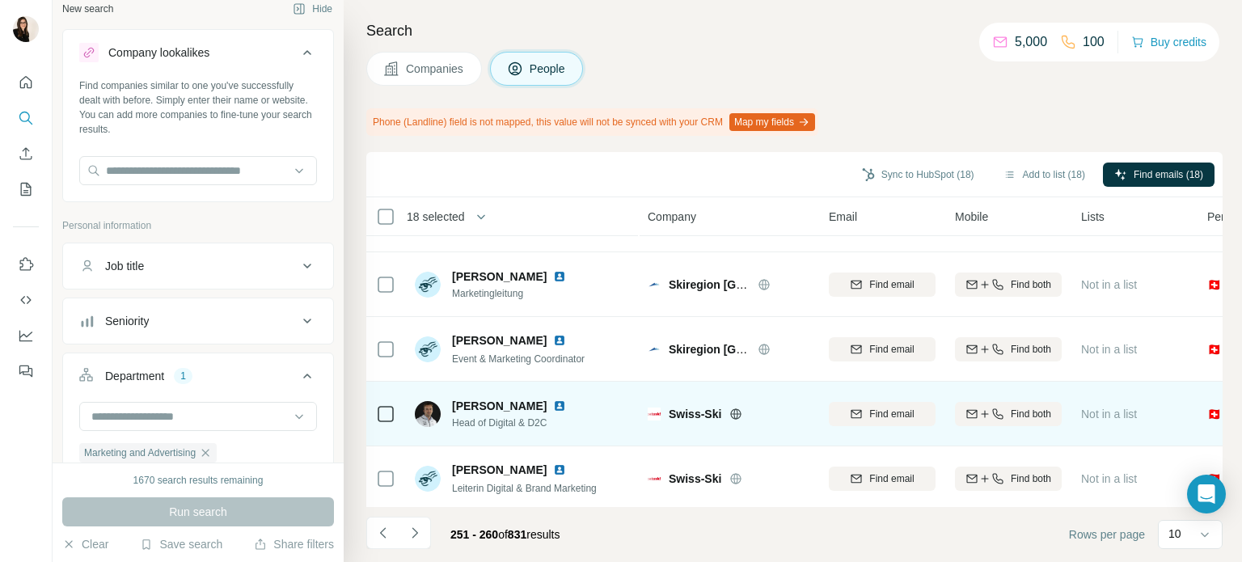
click at [740, 406] on div "Swiss-Ski" at bounding box center [739, 414] width 141 height 16
click at [740, 409] on icon at bounding box center [736, 413] width 11 height 11
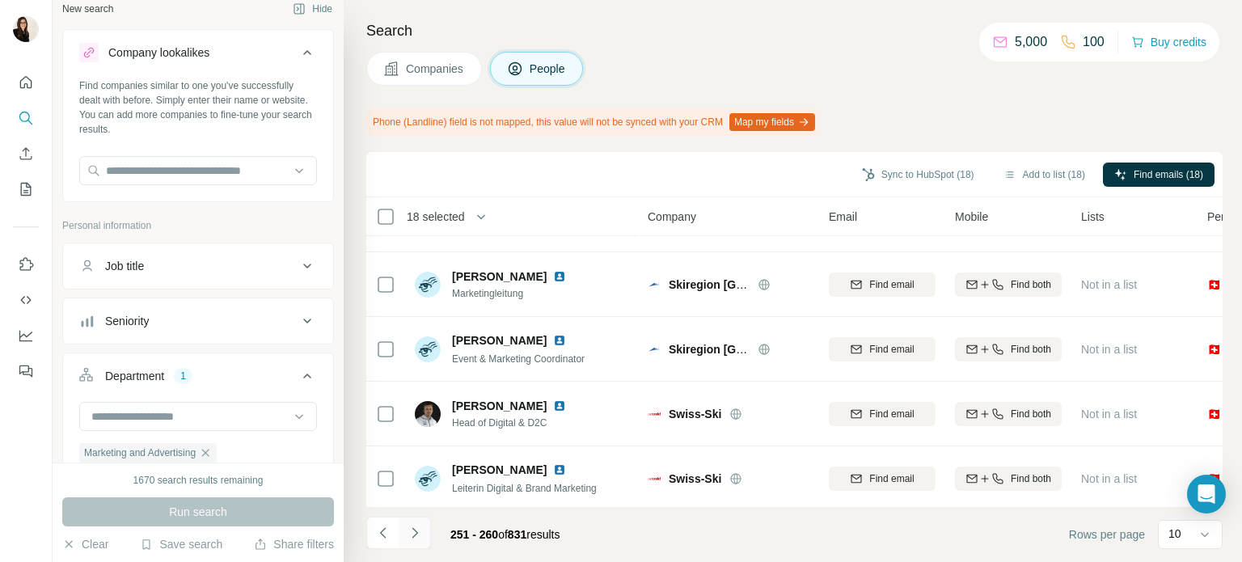
click at [411, 541] on button "Navigate to next page" at bounding box center [415, 533] width 32 height 32
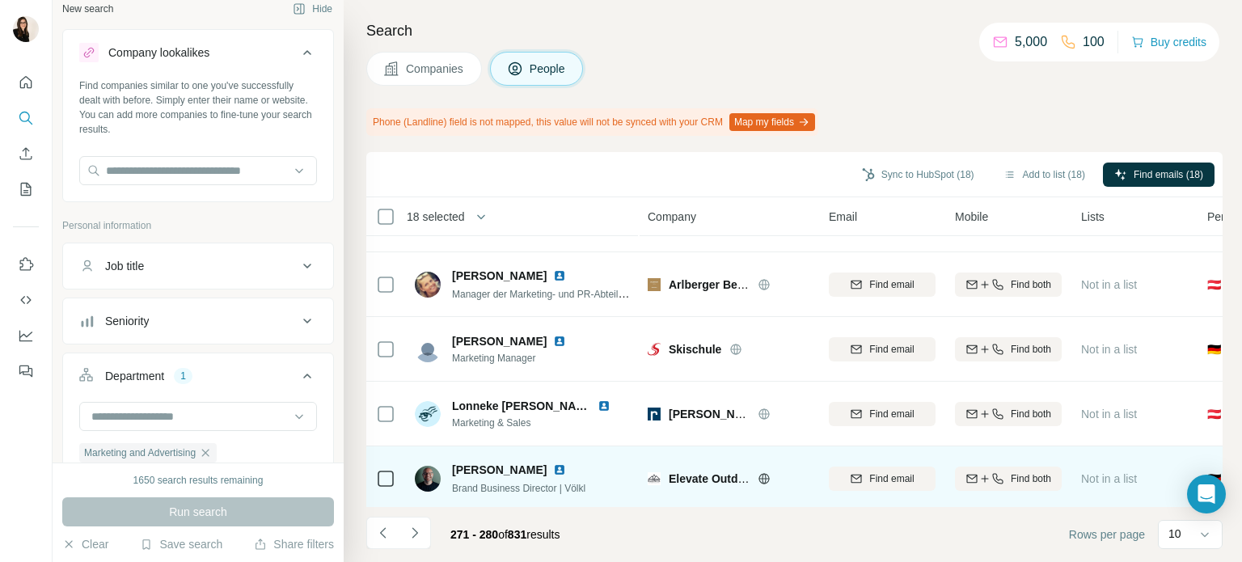
scroll to position [383, 0]
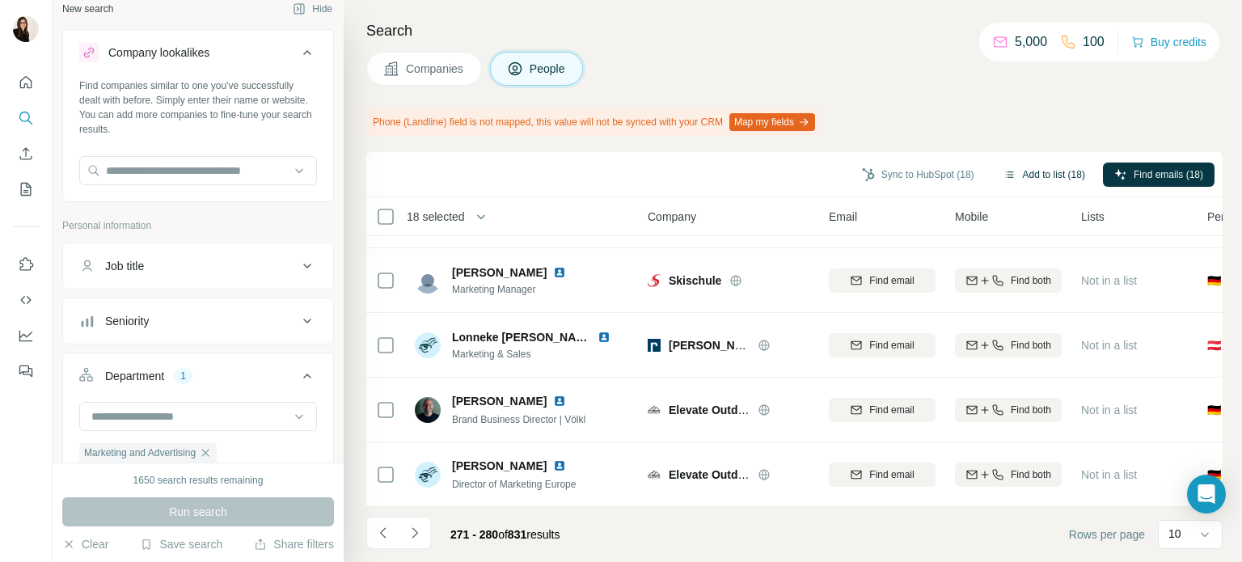
click at [1040, 171] on button "Add to list (18)" at bounding box center [1044, 175] width 104 height 24
click at [1050, 170] on button "Add to list (18)" at bounding box center [1044, 175] width 104 height 24
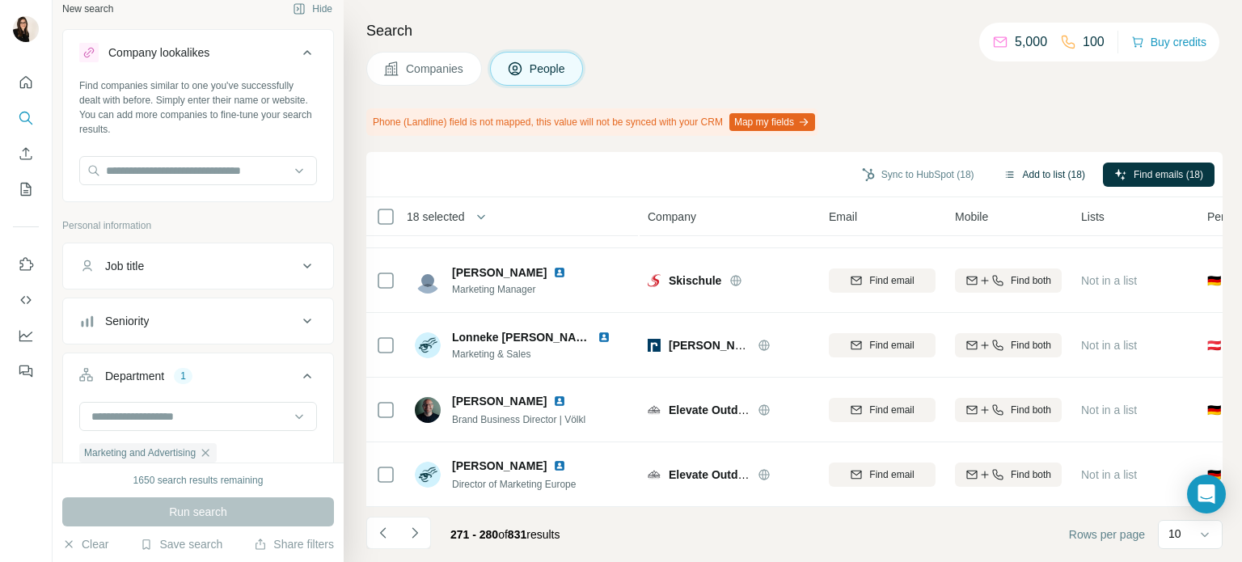
click at [1034, 168] on button "Add to list (18)" at bounding box center [1044, 175] width 104 height 24
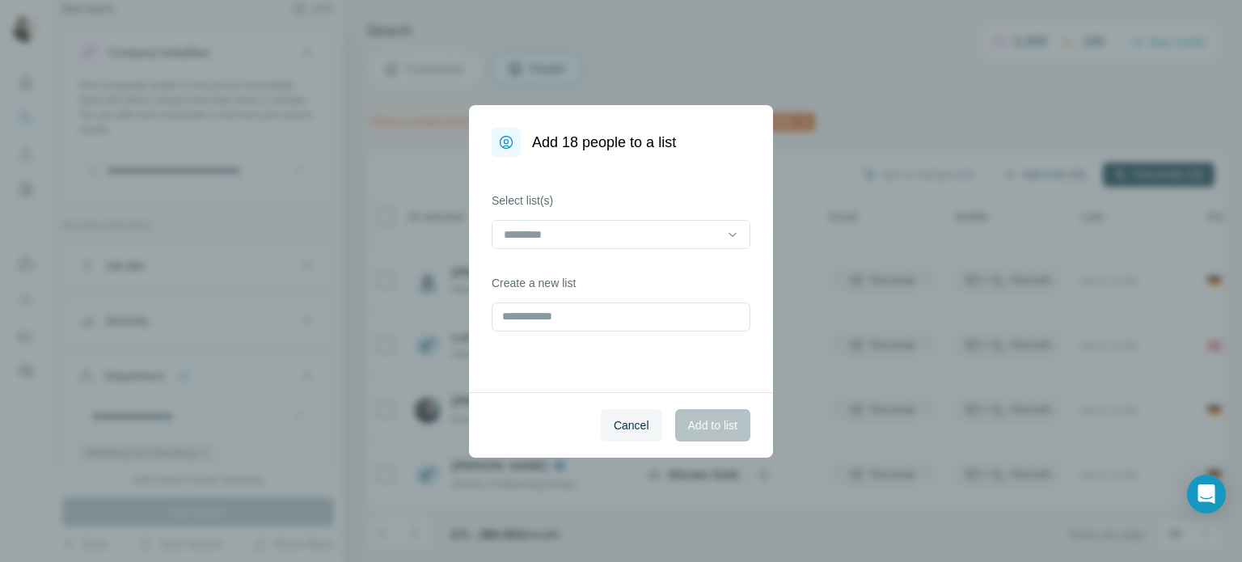
click at [1034, 168] on div "Add 18 people to a list Select list(s) Create a new list Cancel Add to list" at bounding box center [621, 281] width 1242 height 562
click at [707, 221] on div at bounding box center [611, 234] width 218 height 27
click at [623, 308] on div "sport" at bounding box center [621, 299] width 251 height 29
click at [695, 411] on button "Add to list" at bounding box center [712, 425] width 75 height 32
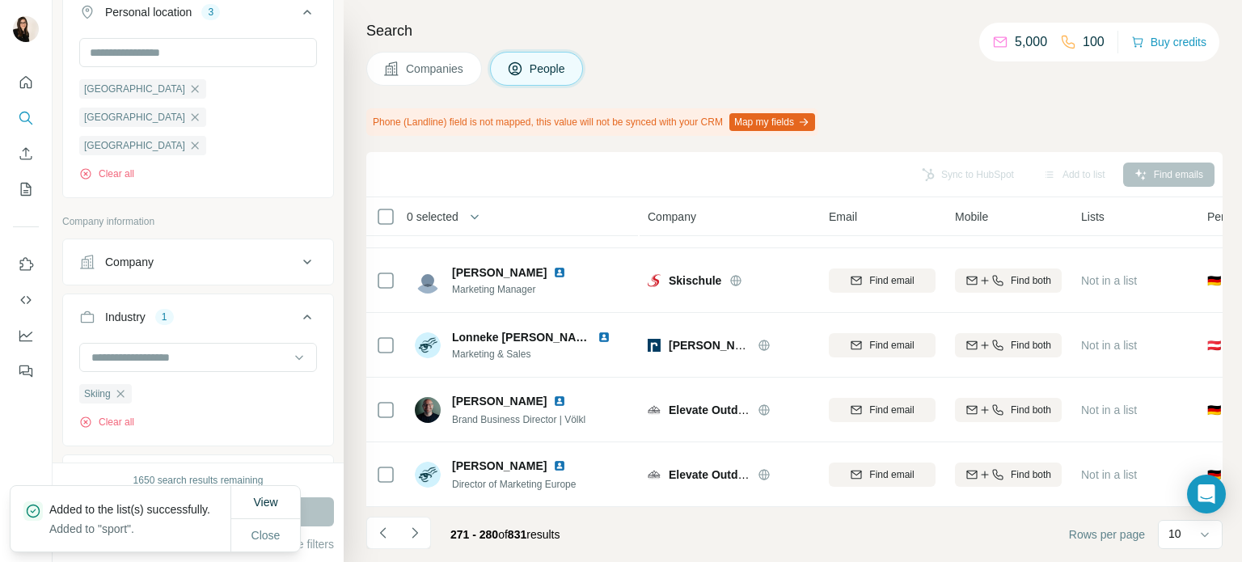
scroll to position [552, 0]
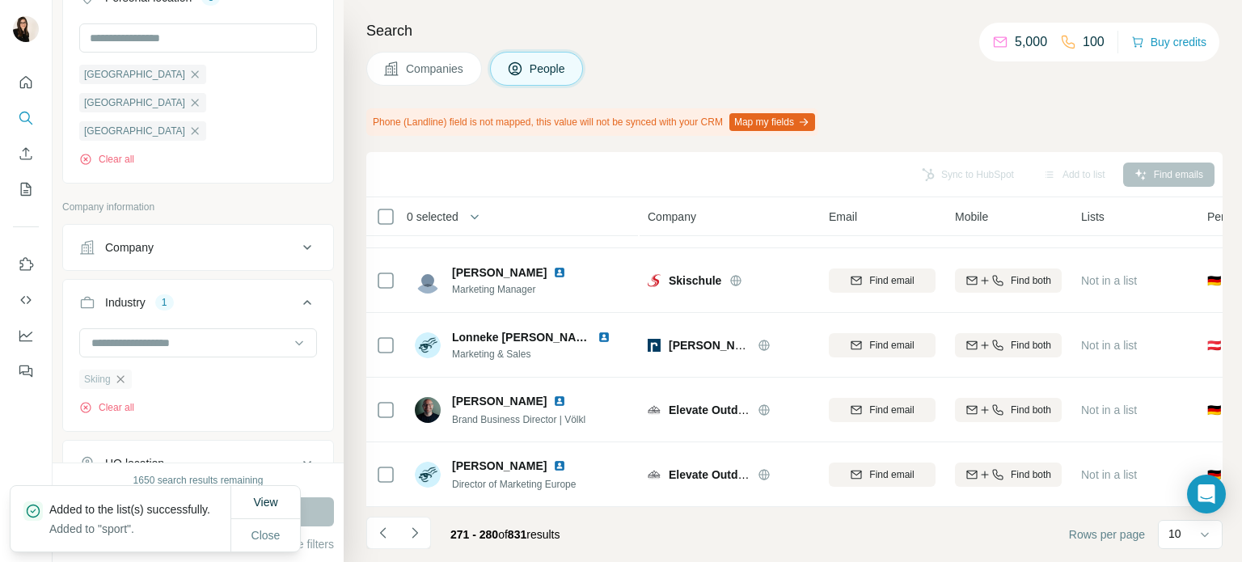
click at [123, 375] on icon "button" at bounding box center [119, 378] width 7 height 7
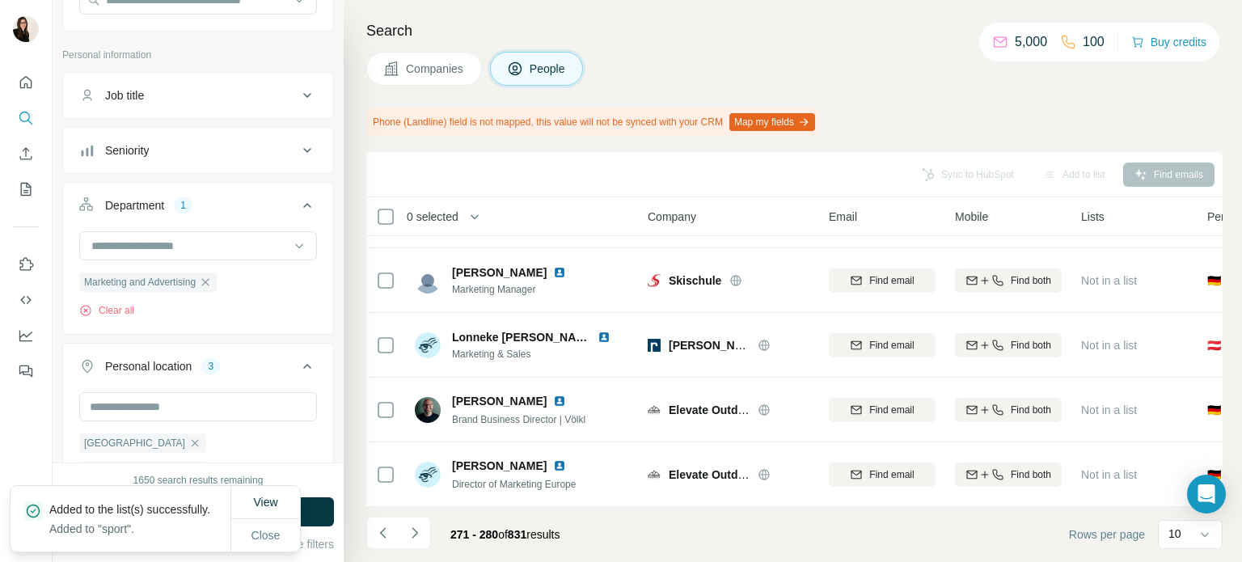
scroll to position [0, 0]
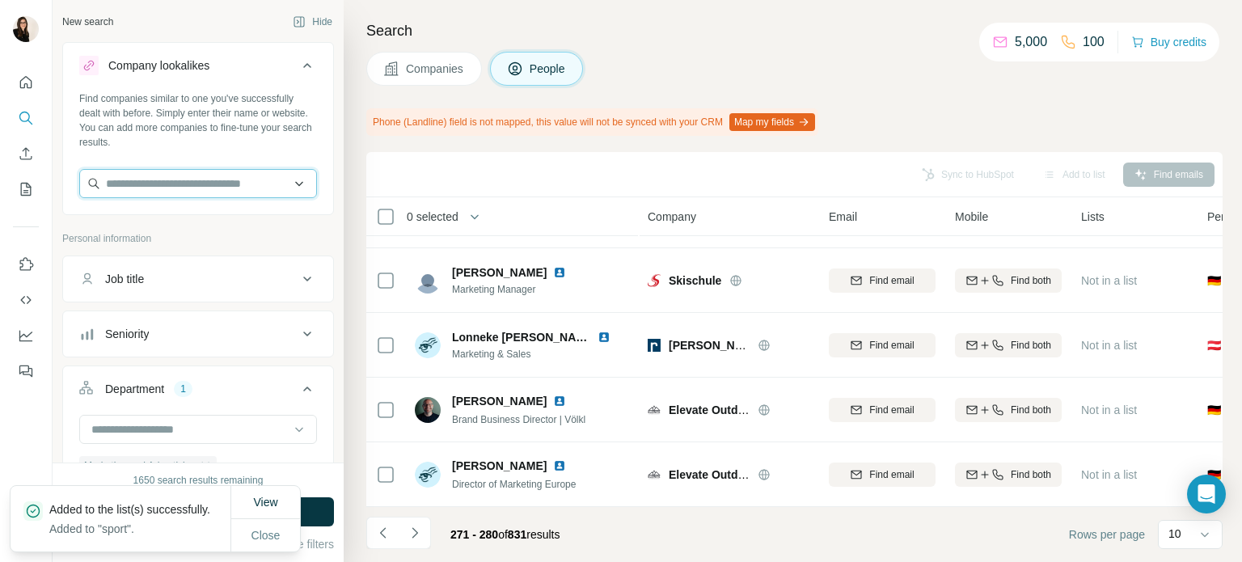
click at [165, 177] on input "text" at bounding box center [198, 183] width 238 height 29
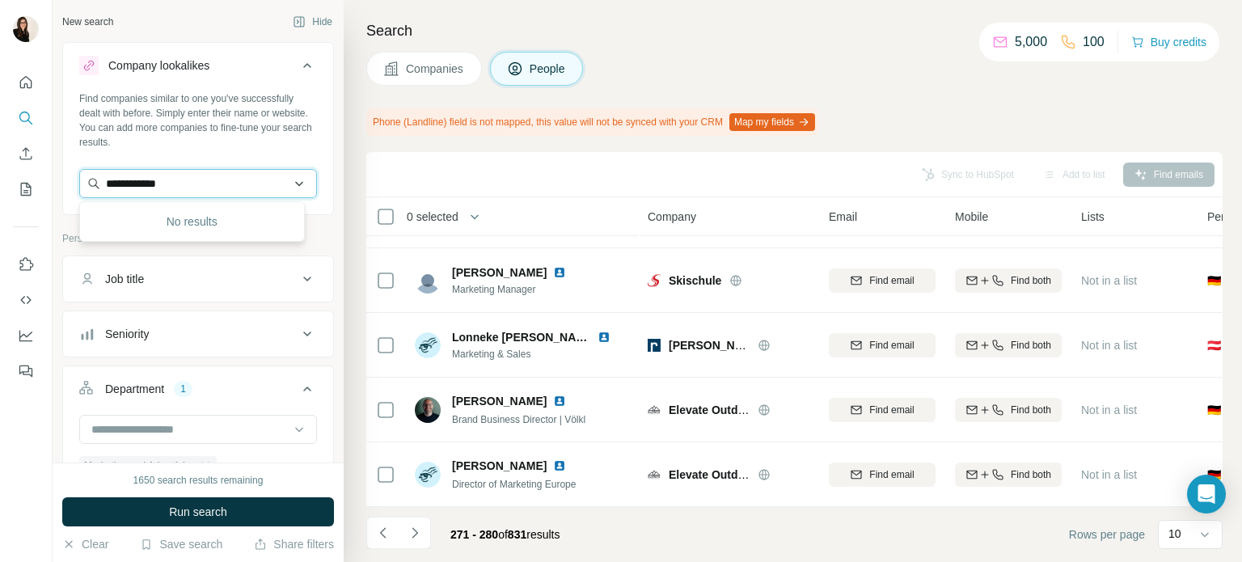
click at [209, 179] on input "**********" at bounding box center [198, 183] width 238 height 29
paste input "***"
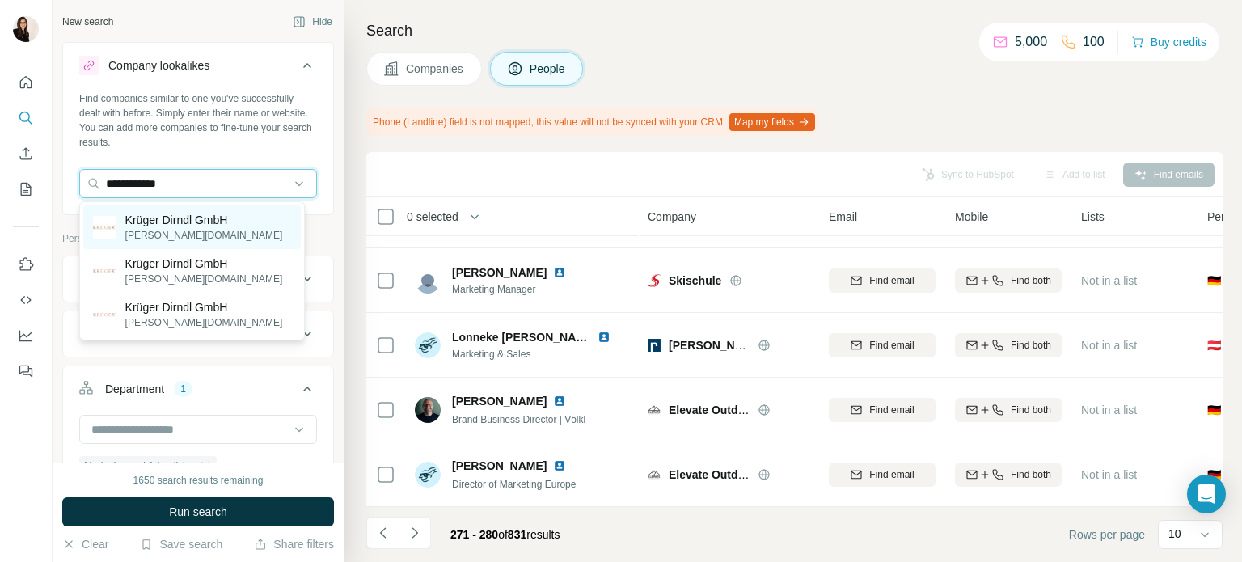
type input "**********"
click at [164, 230] on p "[PERSON_NAME][DOMAIN_NAME]" at bounding box center [204, 235] width 158 height 15
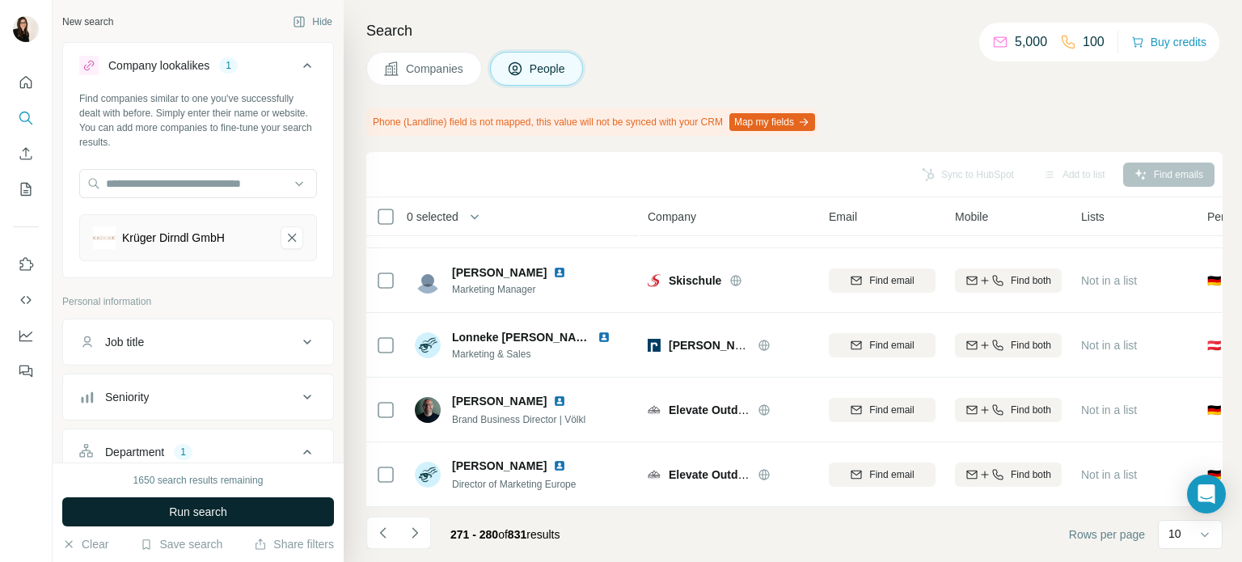
click at [137, 504] on button "Run search" at bounding box center [198, 511] width 272 height 29
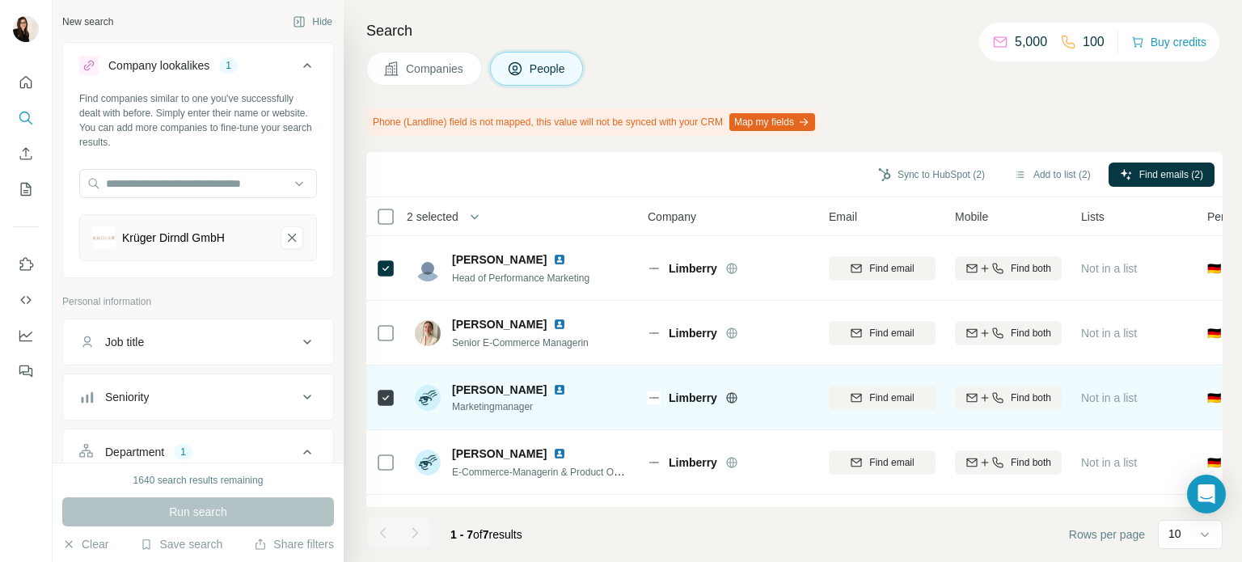
scroll to position [189, 0]
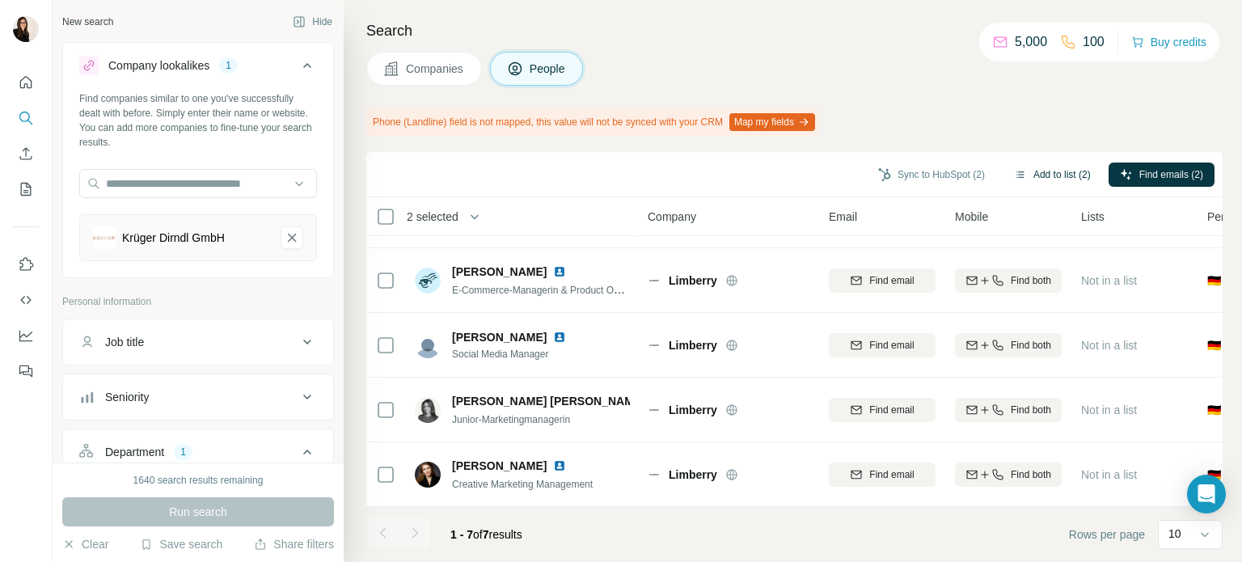
click at [1064, 182] on button "Add to list (2)" at bounding box center [1052, 175] width 99 height 24
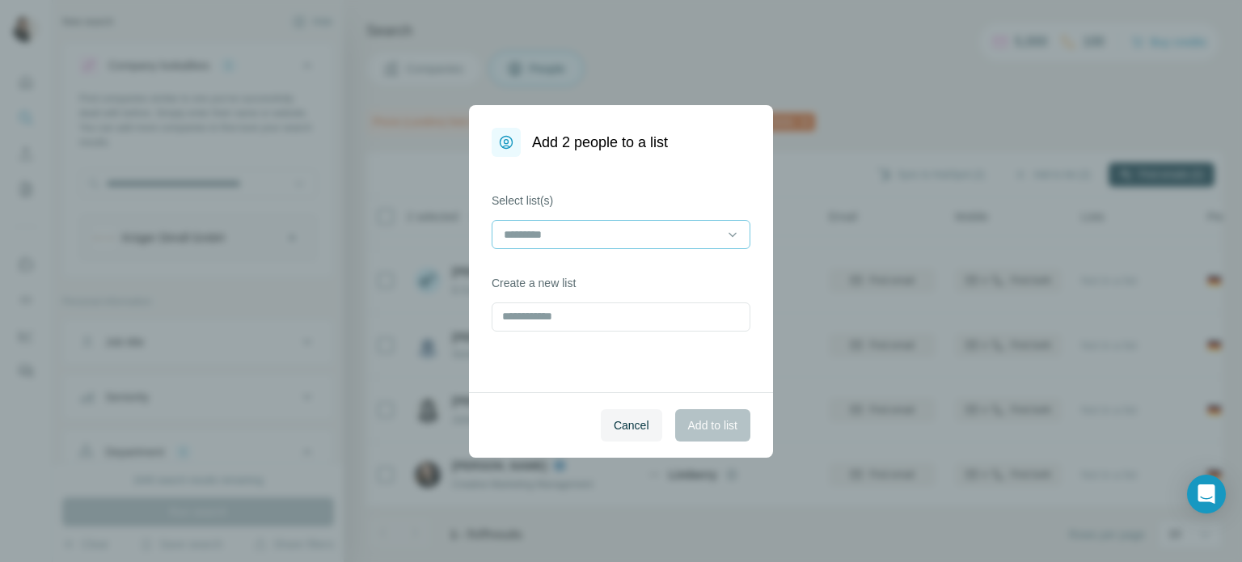
click at [708, 226] on input at bounding box center [611, 235] width 218 height 18
click at [639, 226] on input at bounding box center [611, 235] width 218 height 18
click at [611, 200] on label "Select list(s)" at bounding box center [621, 200] width 259 height 16
click at [557, 313] on input "text" at bounding box center [621, 316] width 259 height 29
type input "******"
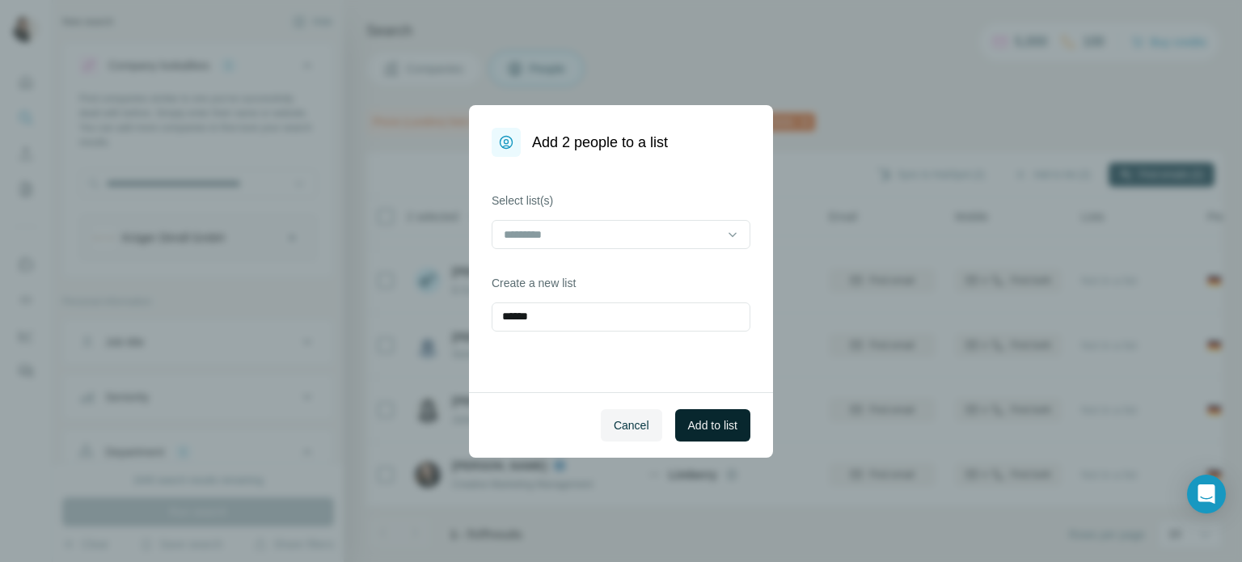
click at [697, 425] on span "Add to list" at bounding box center [712, 425] width 49 height 16
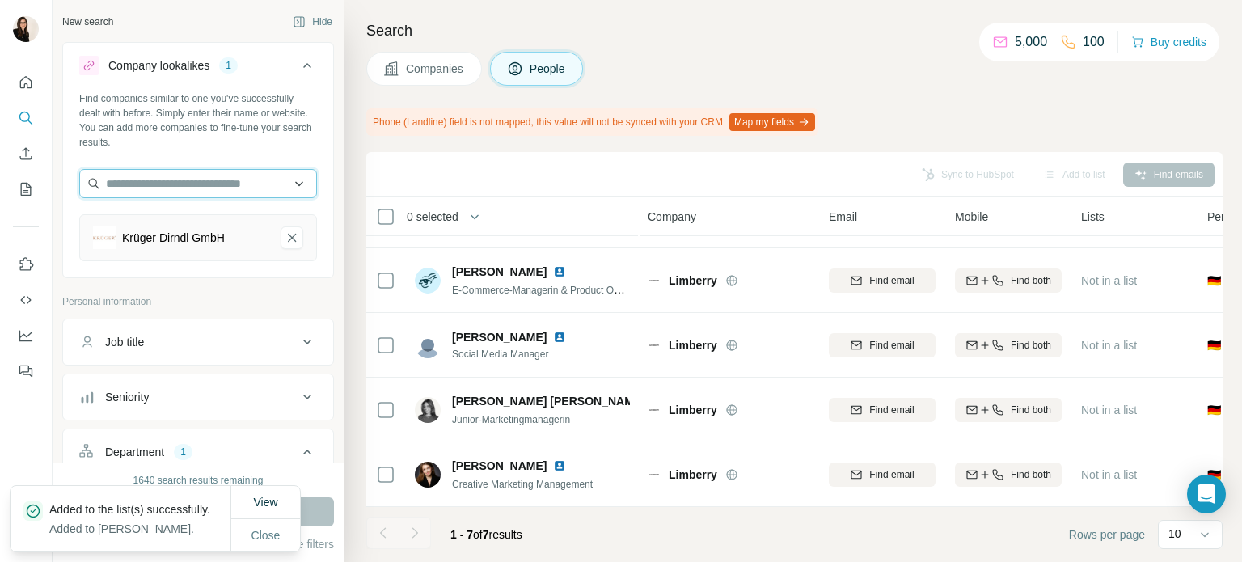
click at [241, 191] on input "text" at bounding box center [198, 183] width 238 height 29
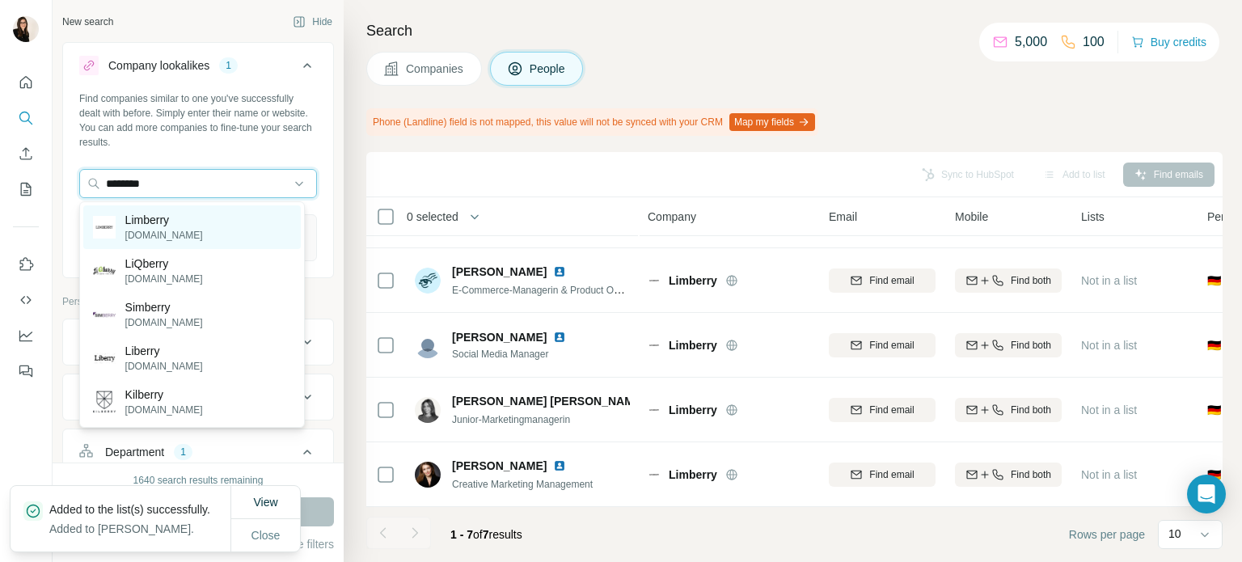
type input "********"
click at [159, 232] on p "[DOMAIN_NAME]" at bounding box center [164, 235] width 78 height 15
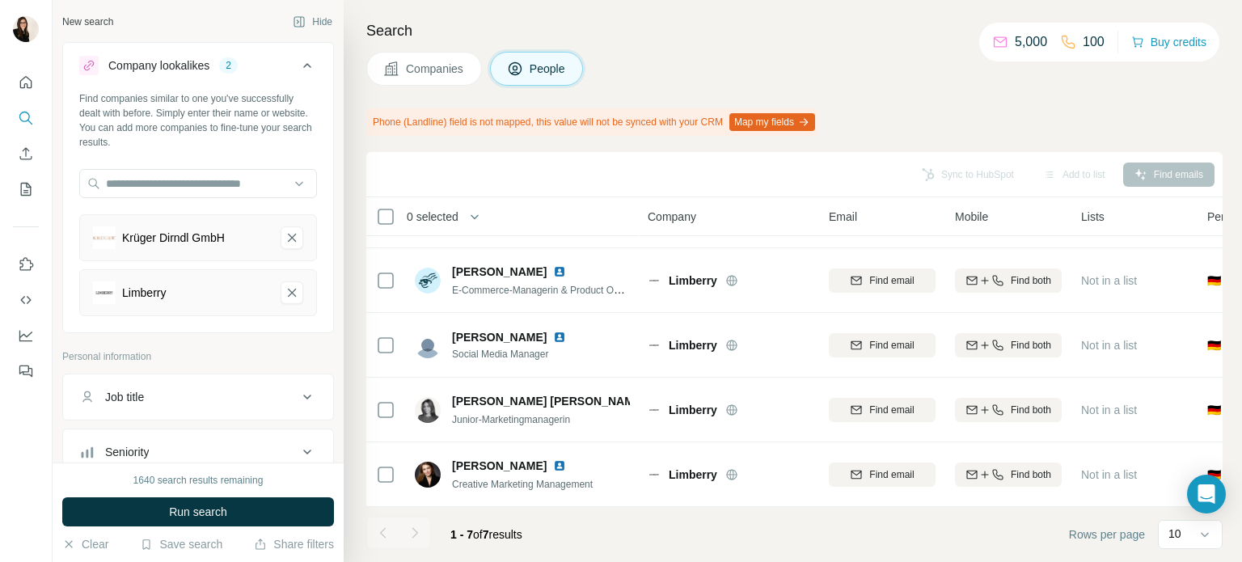
click at [278, 248] on div "Krüger Dirndl GmbH" at bounding box center [198, 237] width 238 height 47
click at [285, 242] on icon "Krüger Dirndl GmbH-remove-button" at bounding box center [292, 238] width 15 height 16
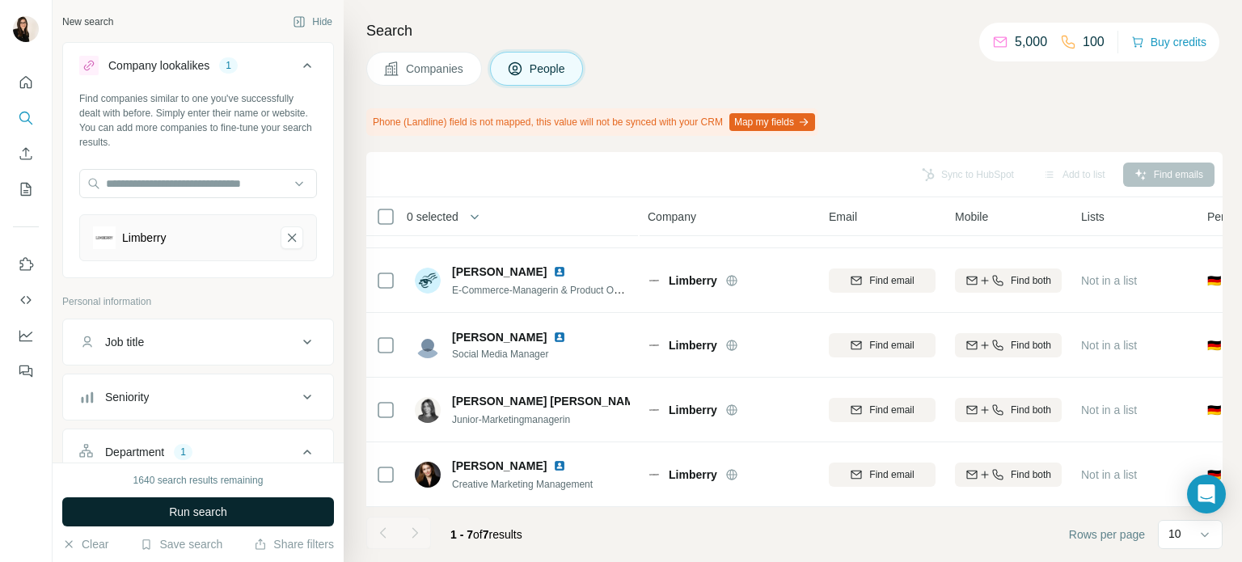
click at [181, 513] on span "Run search" at bounding box center [198, 512] width 58 height 16
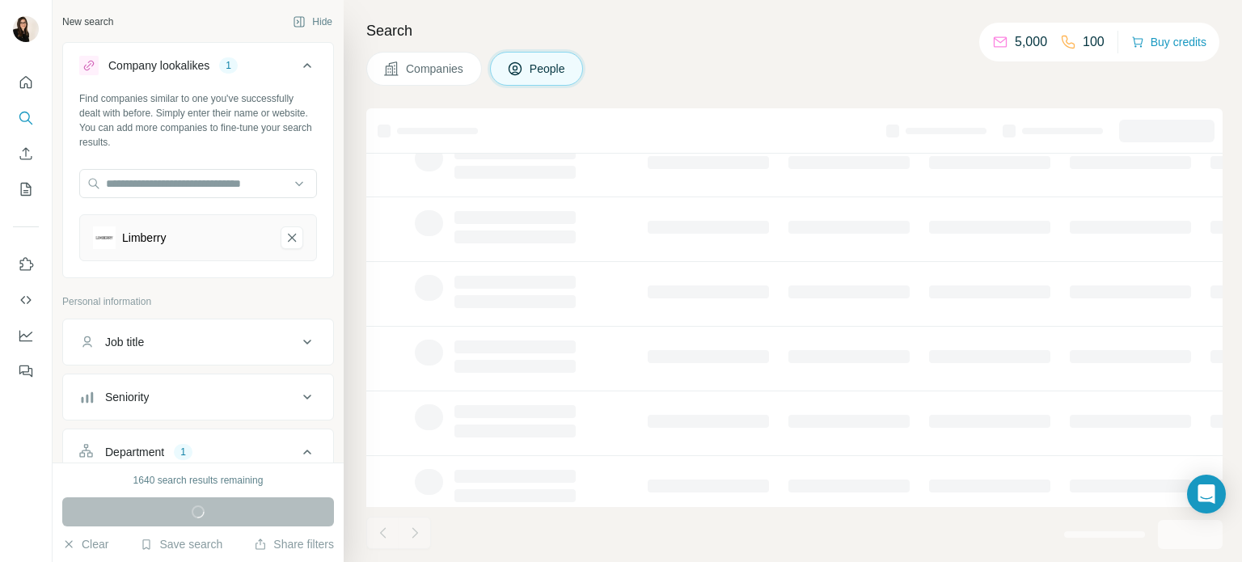
click at [677, 89] on div "Search Companies People" at bounding box center [793, 281] width 898 height 562
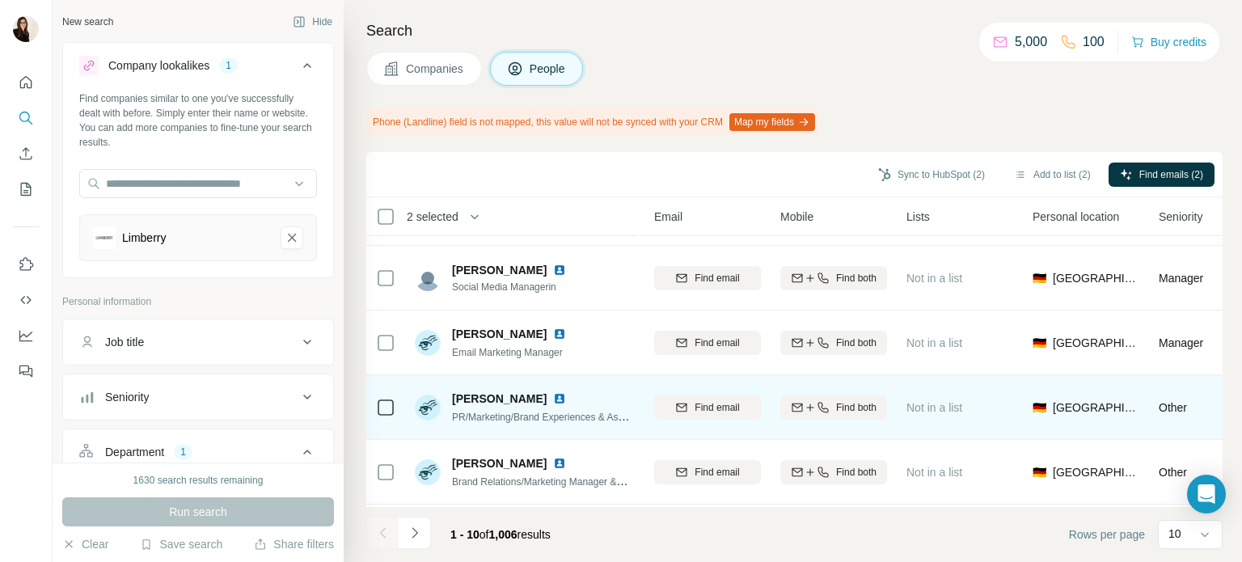
scroll to position [383, 175]
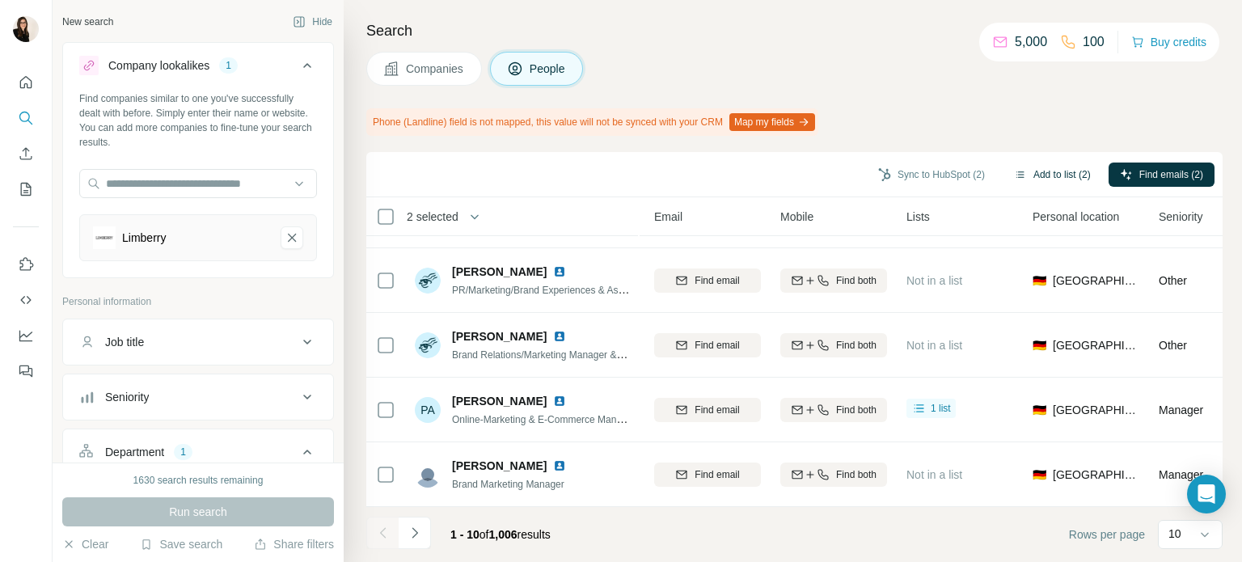
click at [1025, 173] on button "Add to list (2)" at bounding box center [1052, 175] width 99 height 24
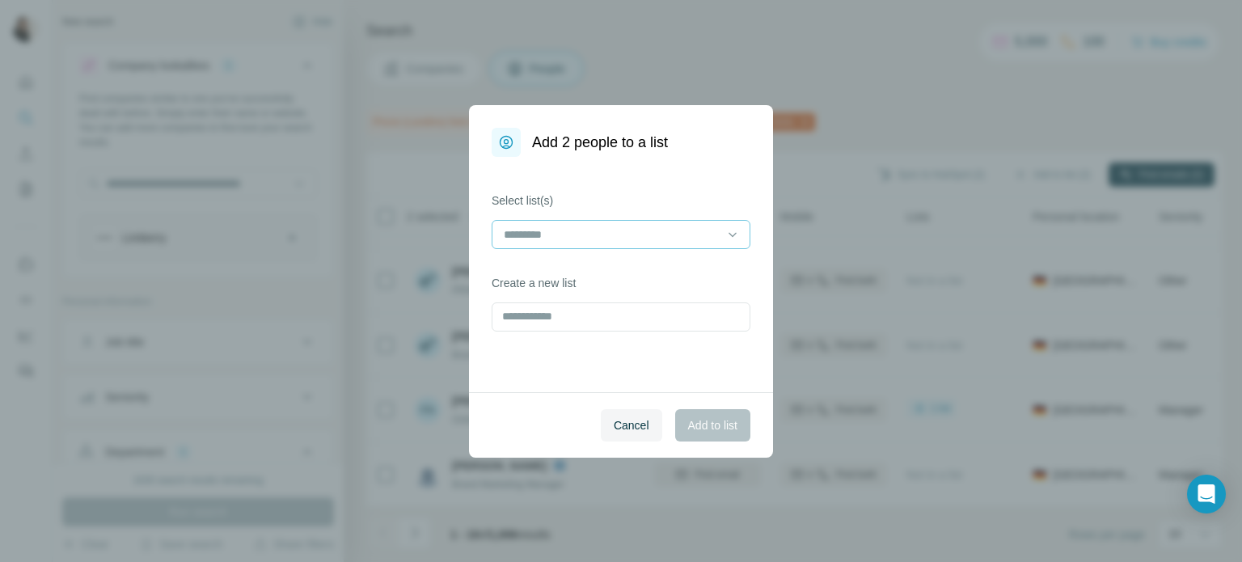
click at [681, 235] on input at bounding box center [611, 235] width 218 height 18
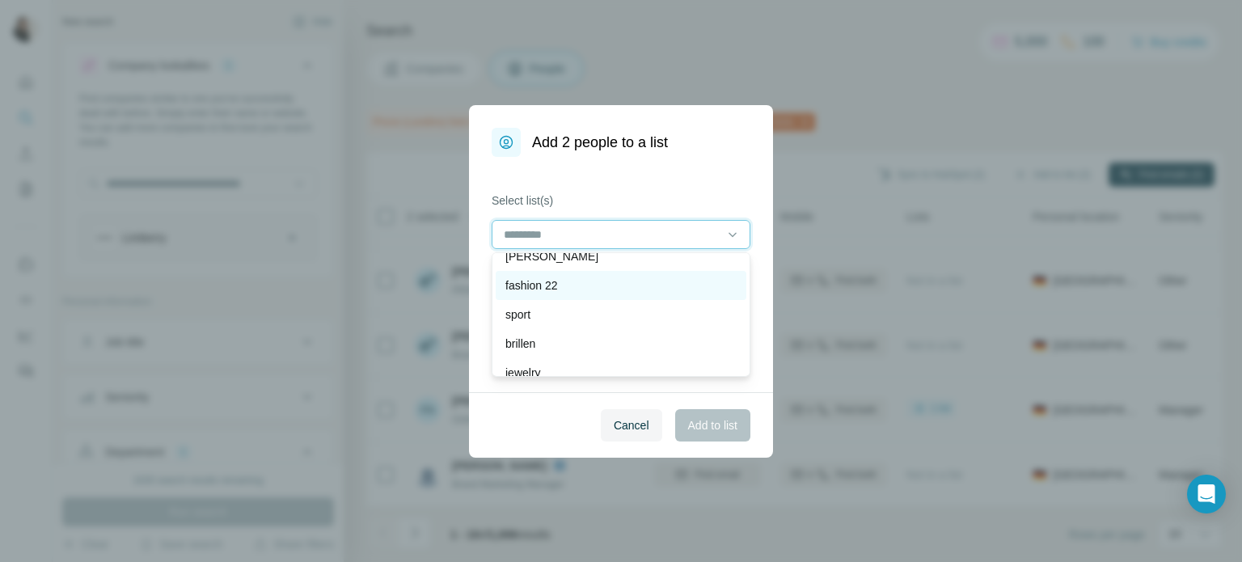
scroll to position [13, 0]
click at [616, 294] on div "fashion 22" at bounding box center [621, 287] width 251 height 29
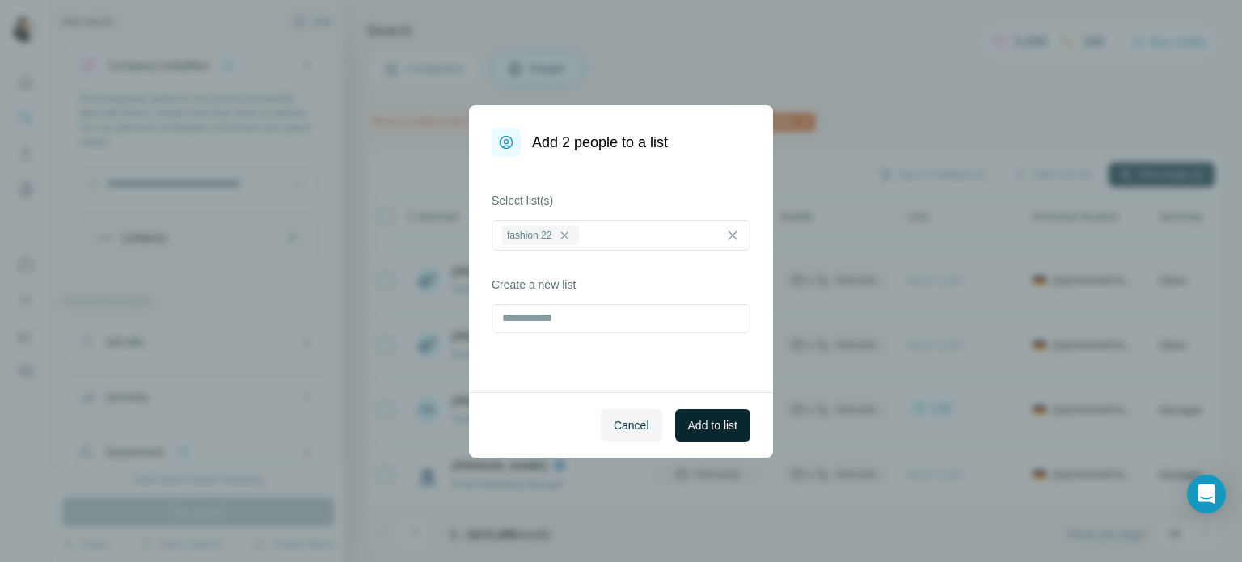
click at [689, 420] on span "Add to list" at bounding box center [712, 425] width 49 height 16
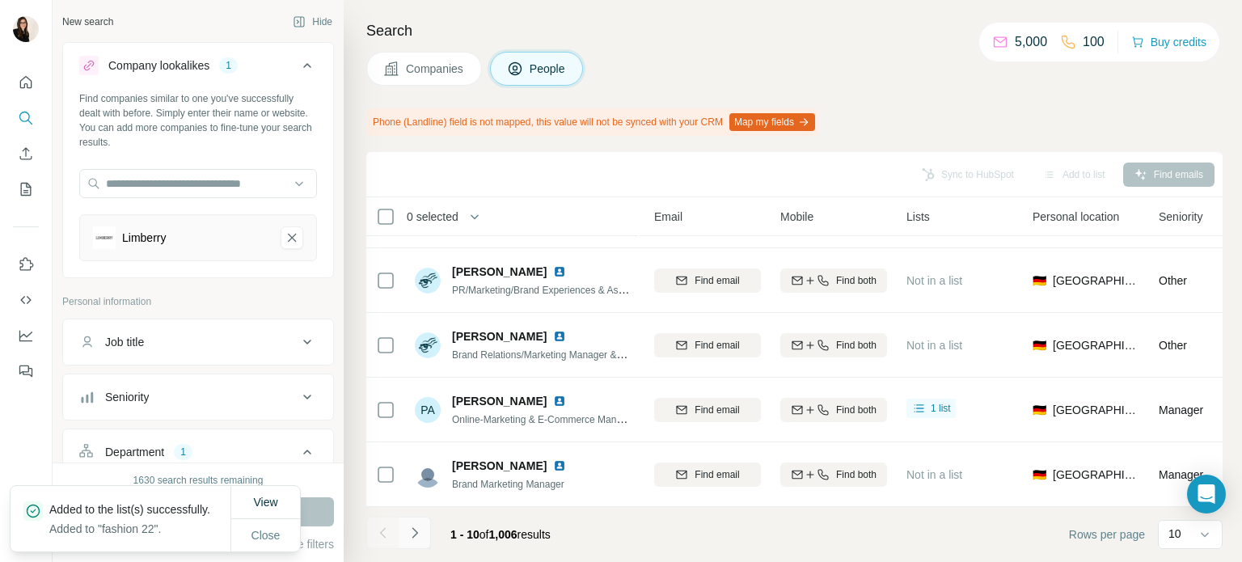
click at [414, 533] on icon "Navigate to next page" at bounding box center [415, 533] width 16 height 16
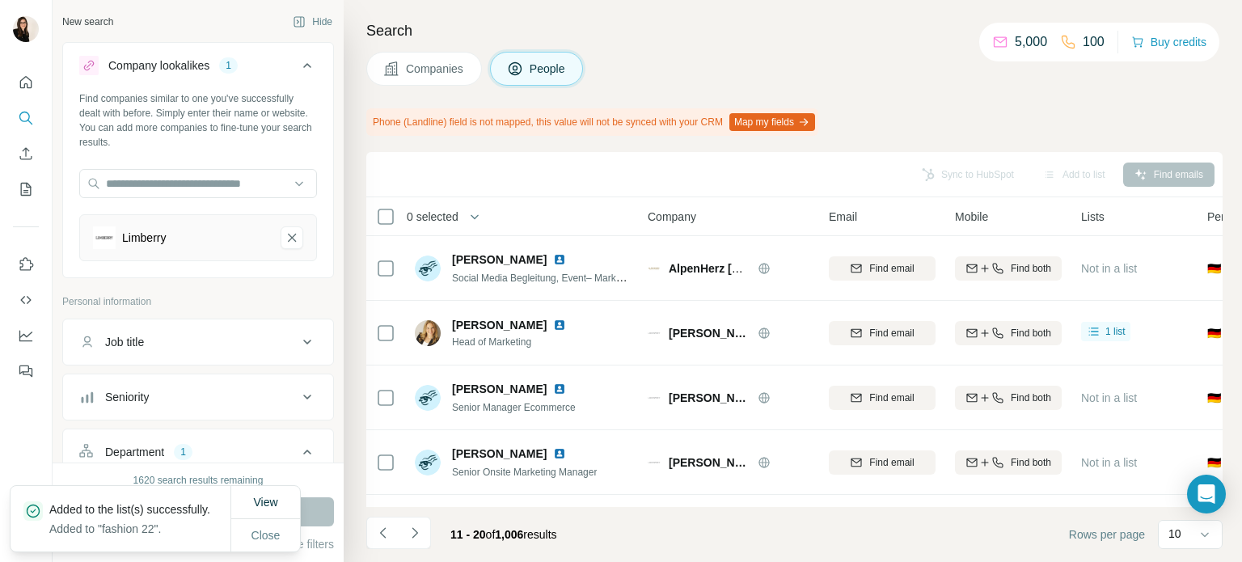
scroll to position [0, 0]
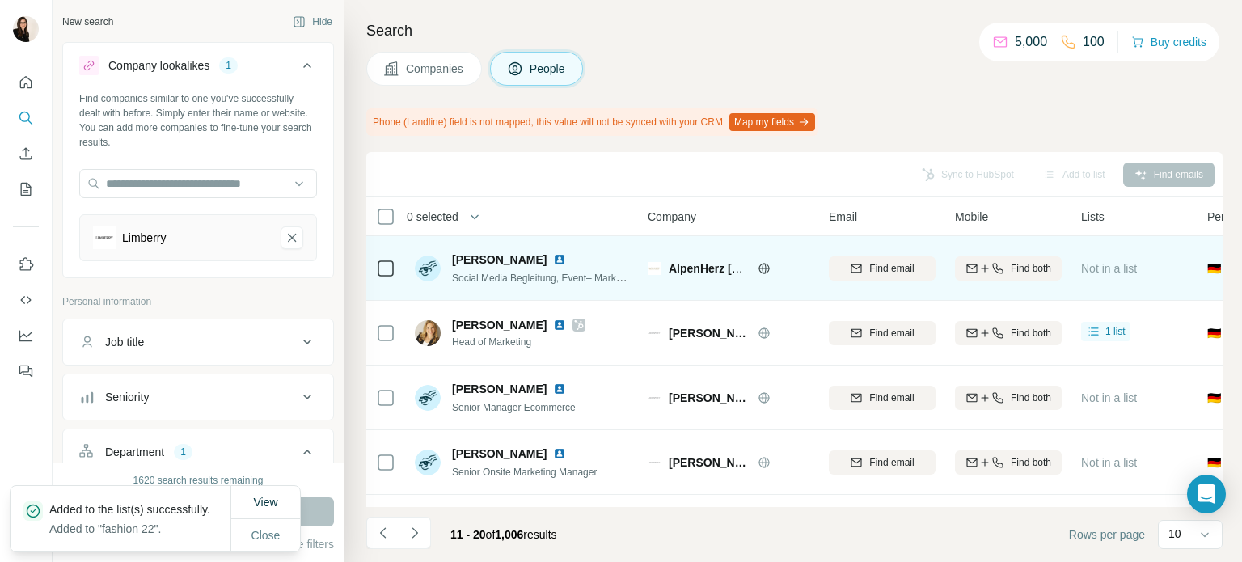
click at [764, 271] on icon at bounding box center [764, 268] width 13 height 13
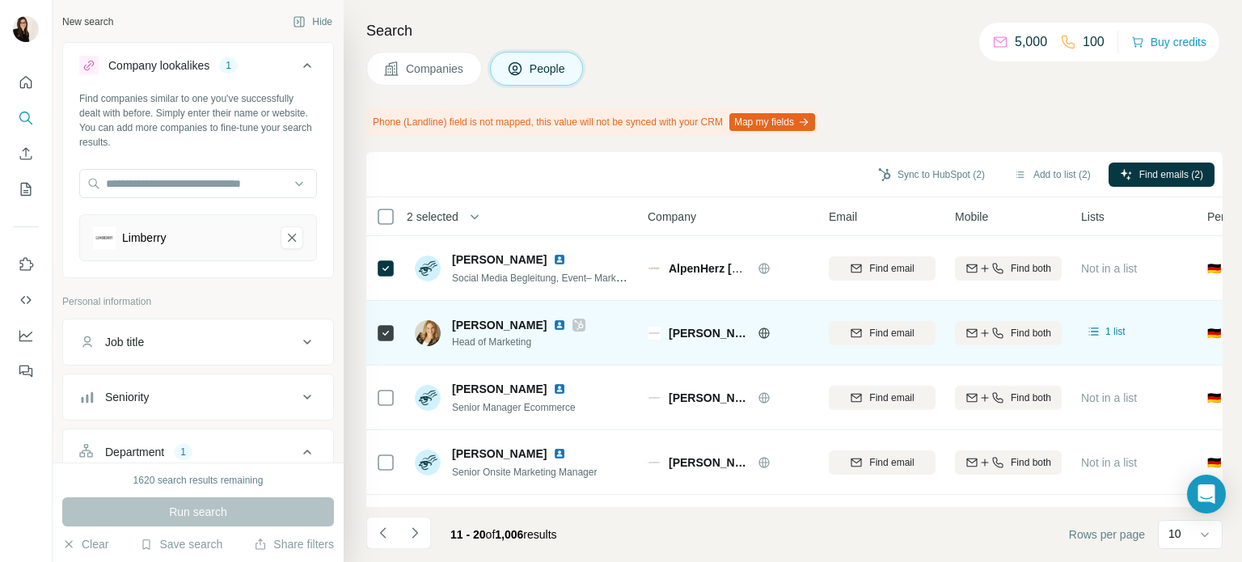
click at [758, 332] on icon at bounding box center [764, 333] width 13 height 13
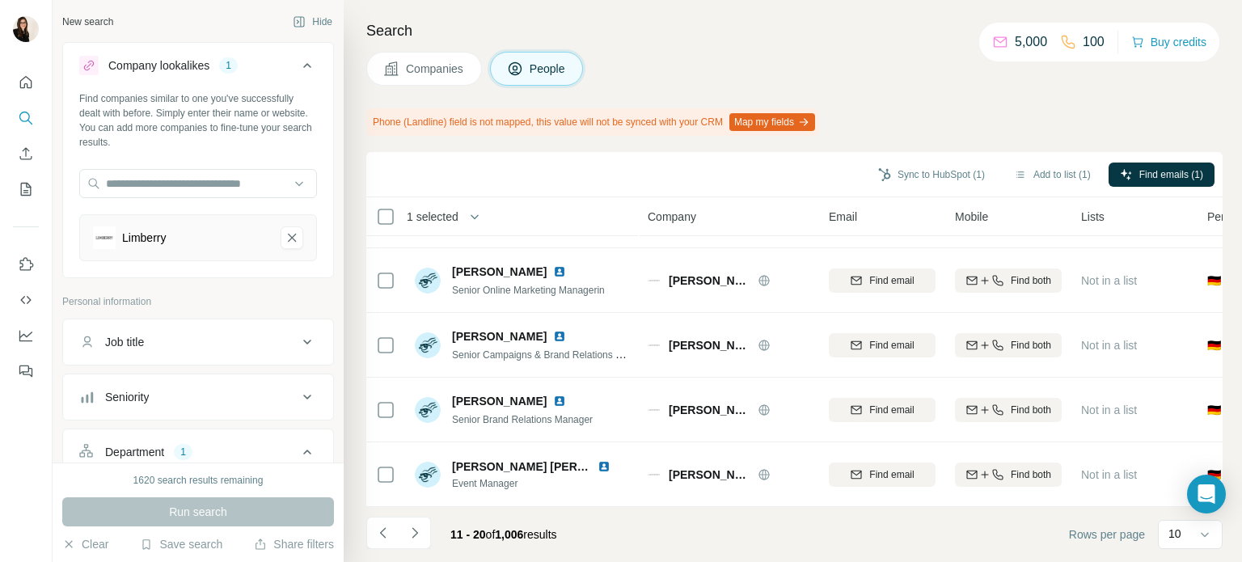
scroll to position [383, 0]
click at [413, 531] on icon "Navigate to next page" at bounding box center [415, 533] width 16 height 16
click at [420, 530] on icon "Navigate to next page" at bounding box center [415, 533] width 16 height 16
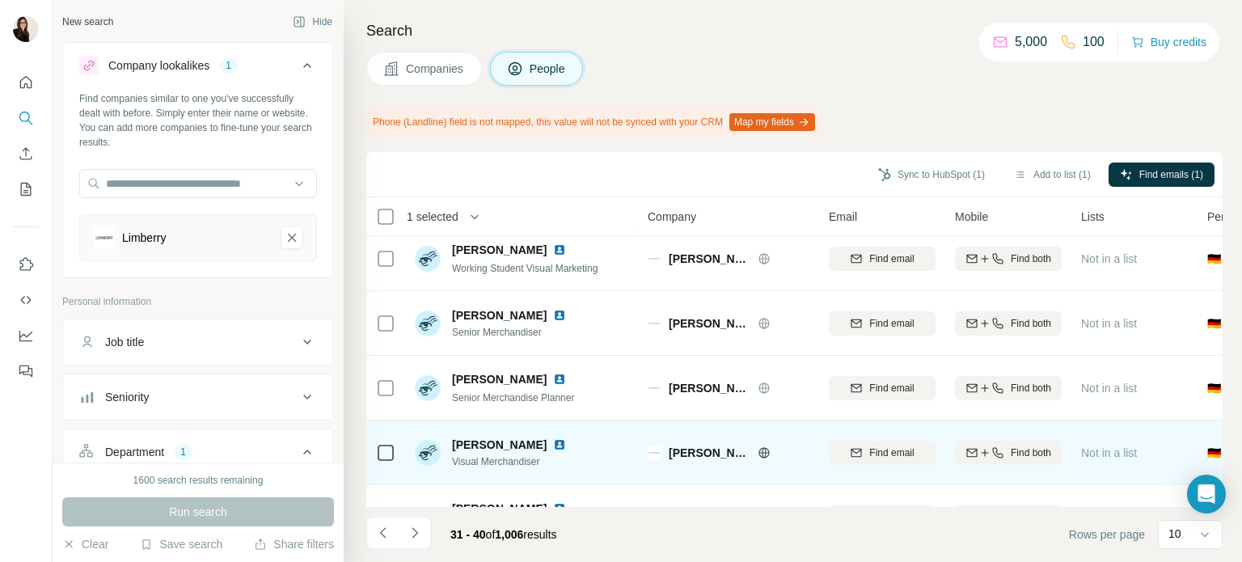
scroll to position [383, 0]
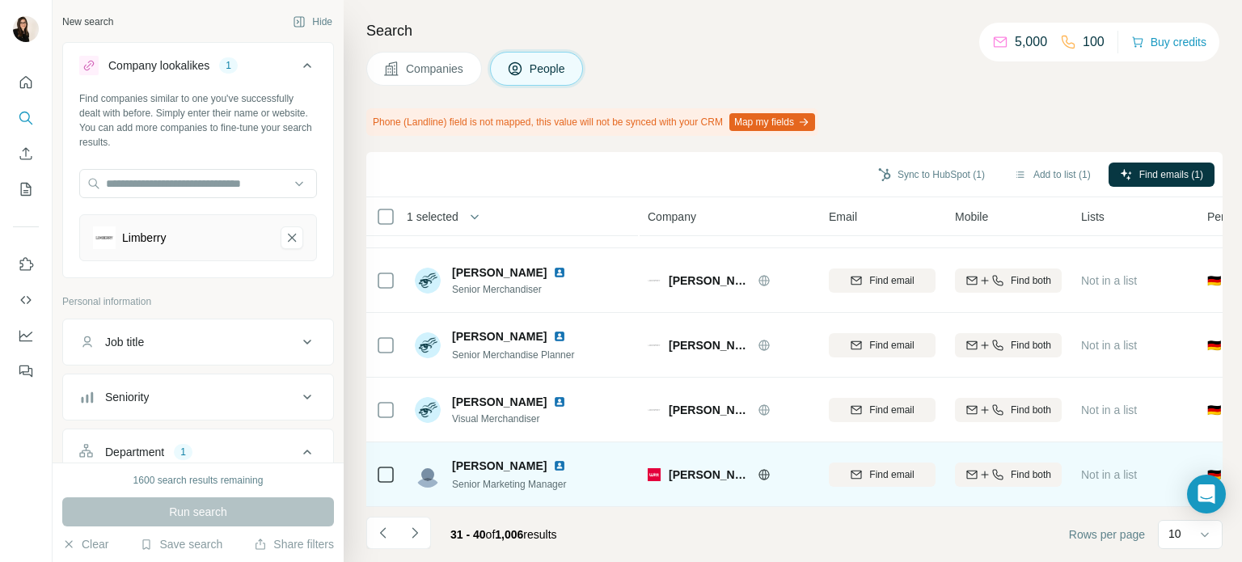
click at [758, 469] on icon at bounding box center [763, 474] width 11 height 11
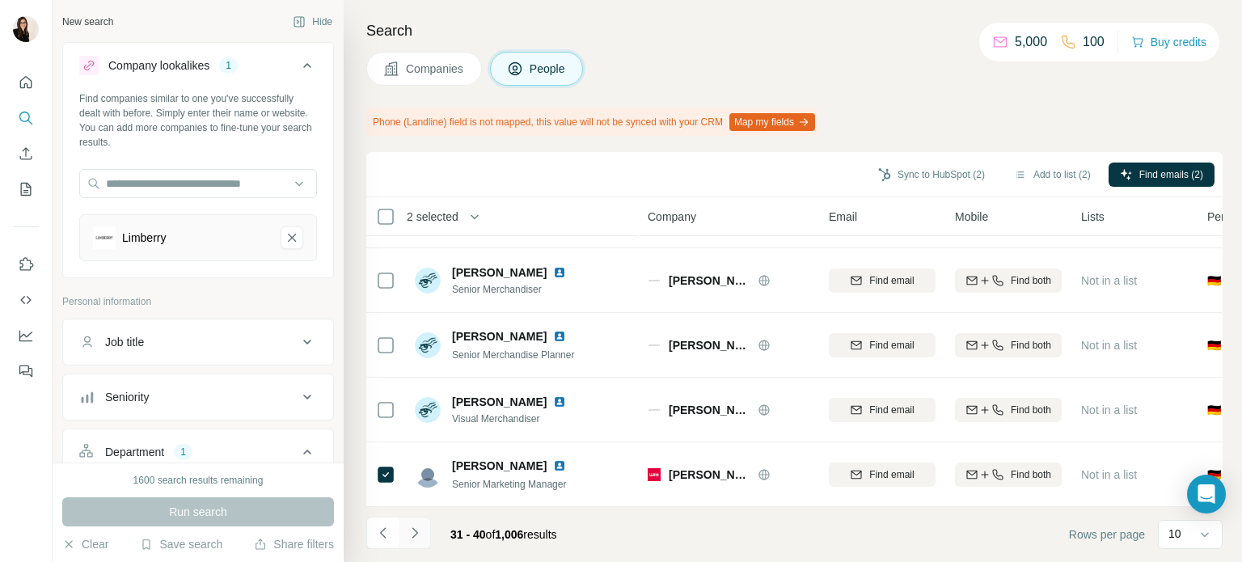
click at [421, 535] on icon "Navigate to next page" at bounding box center [415, 533] width 16 height 16
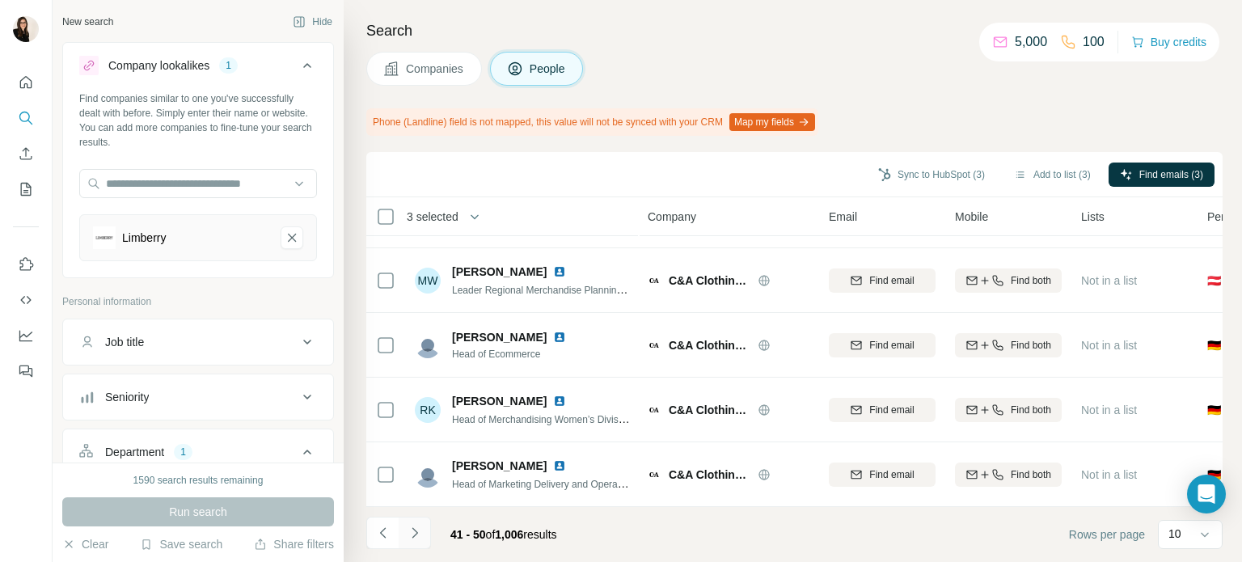
click at [422, 533] on button "Navigate to next page" at bounding box center [415, 533] width 32 height 32
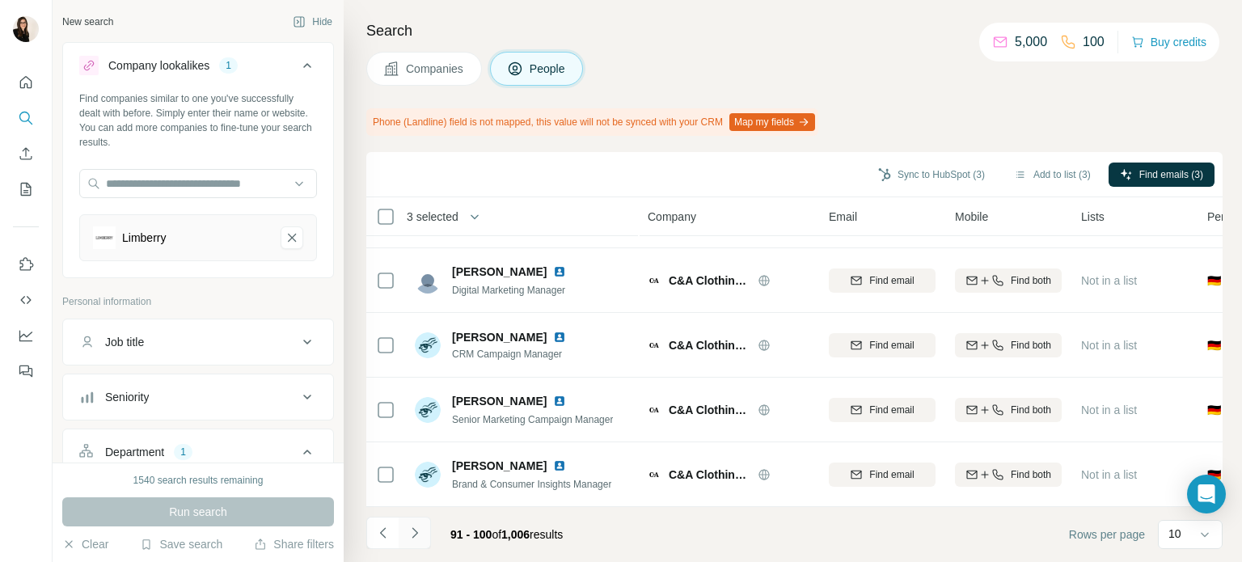
click at [422, 533] on button "Navigate to next page" at bounding box center [415, 533] width 32 height 32
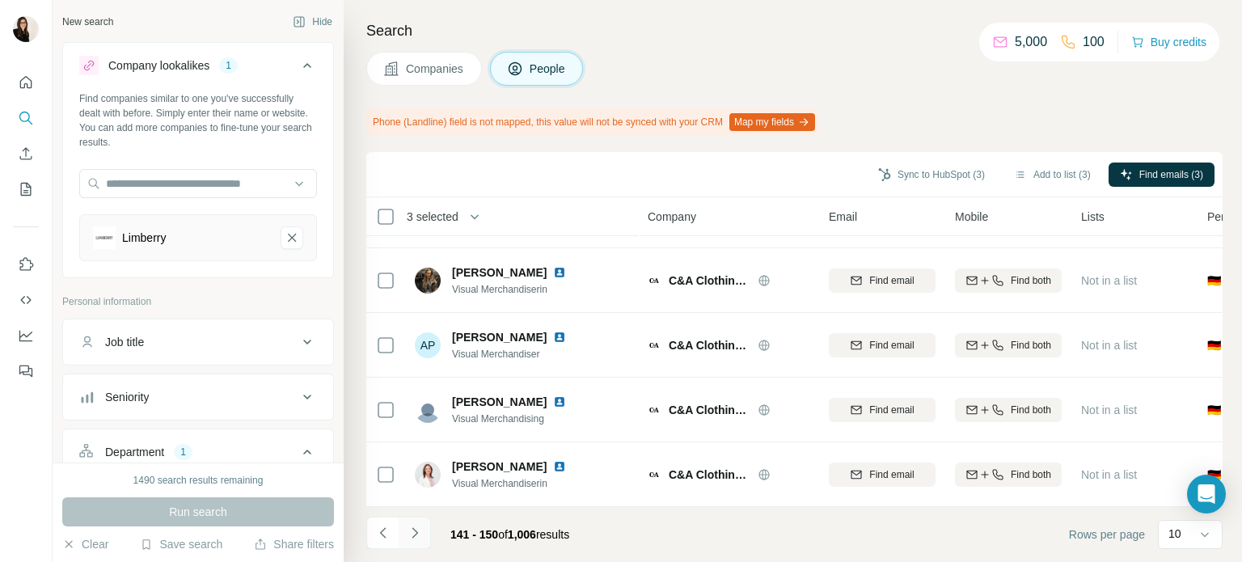
click at [422, 533] on button "Navigate to next page" at bounding box center [415, 533] width 32 height 32
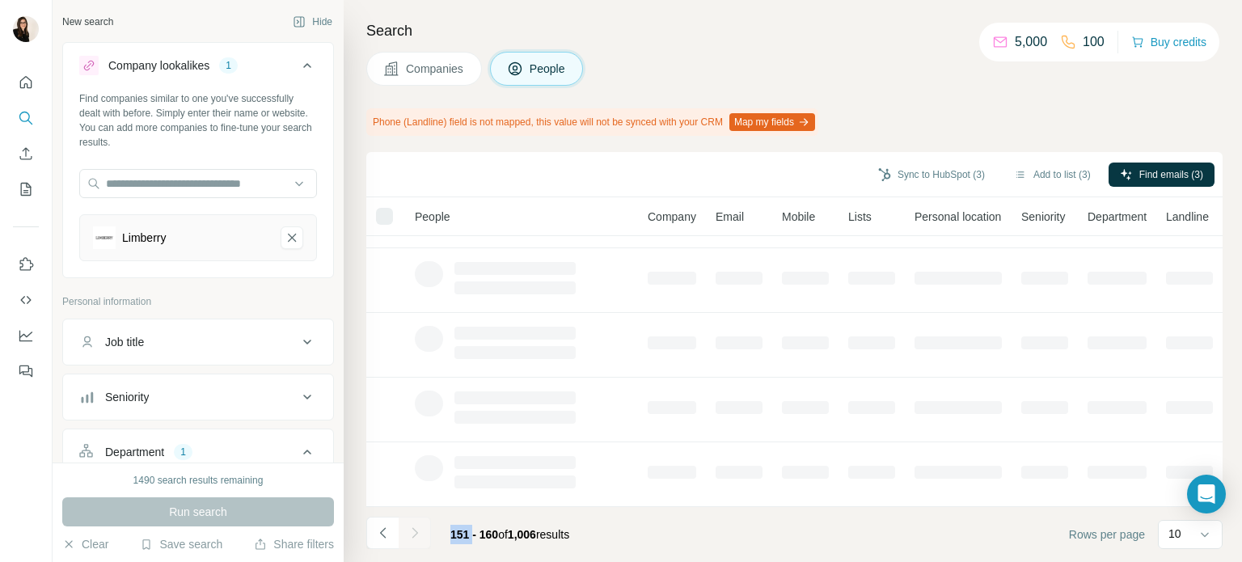
click at [422, 533] on div at bounding box center [415, 533] width 32 height 32
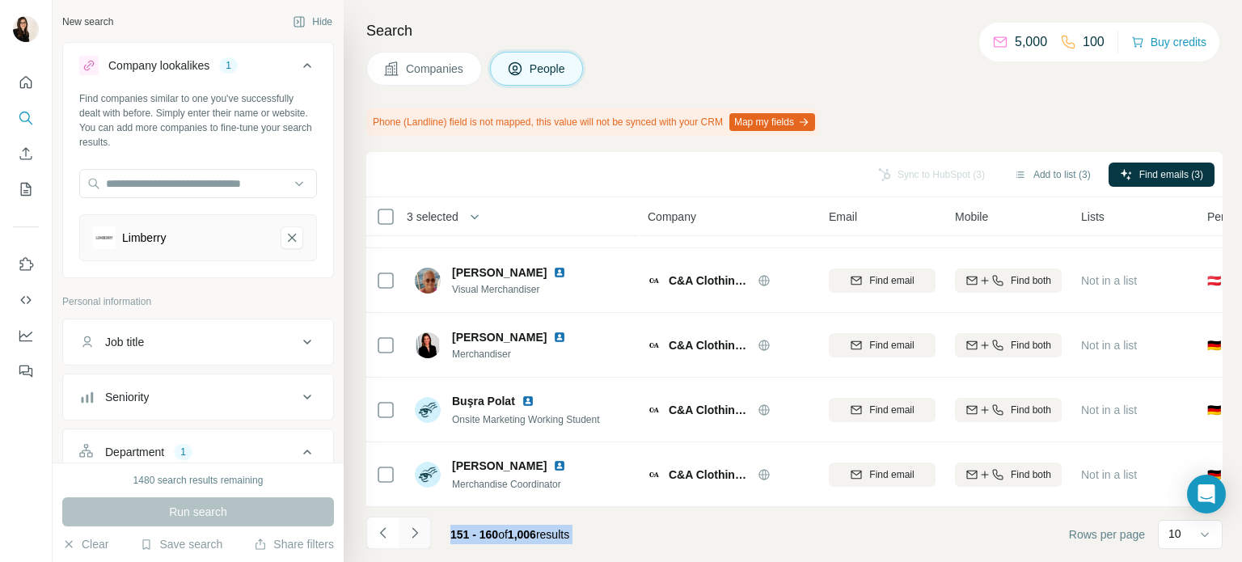
click at [422, 533] on button "Navigate to next page" at bounding box center [415, 533] width 32 height 32
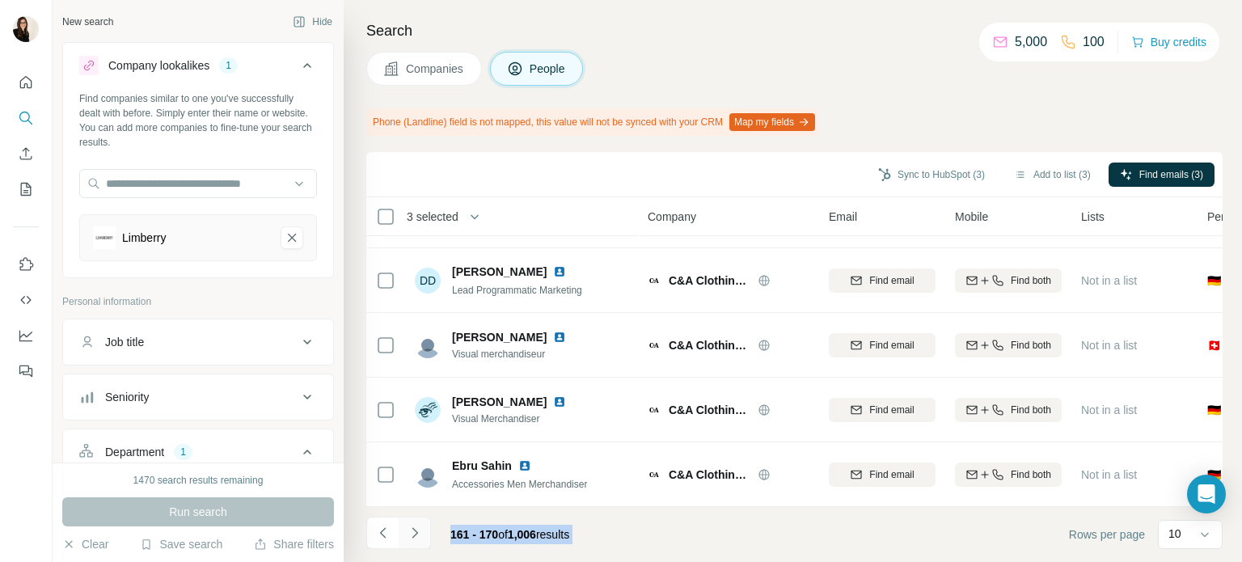
click at [422, 533] on button "Navigate to next page" at bounding box center [415, 533] width 32 height 32
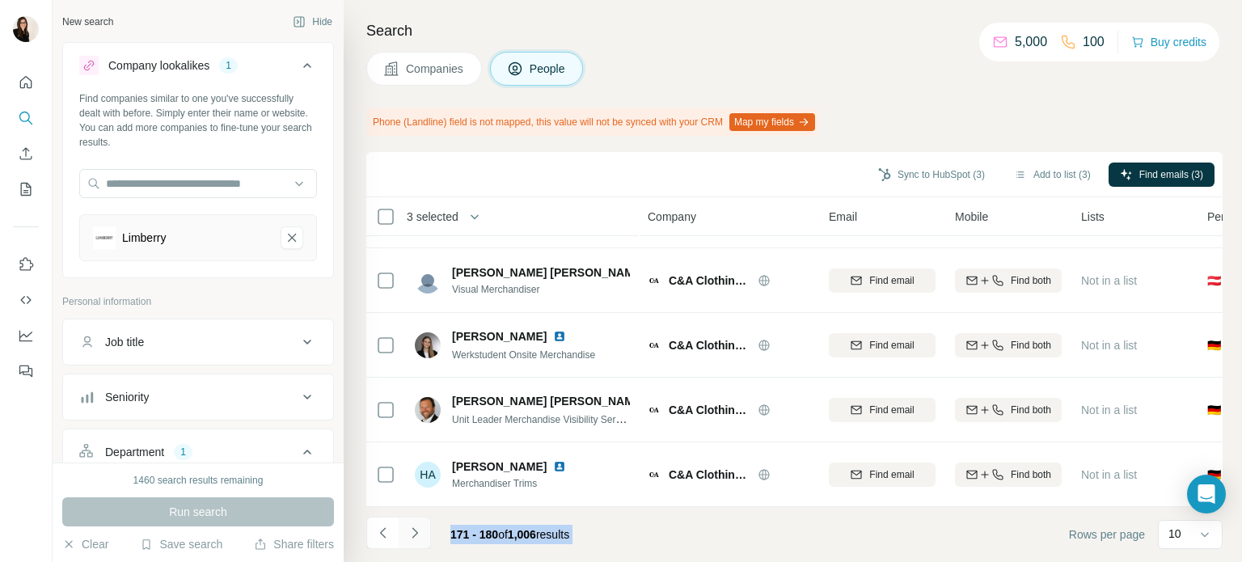
click at [422, 533] on button "Navigate to next page" at bounding box center [415, 533] width 32 height 32
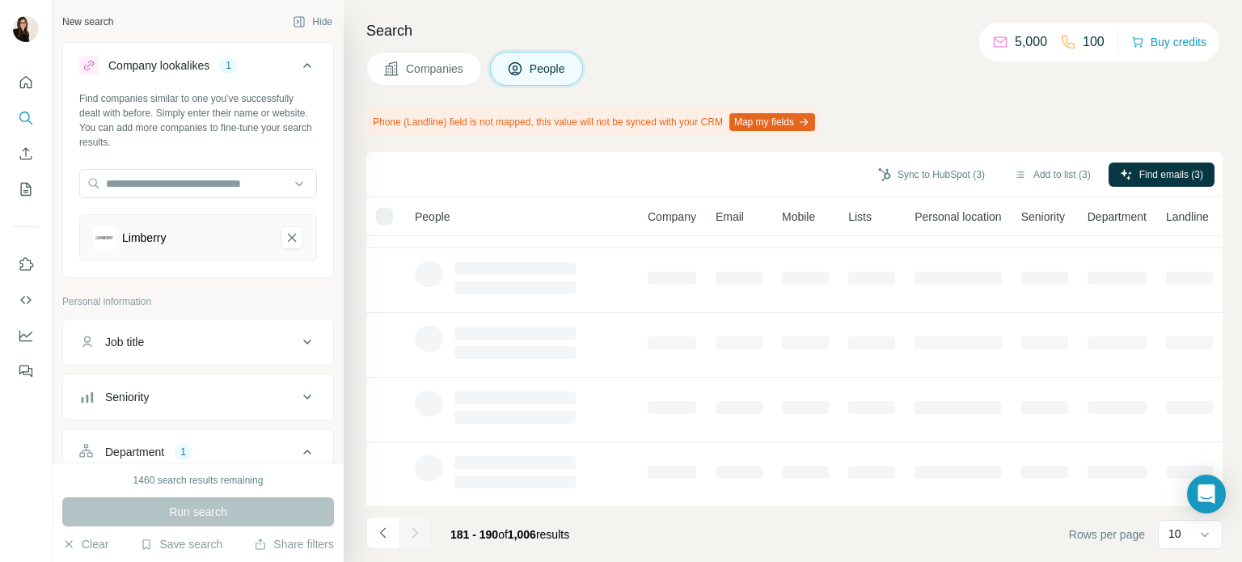
click at [422, 533] on div at bounding box center [415, 533] width 32 height 32
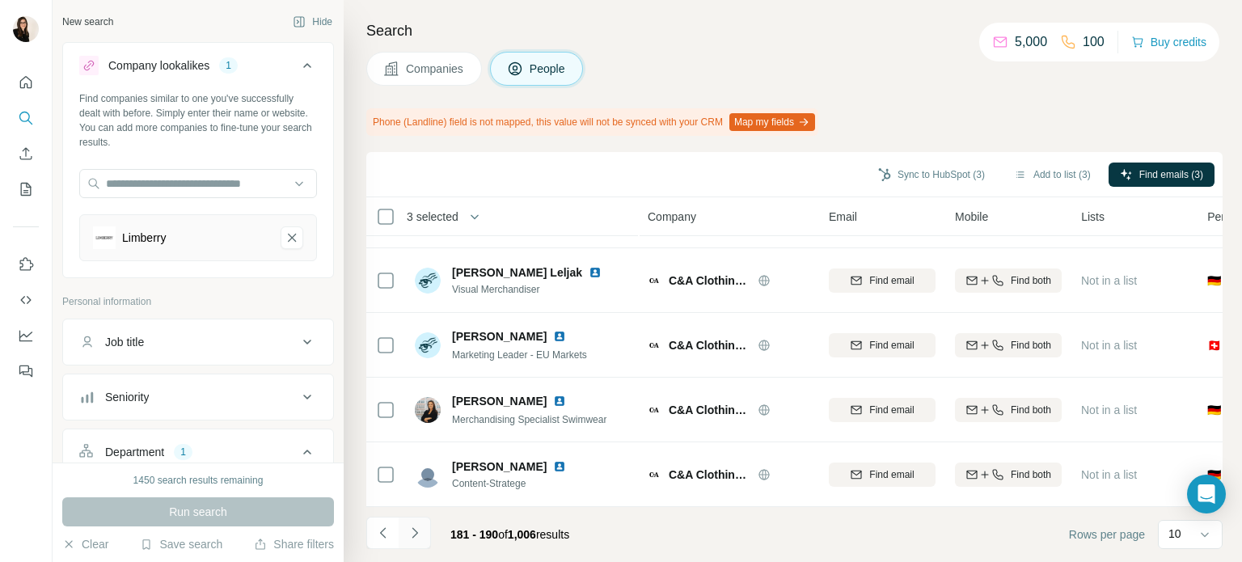
click at [422, 533] on button "Navigate to next page" at bounding box center [415, 533] width 32 height 32
click at [422, 533] on div at bounding box center [415, 533] width 32 height 32
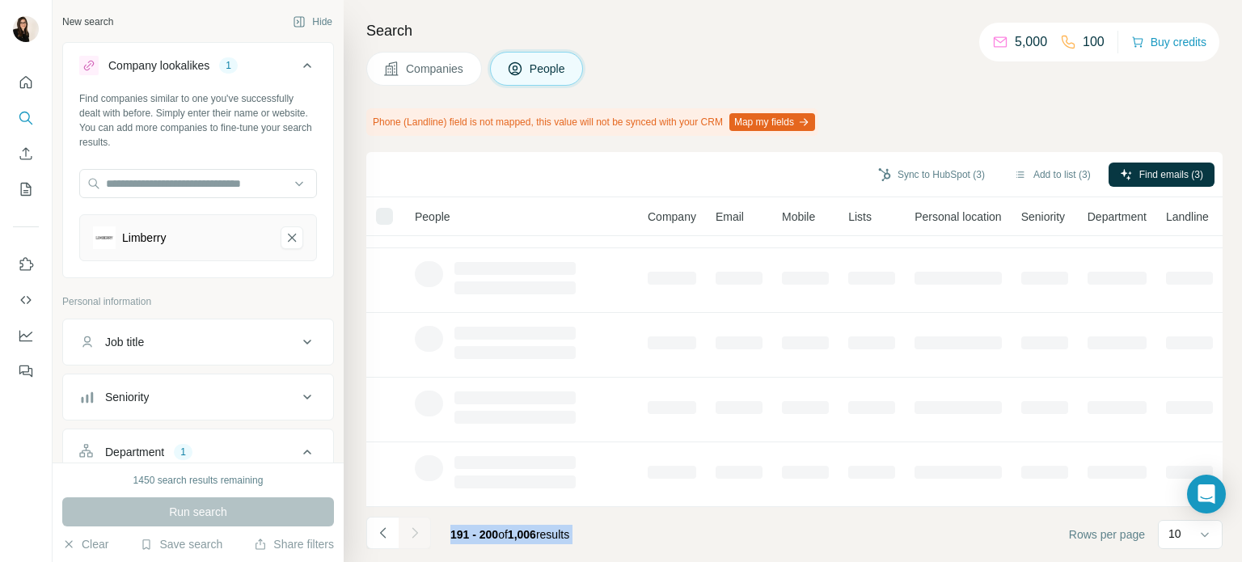
click at [422, 533] on div at bounding box center [415, 533] width 32 height 32
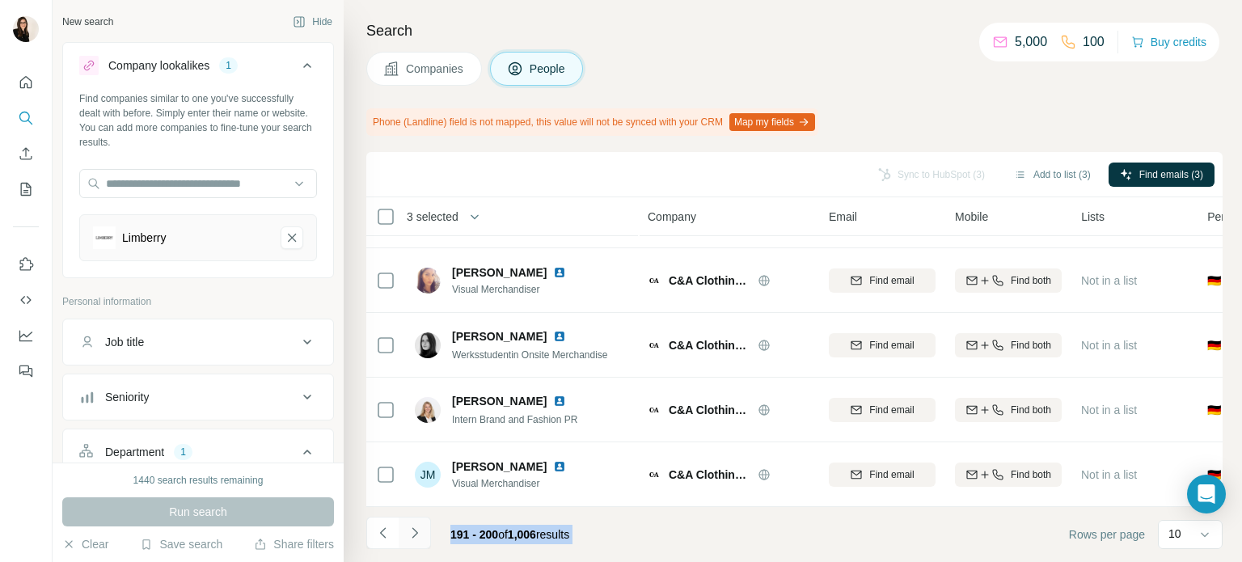
click at [422, 533] on button "Navigate to next page" at bounding box center [415, 533] width 32 height 32
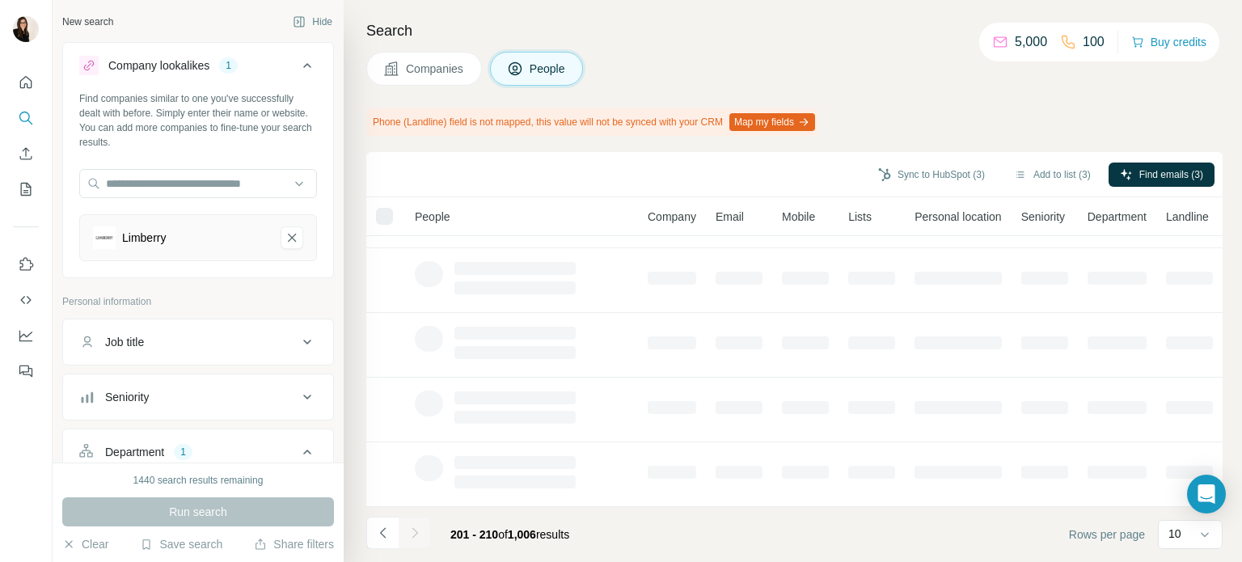
click at [422, 533] on div at bounding box center [415, 533] width 32 height 32
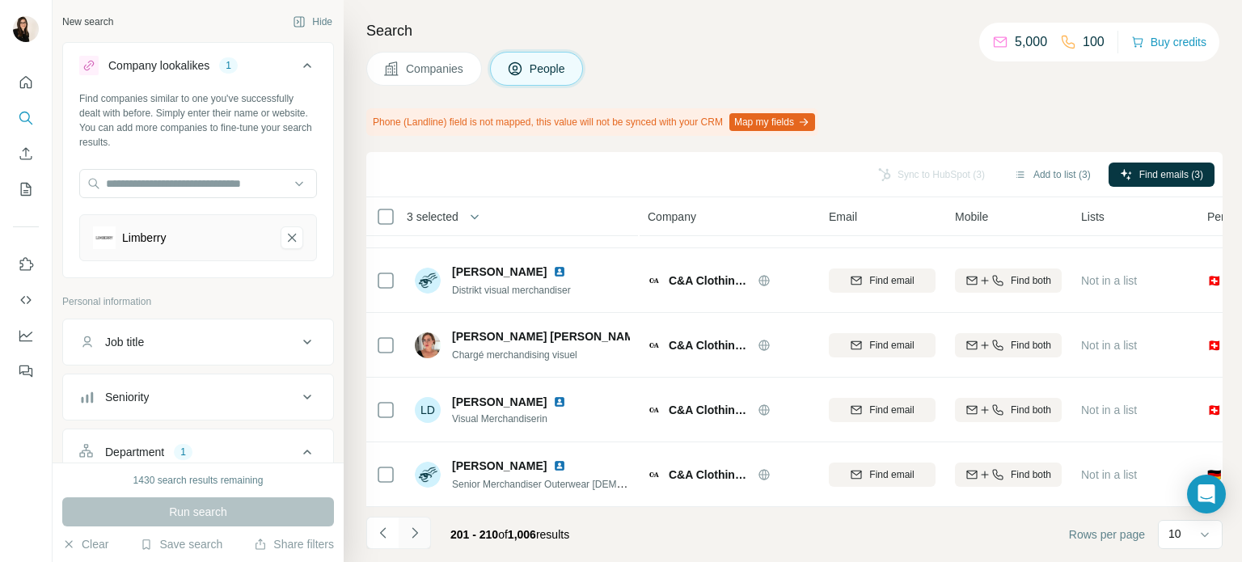
click at [422, 533] on button "Navigate to next page" at bounding box center [415, 533] width 32 height 32
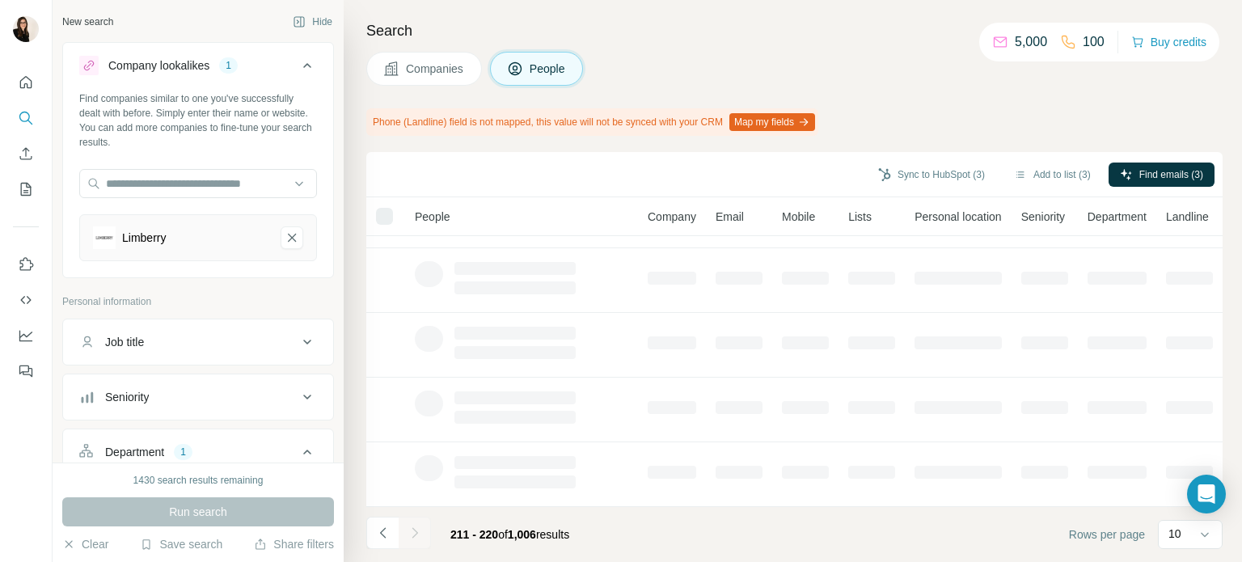
click at [422, 533] on div at bounding box center [415, 533] width 32 height 32
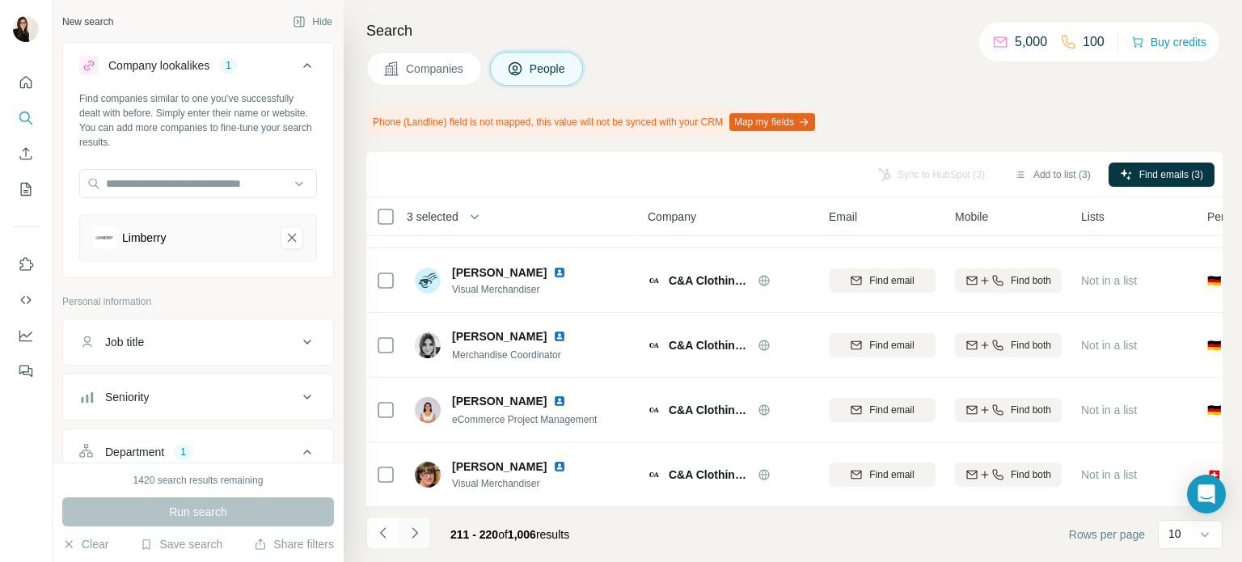
click at [422, 533] on button "Navigate to next page" at bounding box center [415, 533] width 32 height 32
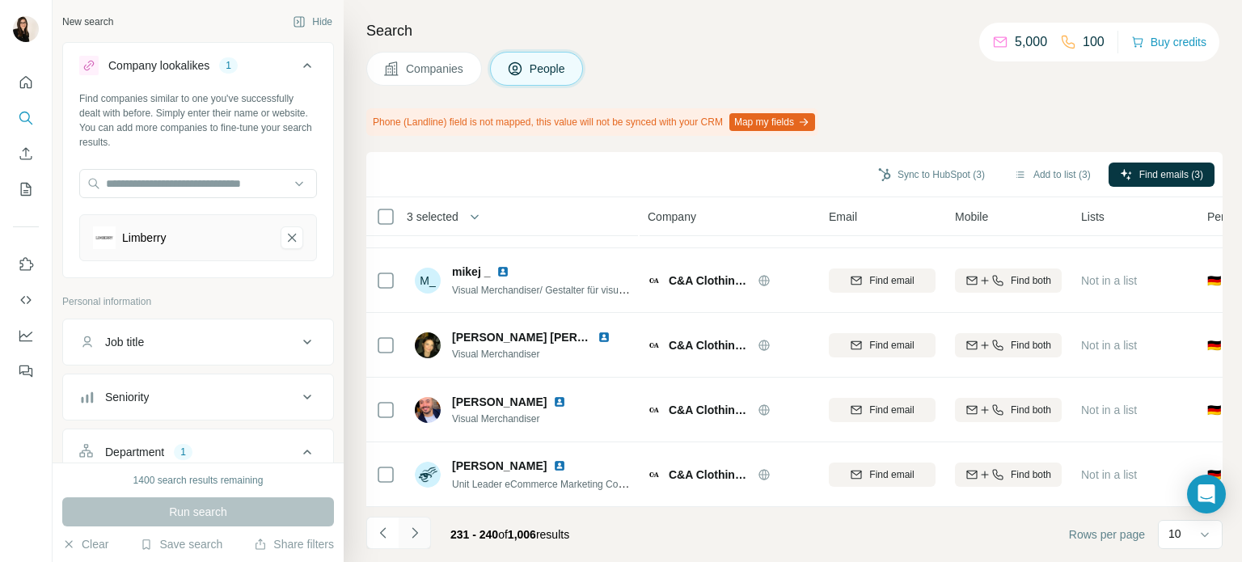
click at [422, 533] on button "Navigate to next page" at bounding box center [415, 533] width 32 height 32
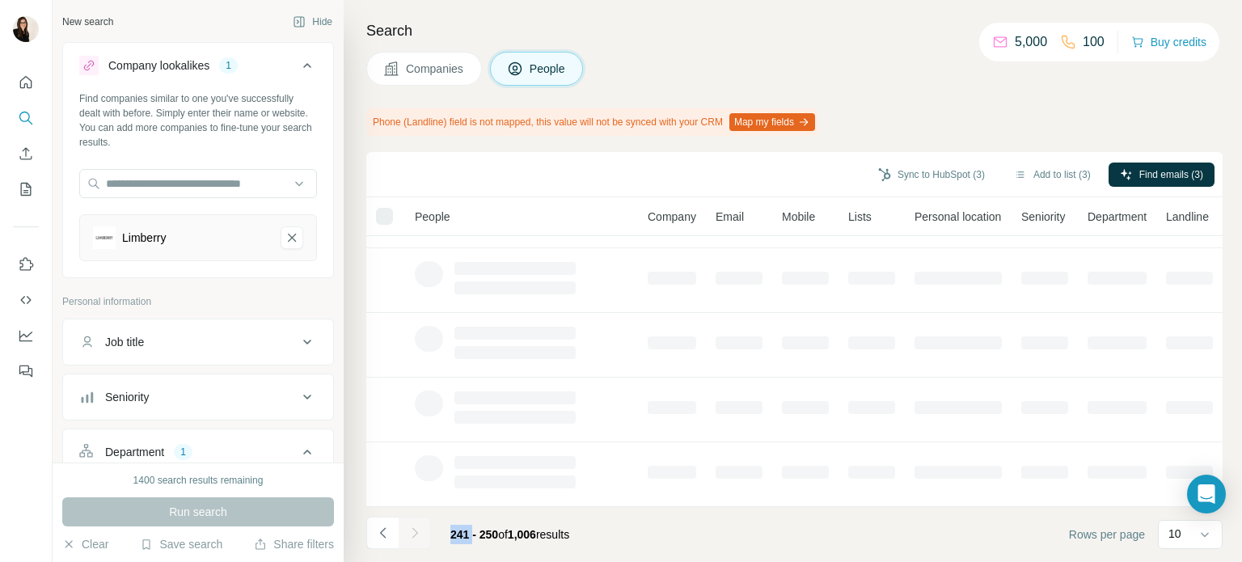
click at [422, 533] on div at bounding box center [415, 533] width 32 height 32
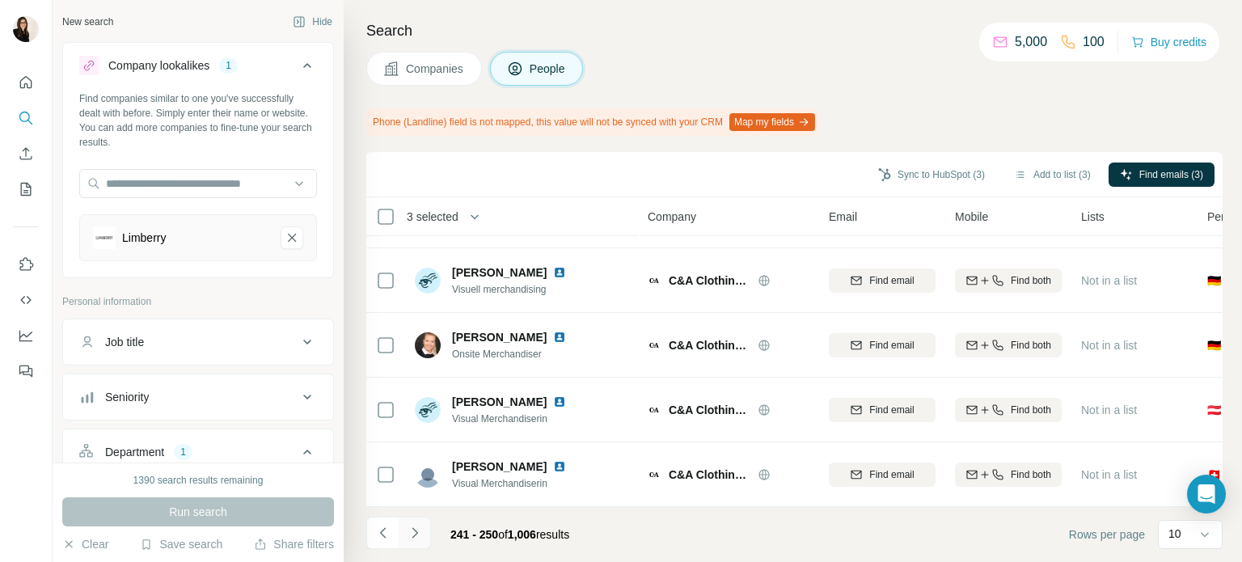
click at [417, 537] on icon "Navigate to next page" at bounding box center [415, 533] width 16 height 16
click at [413, 535] on icon "Navigate to next page" at bounding box center [415, 533] width 16 height 16
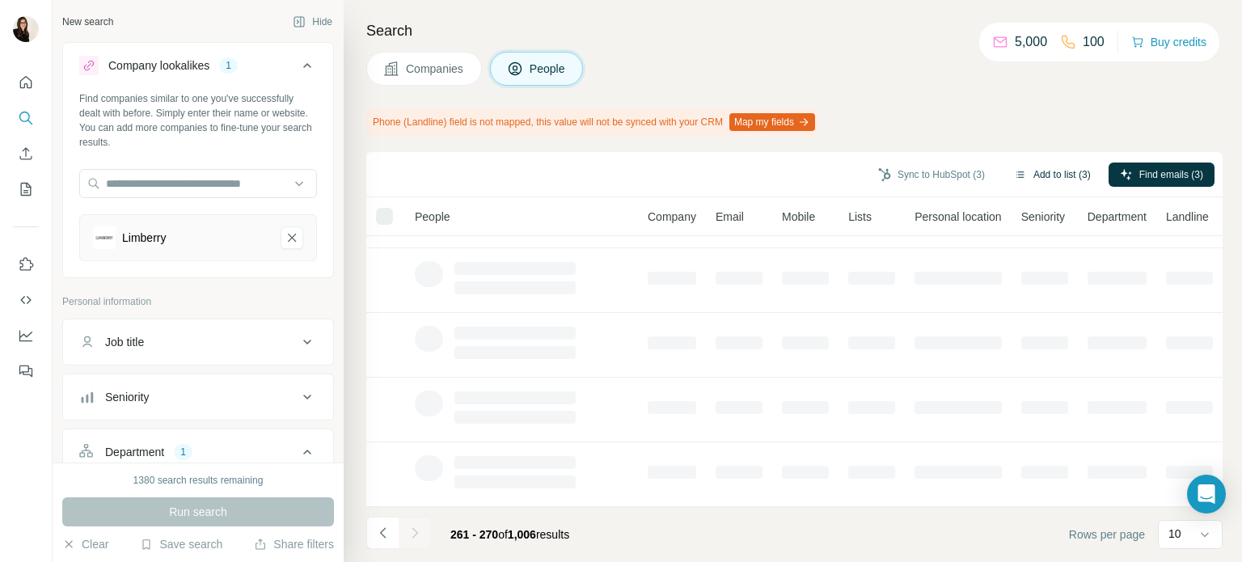
click at [1039, 164] on button "Add to list (3)" at bounding box center [1052, 175] width 99 height 24
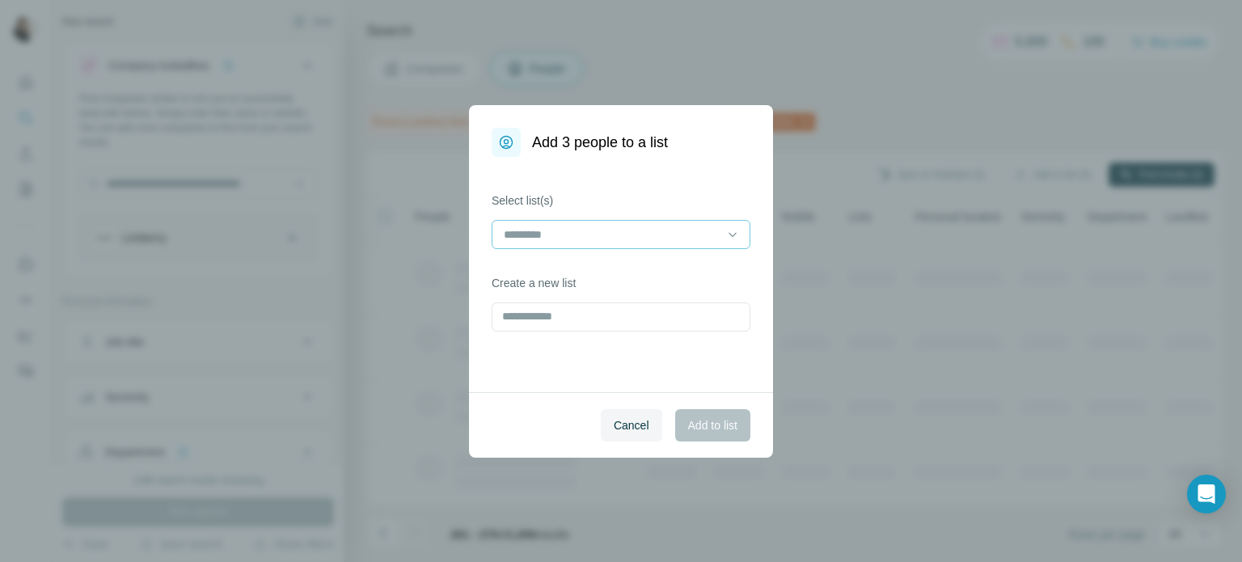
click at [705, 229] on input at bounding box center [611, 235] width 218 height 18
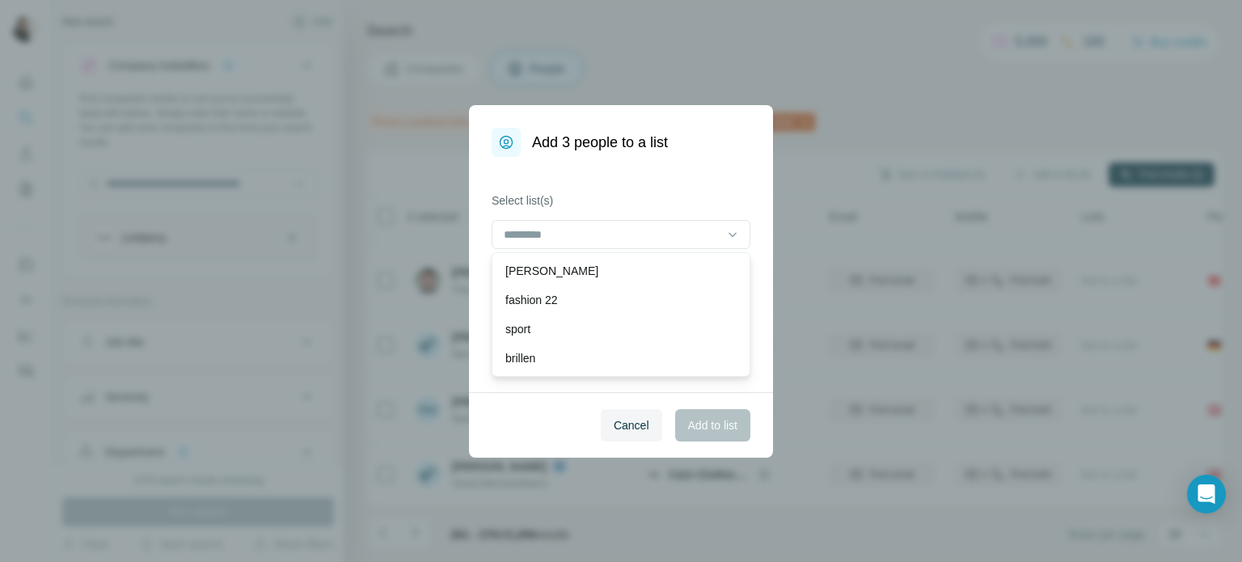
click at [652, 281] on div "[PERSON_NAME]" at bounding box center [621, 270] width 251 height 29
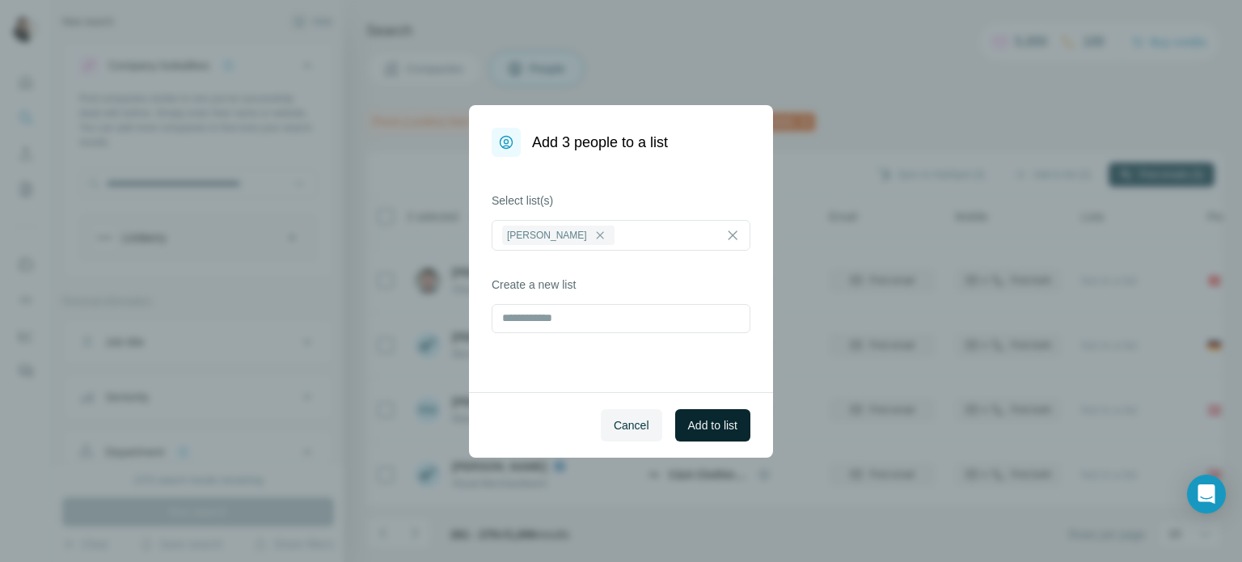
click at [691, 412] on button "Add to list" at bounding box center [712, 425] width 75 height 32
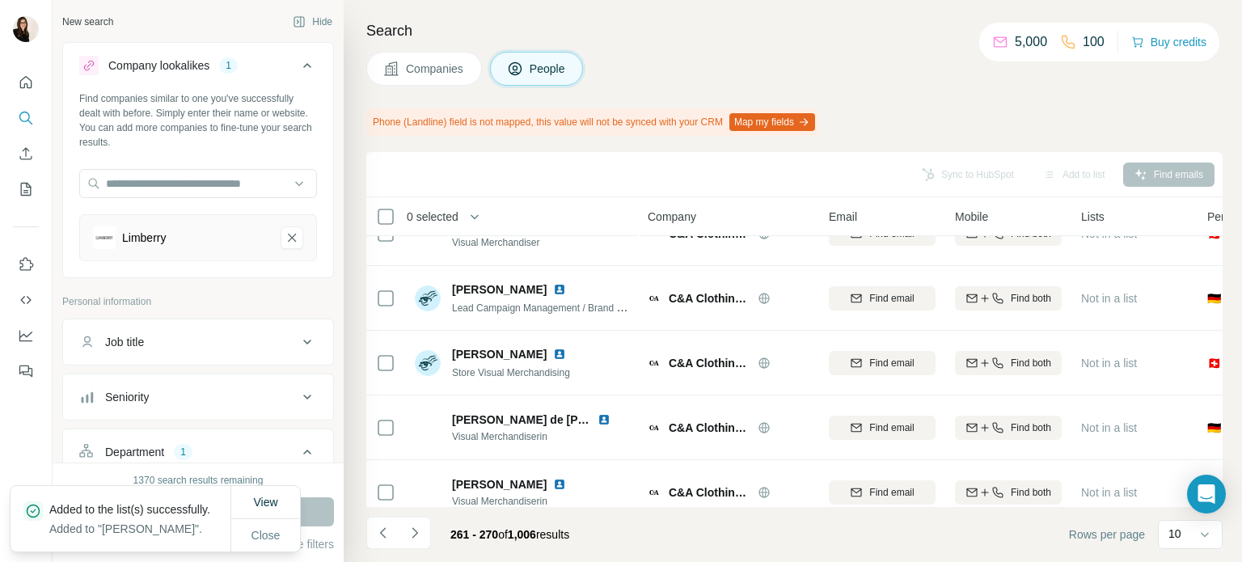
scroll to position [0, 0]
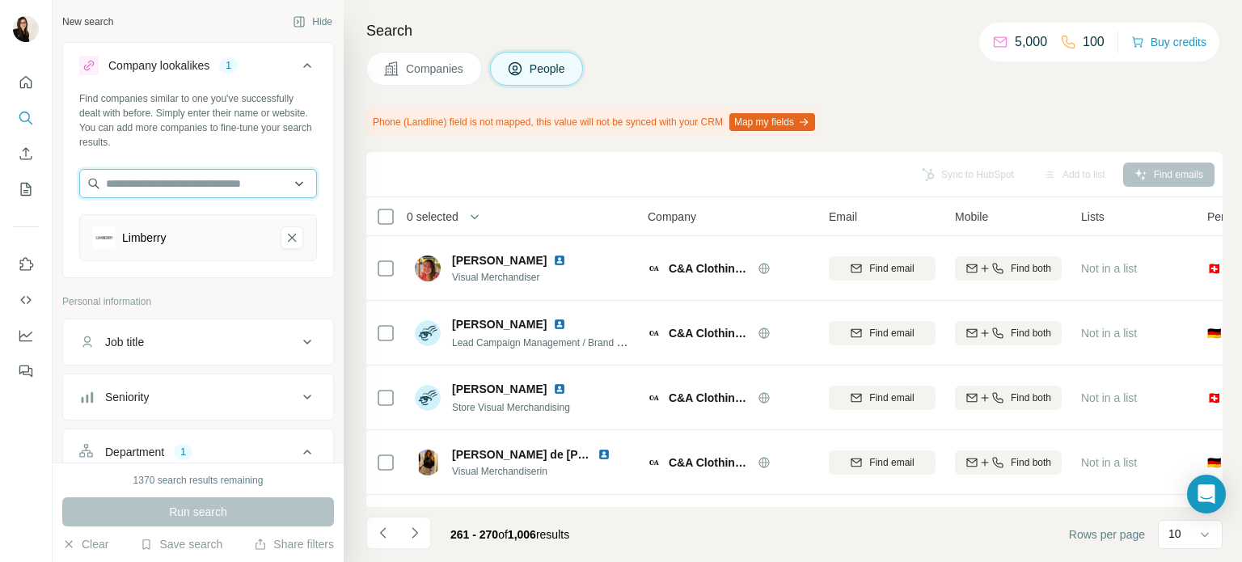
click at [154, 191] on input "text" at bounding box center [198, 183] width 238 height 29
click at [286, 243] on icon "Limberry-remove-button" at bounding box center [292, 238] width 15 height 16
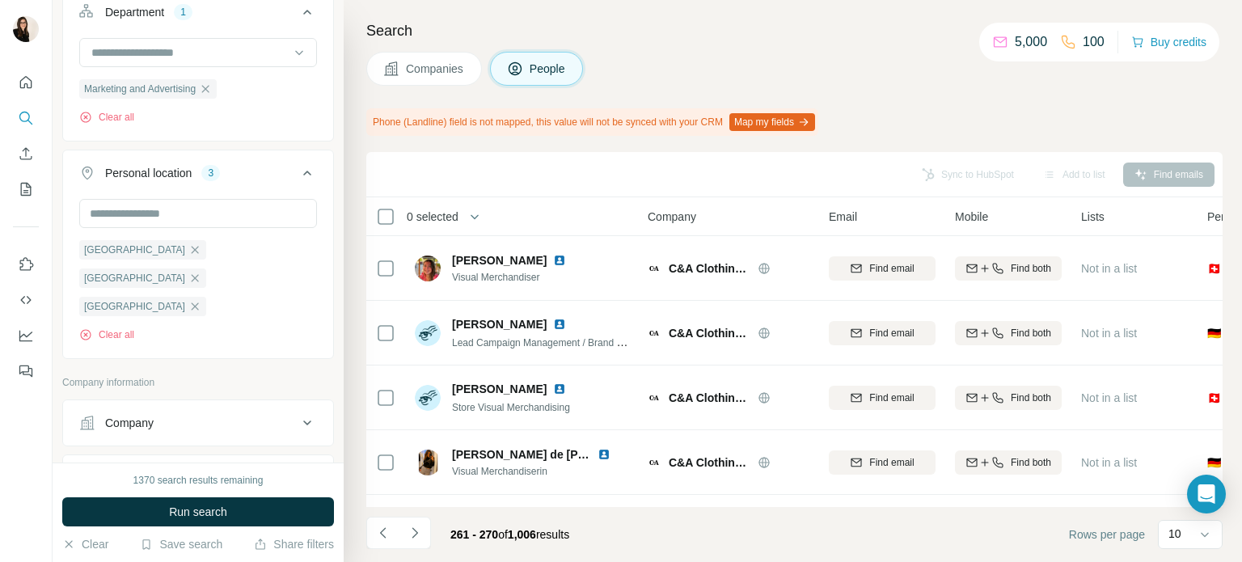
scroll to position [395, 0]
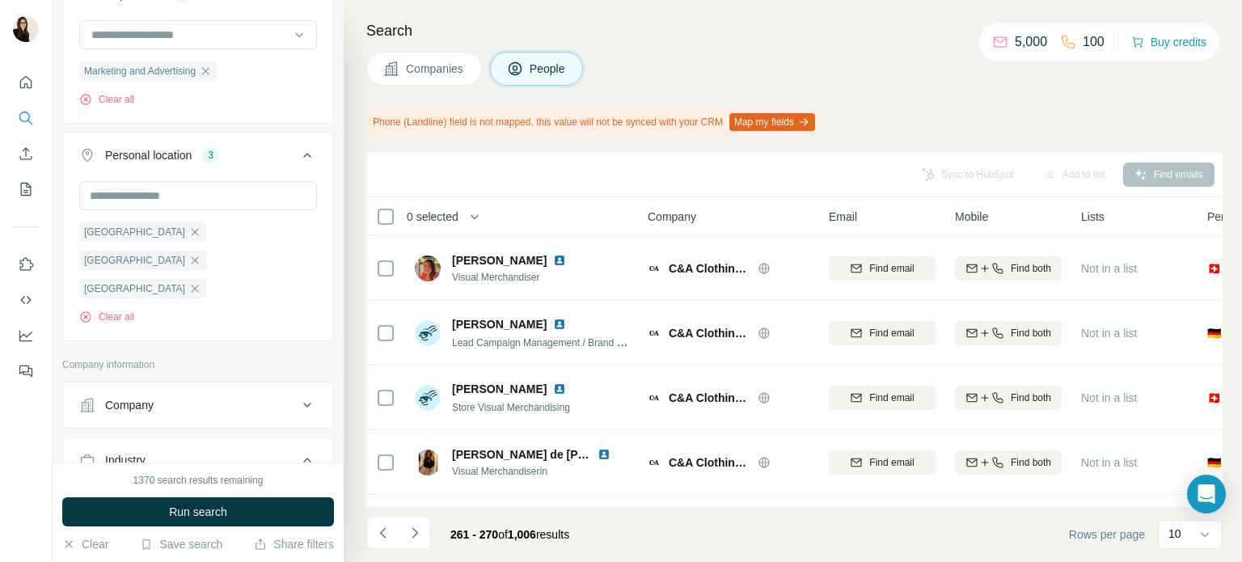
click at [181, 397] on div "Company" at bounding box center [188, 405] width 218 height 16
click at [158, 462] on input "text" at bounding box center [198, 476] width 238 height 29
paste input "**********"
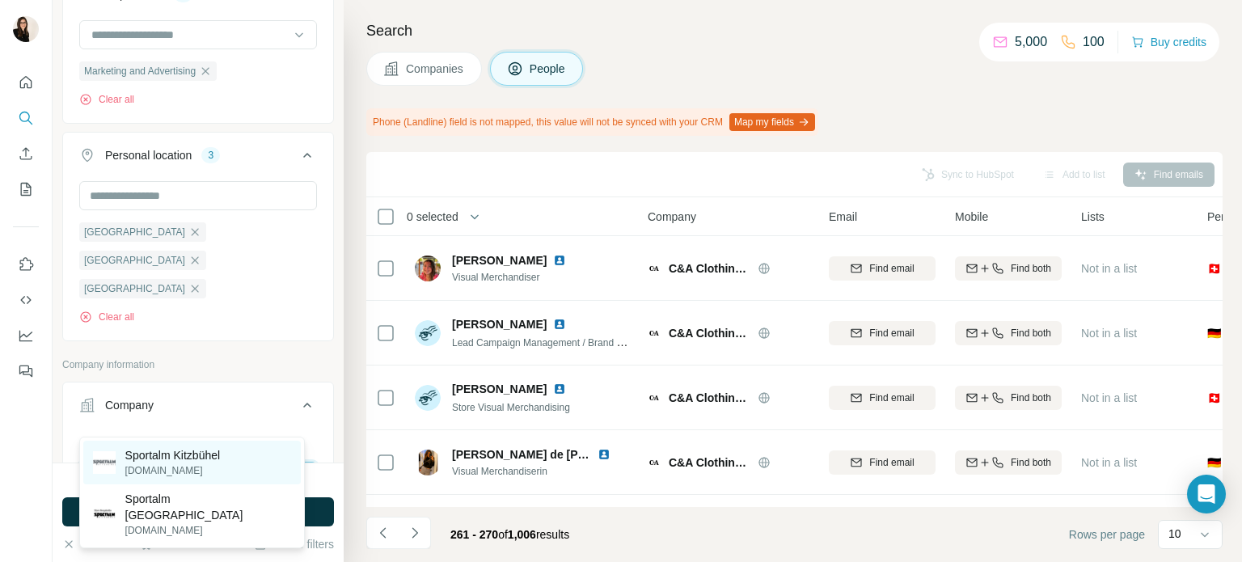
type input "**********"
click at [167, 463] on p "sportalm.at" at bounding box center [172, 470] width 95 height 15
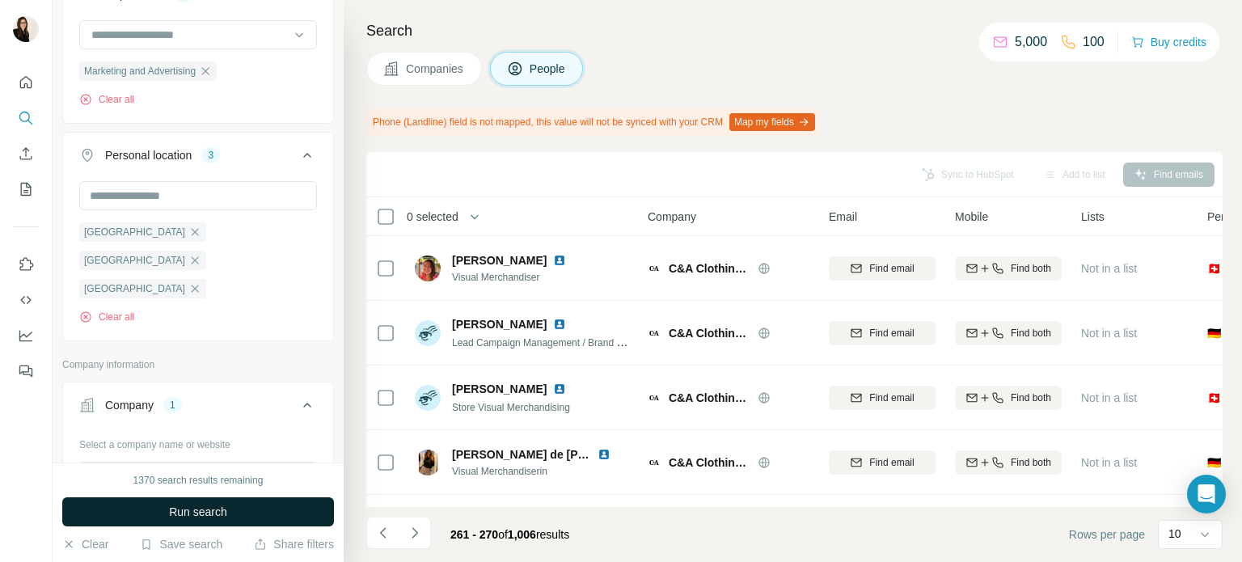
click at [169, 506] on span "Run search" at bounding box center [198, 512] width 58 height 16
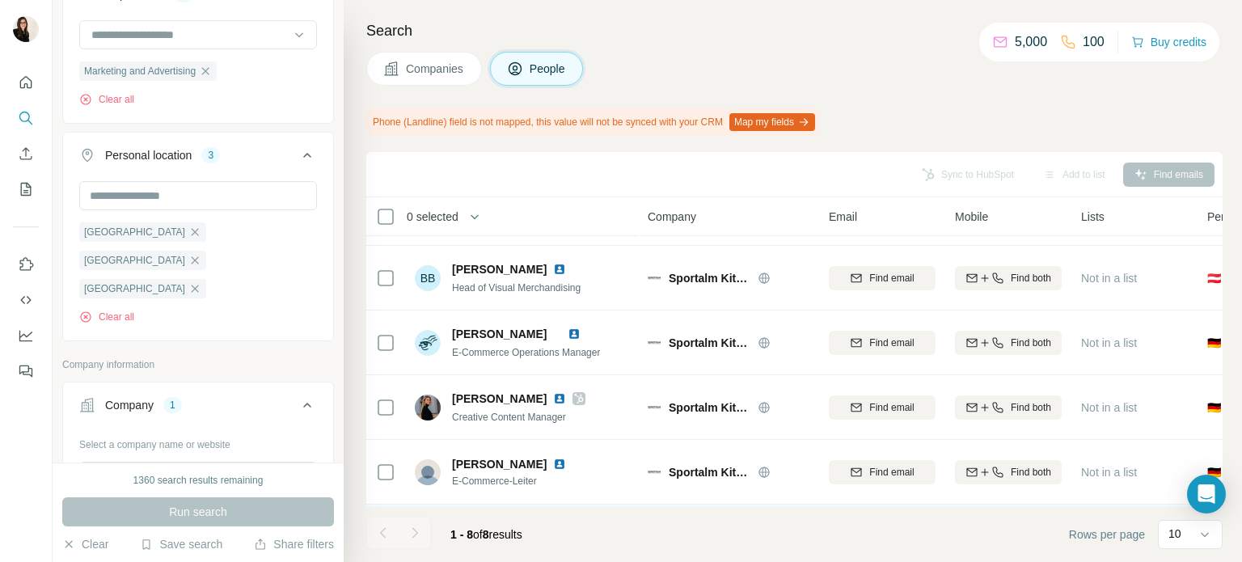
scroll to position [58, 0]
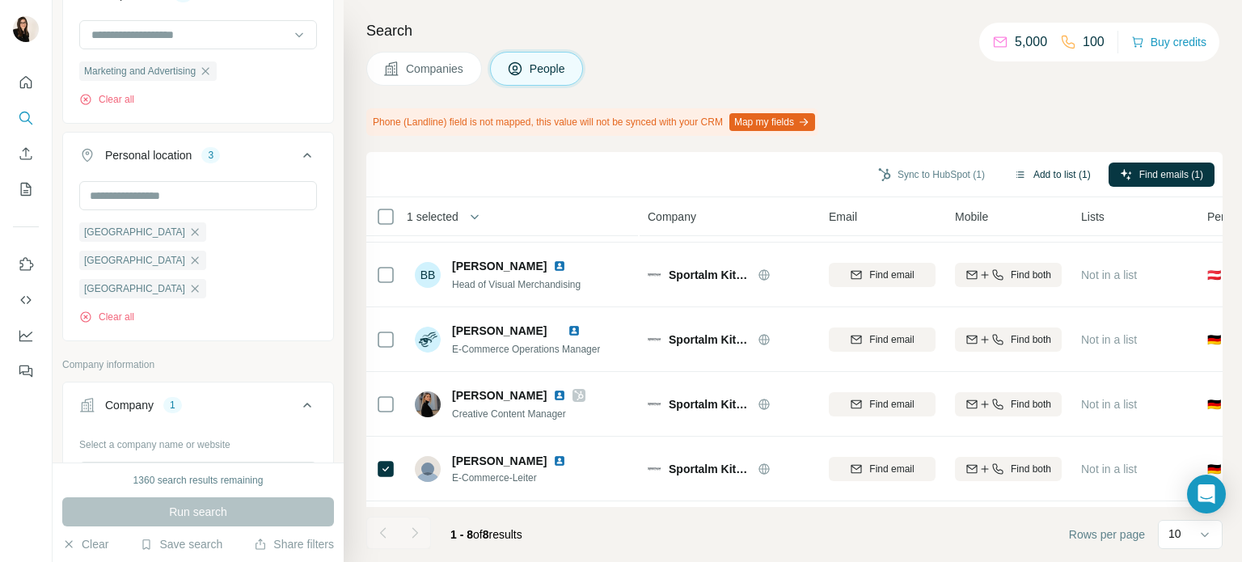
click at [1032, 172] on button "Add to list (1)" at bounding box center [1052, 175] width 99 height 24
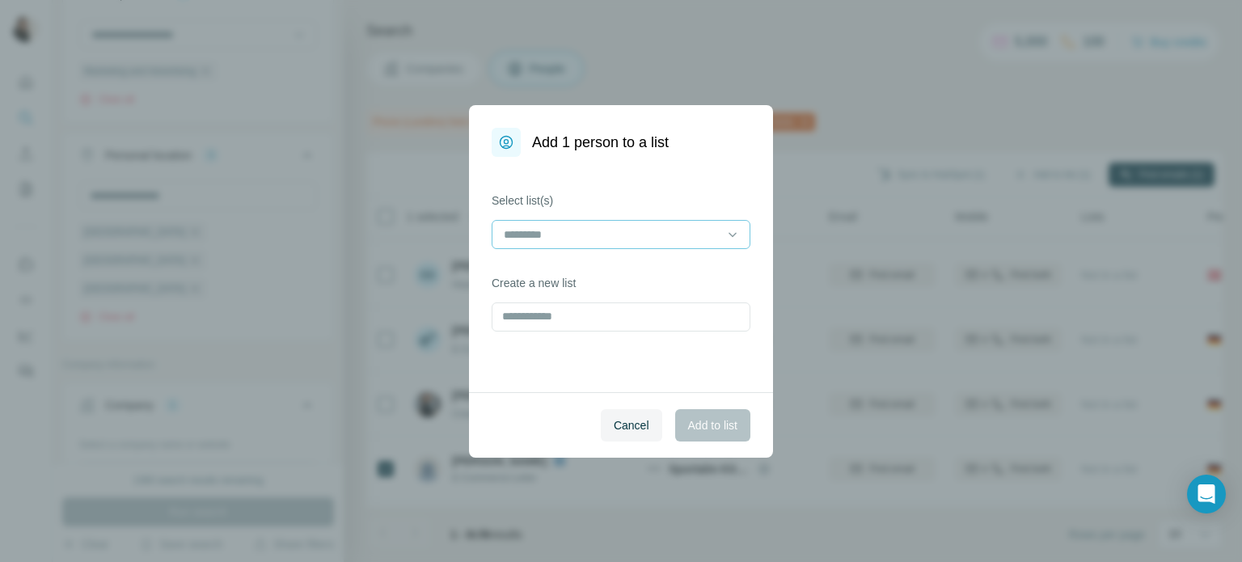
click at [695, 232] on input at bounding box center [611, 235] width 218 height 18
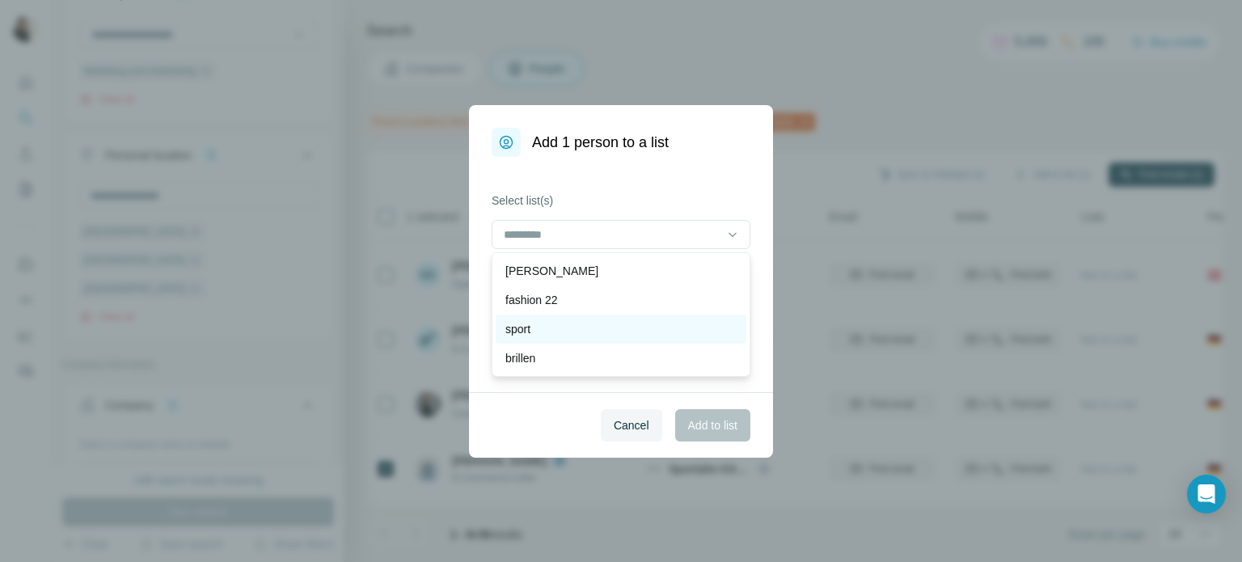
click at [604, 321] on div "sport" at bounding box center [620, 329] width 231 height 16
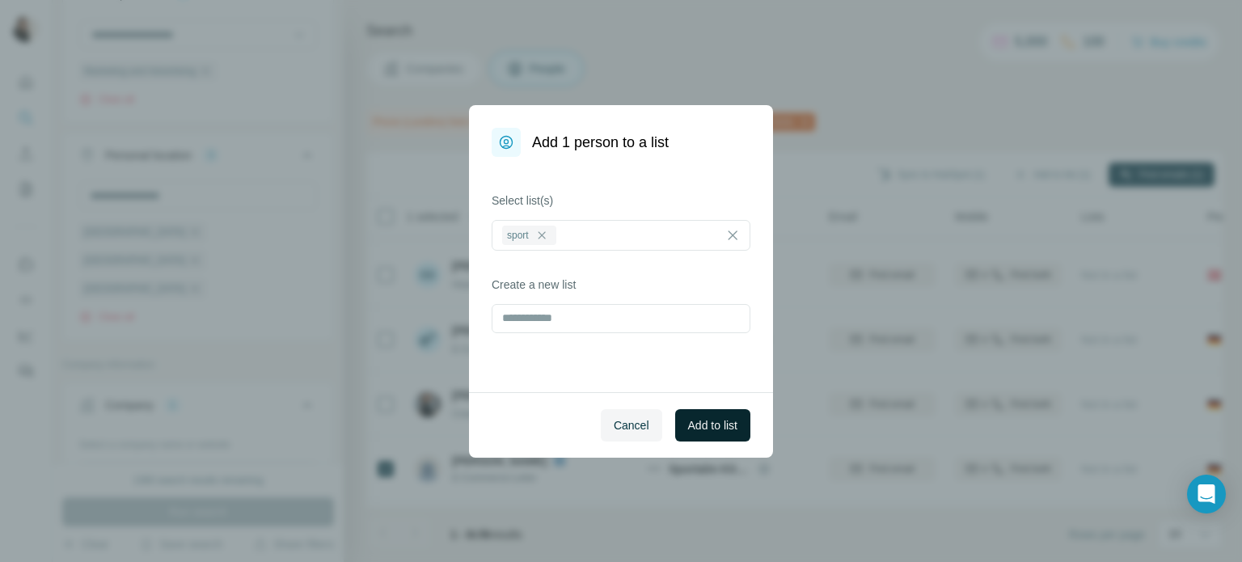
click at [691, 429] on span "Add to list" at bounding box center [712, 425] width 49 height 16
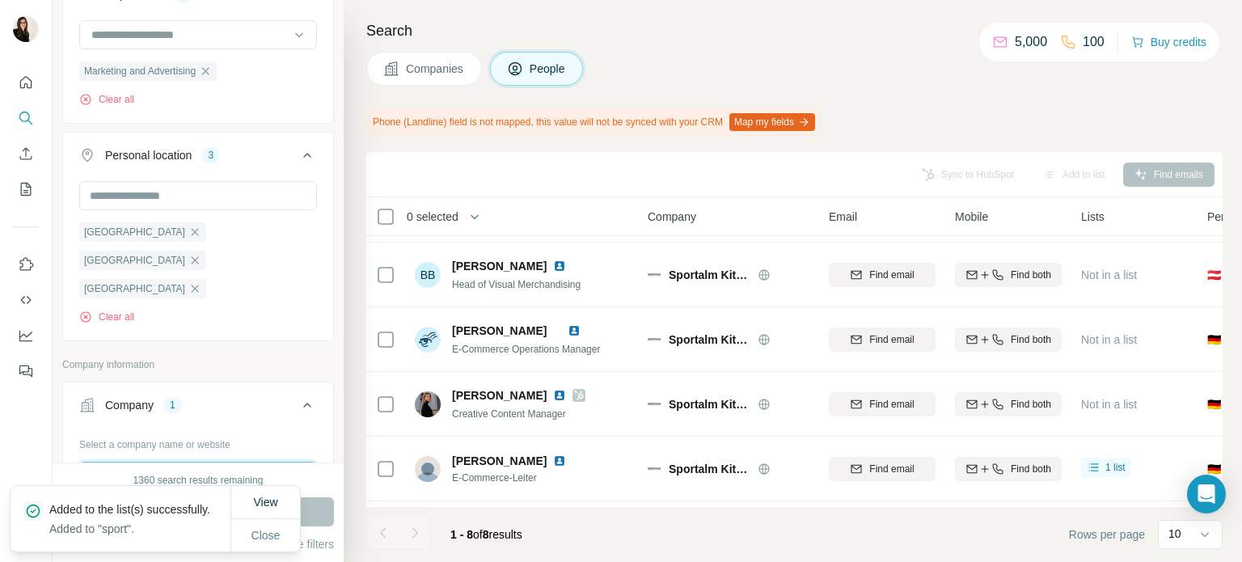
click at [189, 462] on input "text" at bounding box center [198, 476] width 238 height 29
paste input "*****"
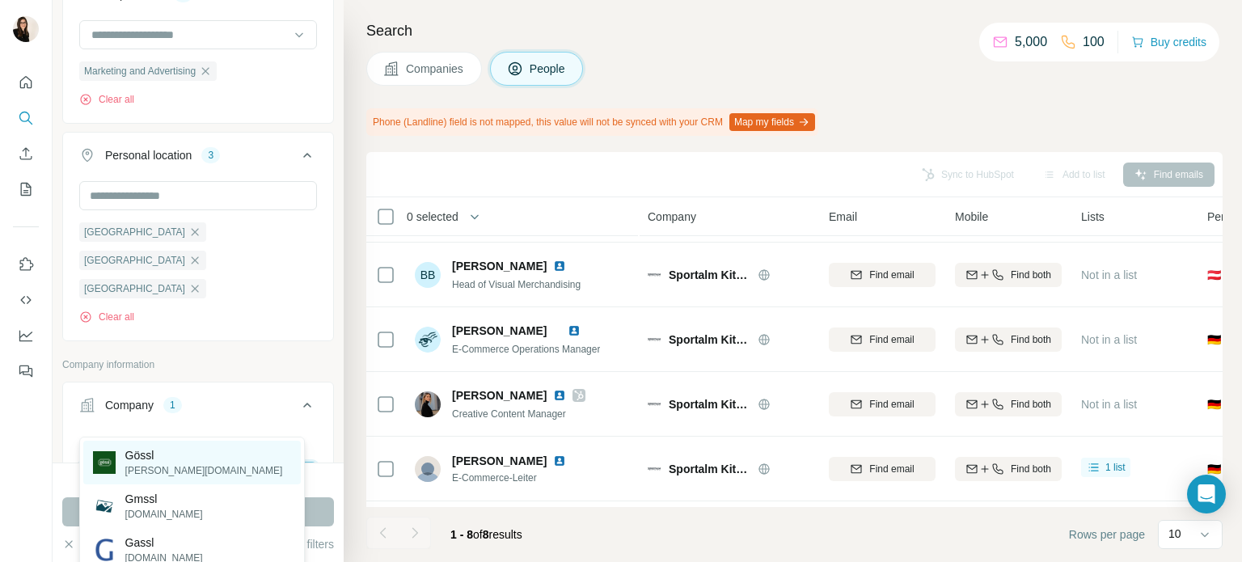
type input "*****"
click at [178, 455] on div "Gössl goessl.com" at bounding box center [192, 463] width 218 height 44
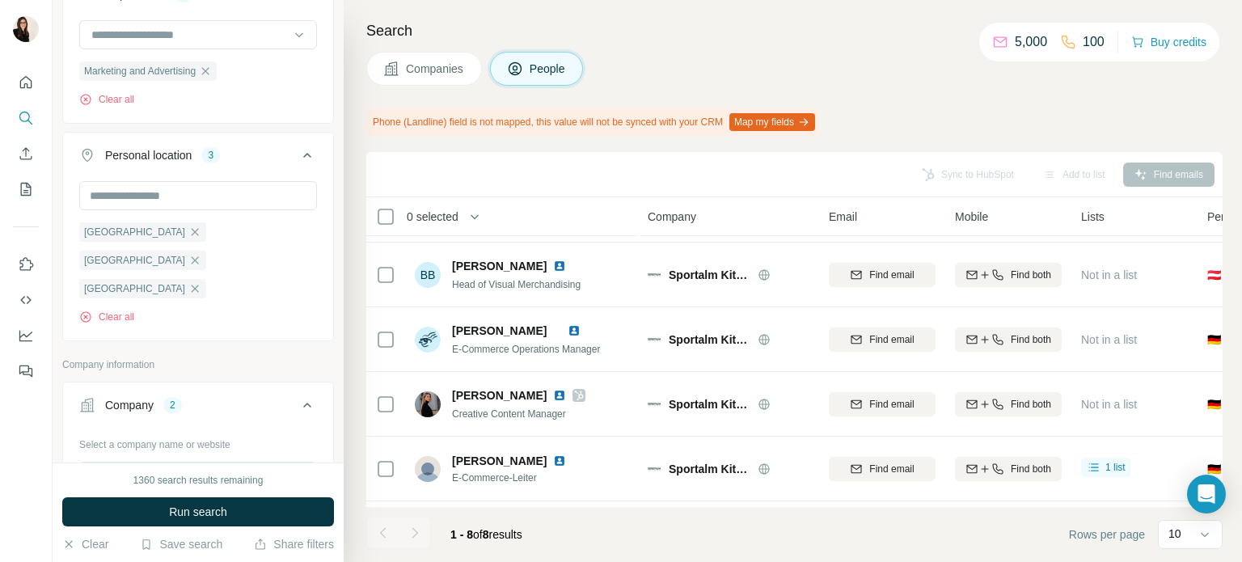
click at [181, 505] on icon "button" at bounding box center [175, 511] width 13 height 13
click at [166, 510] on button "Run search" at bounding box center [198, 511] width 272 height 29
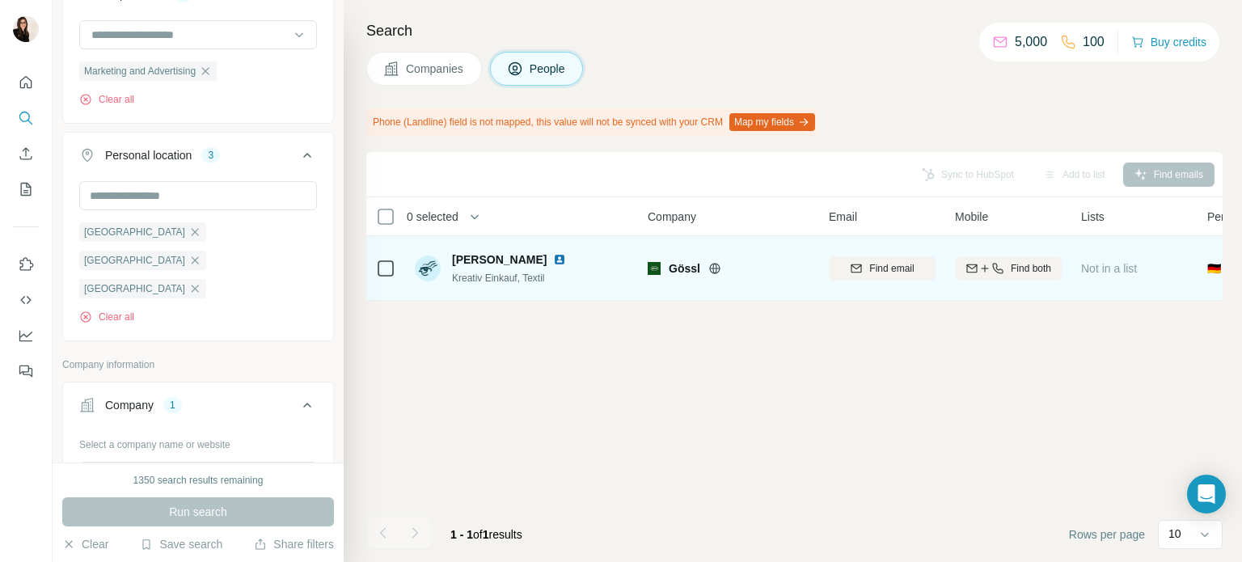
click at [711, 269] on icon at bounding box center [714, 268] width 13 height 13
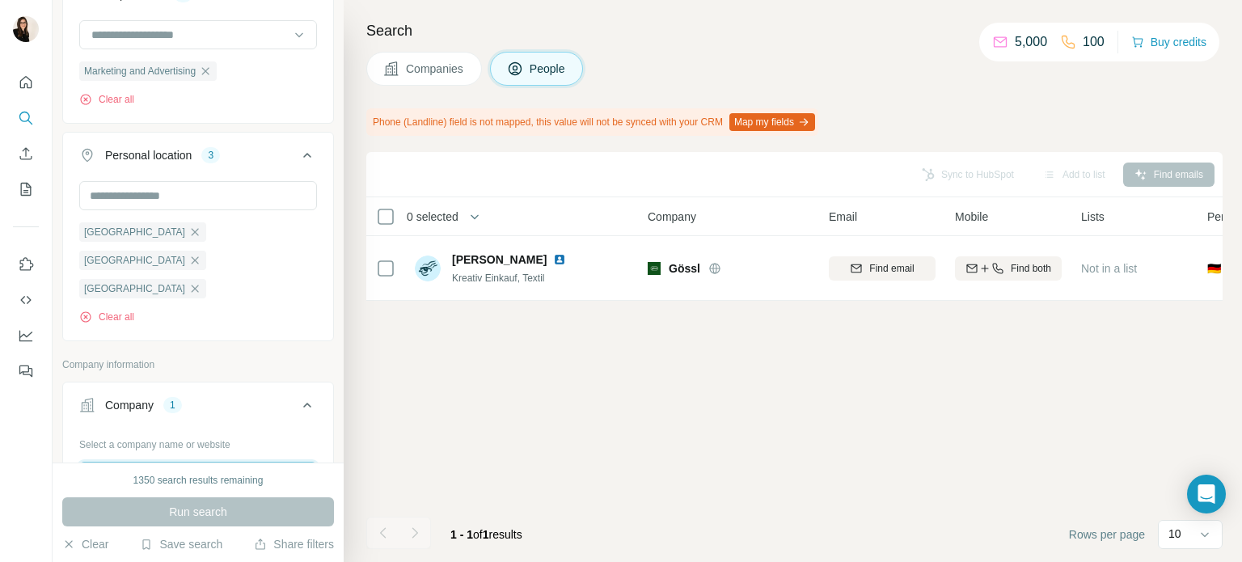
paste input "**********"
click at [142, 462] on input "**********" at bounding box center [198, 476] width 238 height 29
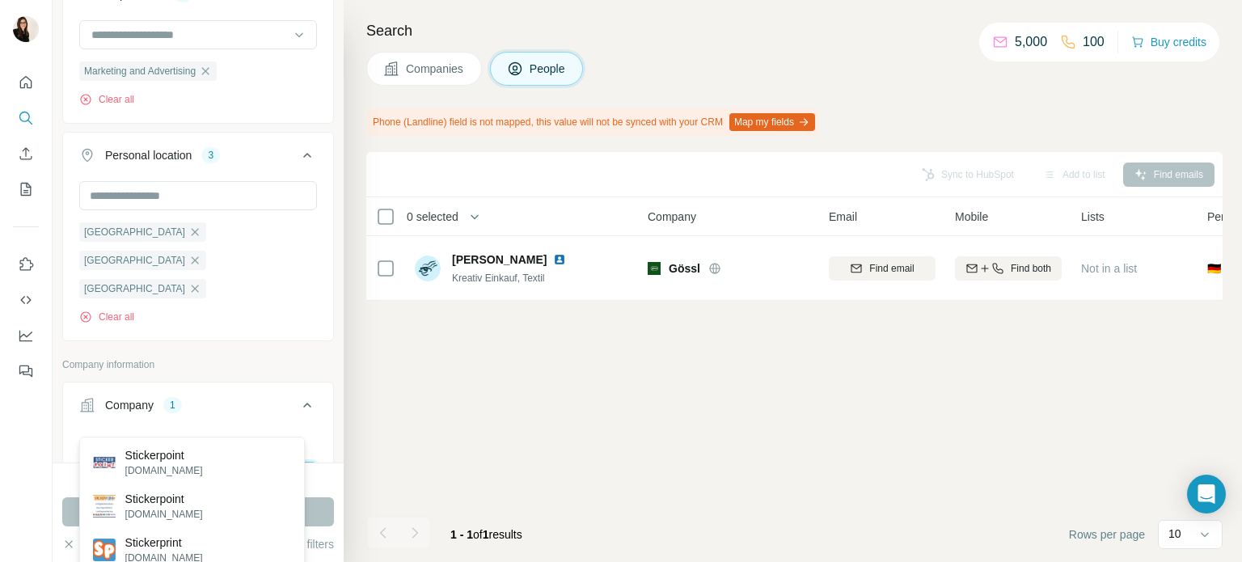
click at [119, 462] on input "**********" at bounding box center [198, 476] width 238 height 29
paste input "**"
click at [119, 462] on input "**********" at bounding box center [198, 476] width 238 height 29
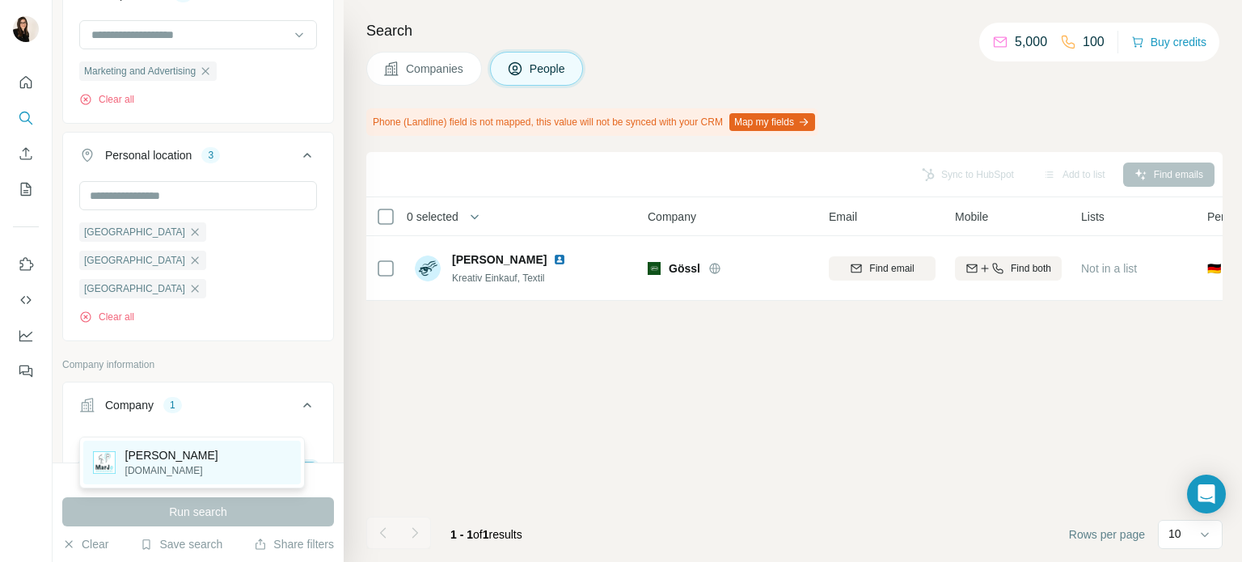
type input "**********"
click at [146, 470] on p "marjo-trachten.de" at bounding box center [171, 470] width 93 height 15
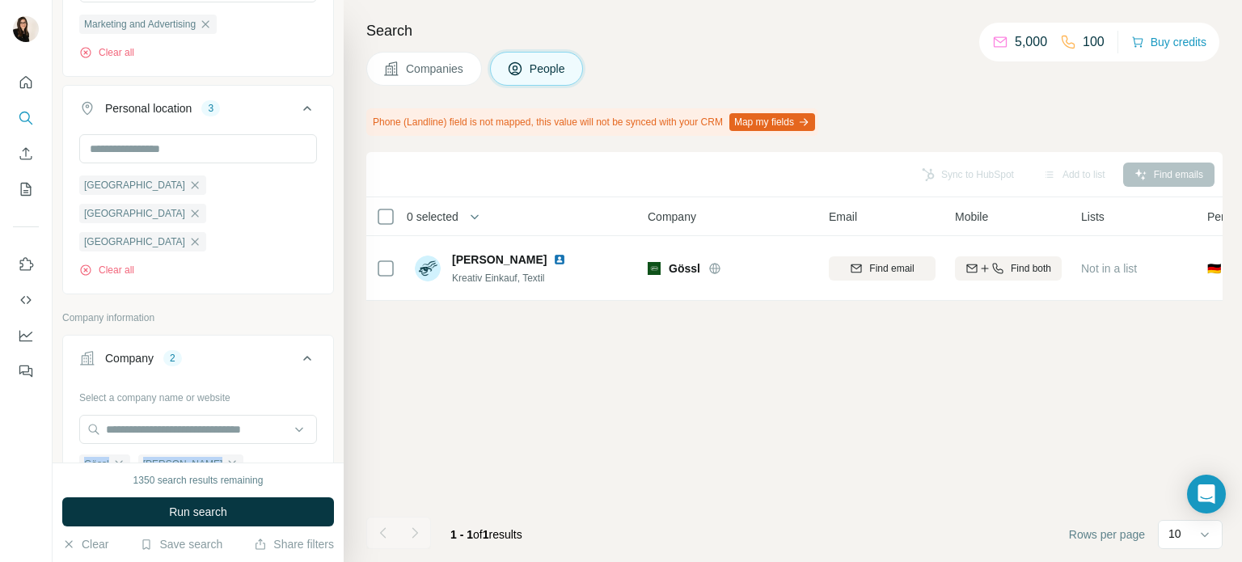
click at [118, 456] on div "New search Hide Company lookalikes Find companies similar to one you've success…" at bounding box center [198, 281] width 291 height 562
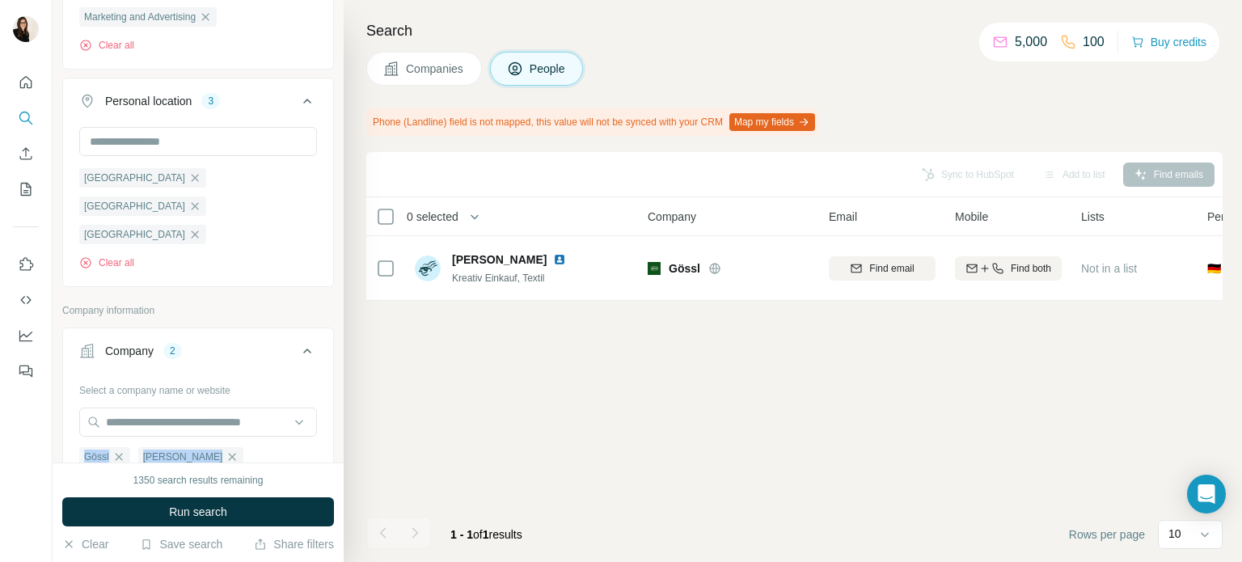
click at [118, 456] on div "Select a company name or website Gössl MarJo Trachten Clear all Upload a CSV of…" at bounding box center [198, 493] width 238 height 233
click at [116, 450] on icon "button" at bounding box center [118, 456] width 13 height 13
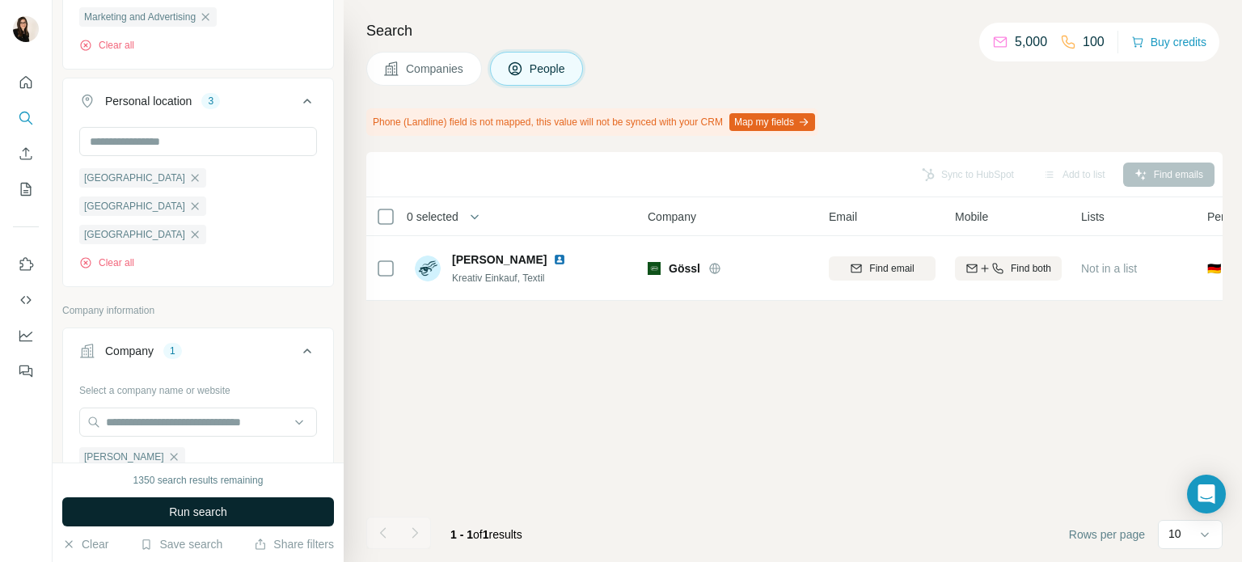
click at [131, 513] on button "Run search" at bounding box center [198, 511] width 272 height 29
